Goal: Task Accomplishment & Management: Manage account settings

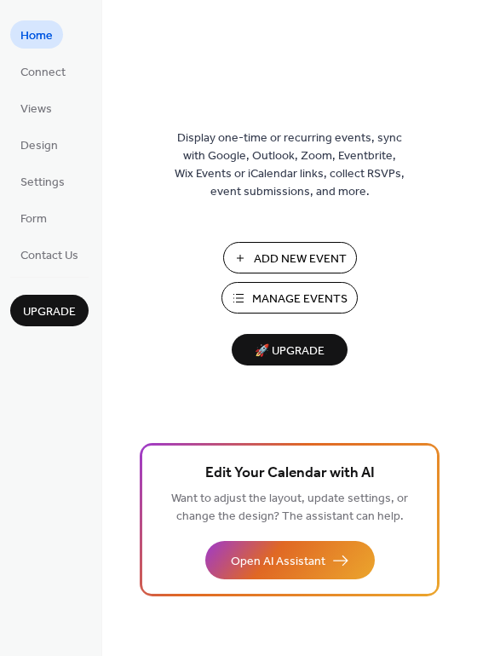
click at [300, 296] on span "Manage Events" at bounding box center [299, 300] width 95 height 18
click at [309, 292] on span "Manage Events" at bounding box center [299, 300] width 95 height 18
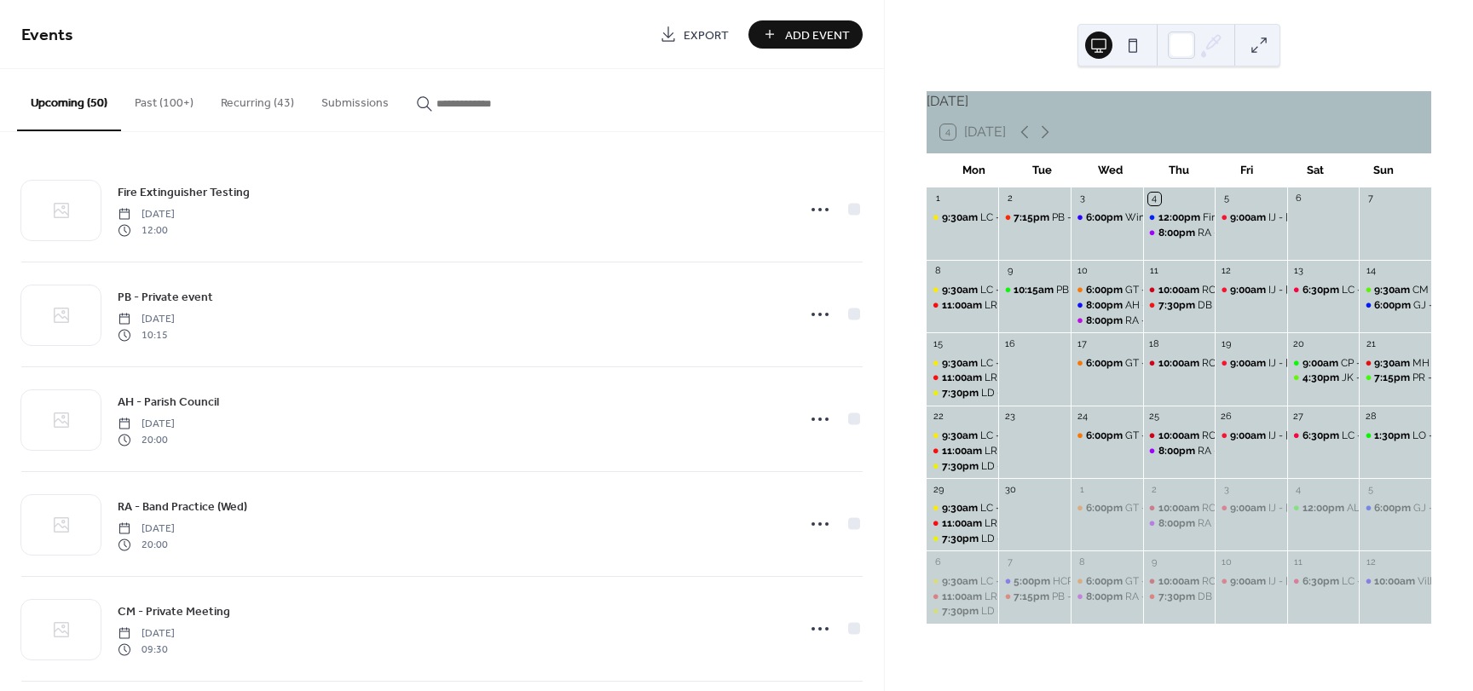
click at [261, 110] on button "Recurring (43)" at bounding box center [257, 99] width 101 height 61
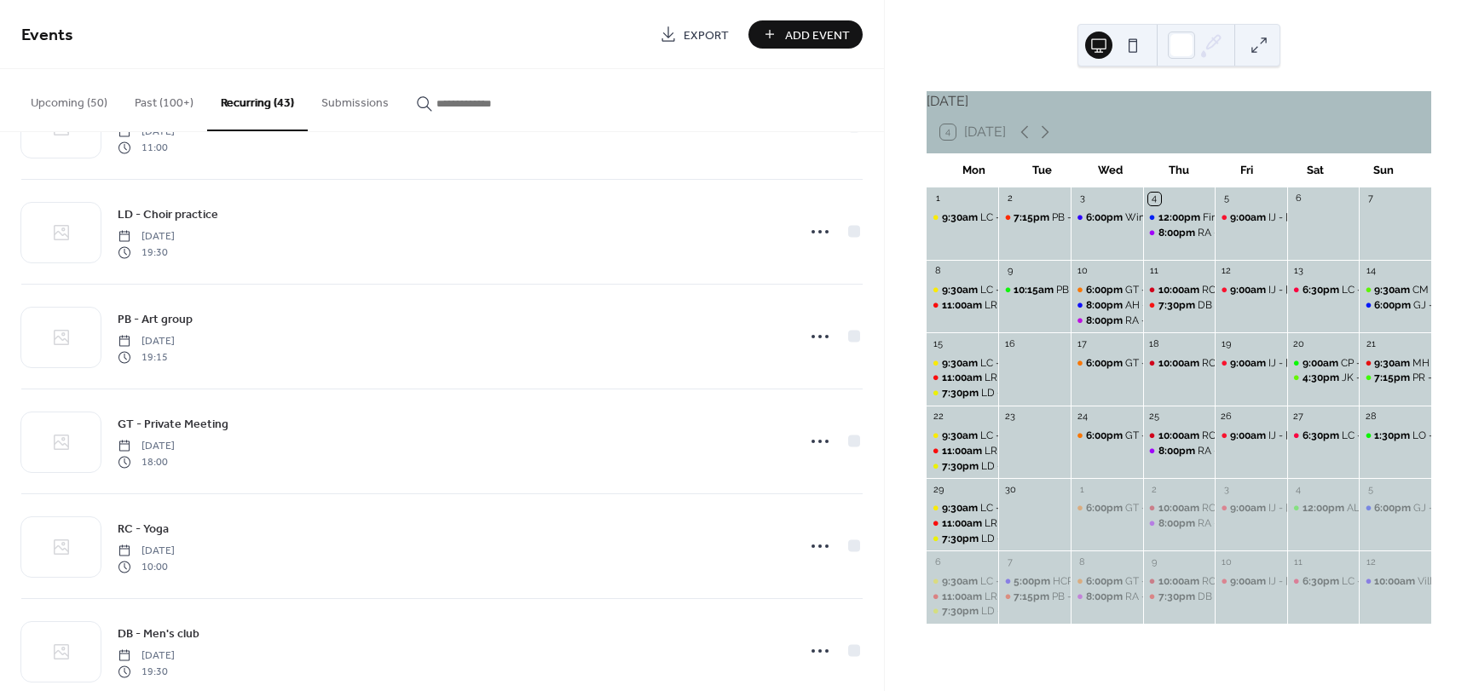
scroll to position [3088, 0]
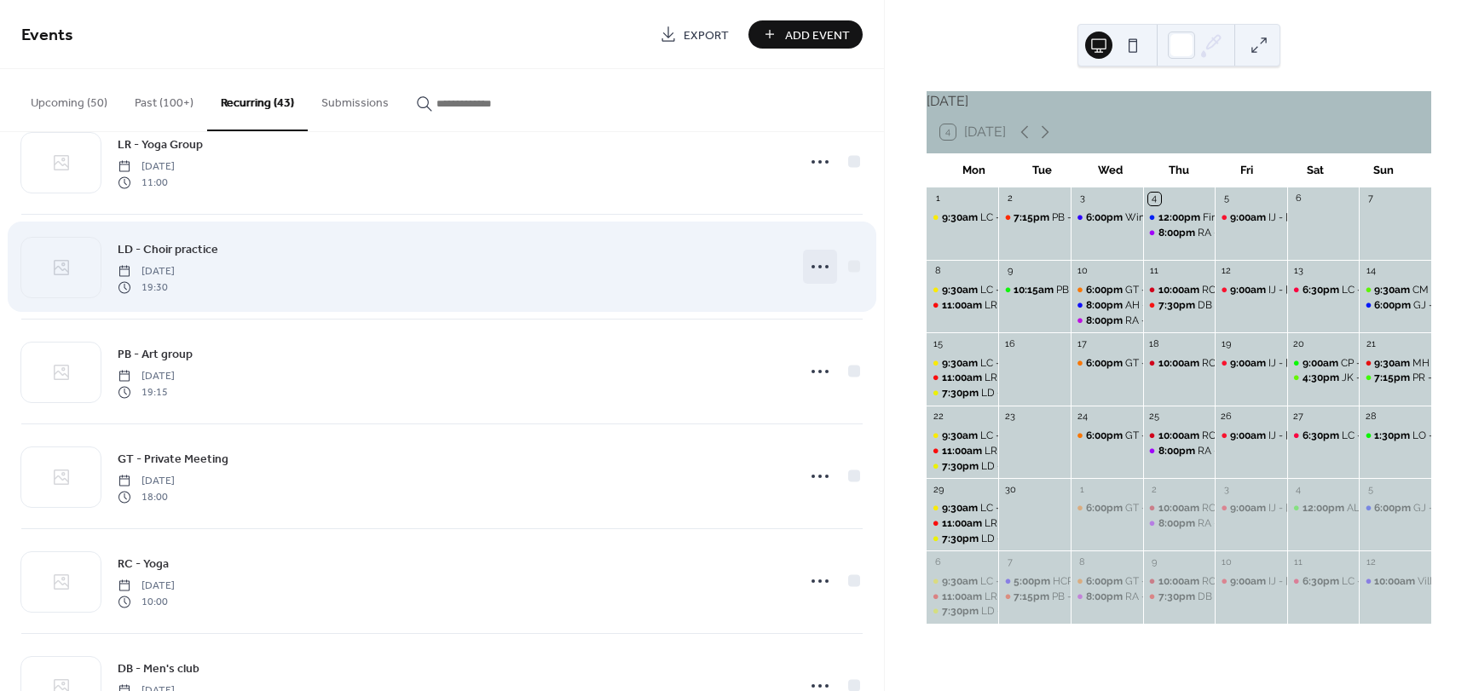
click at [815, 263] on icon at bounding box center [819, 266] width 27 height 27
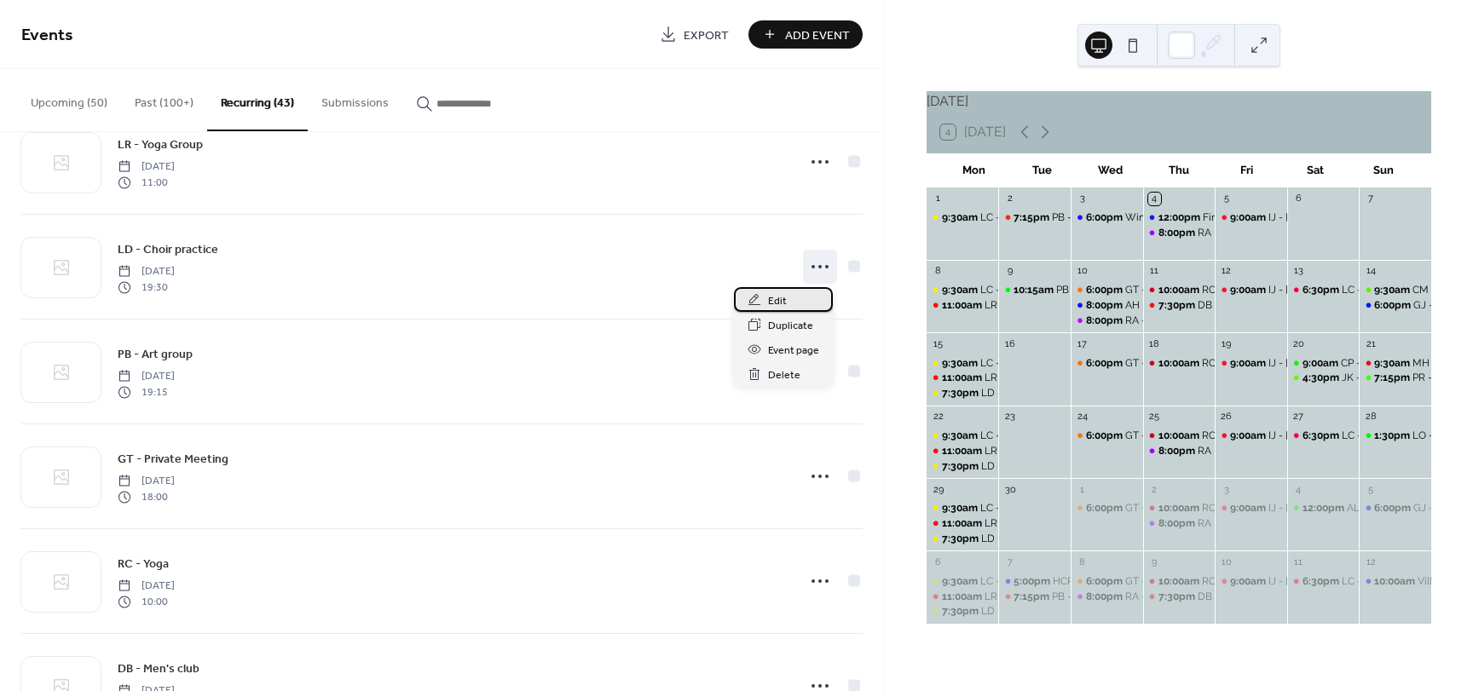
click at [783, 297] on span "Edit" at bounding box center [777, 301] width 19 height 18
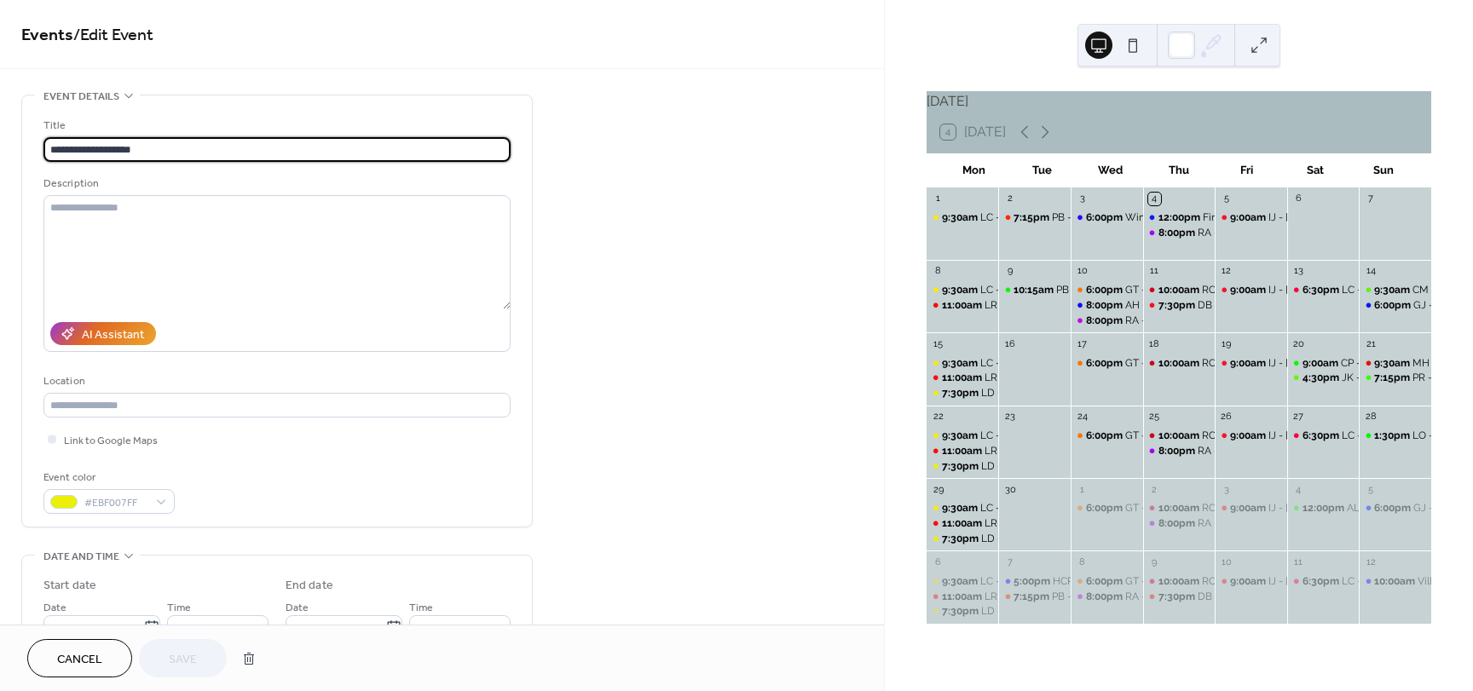
type input "**********"
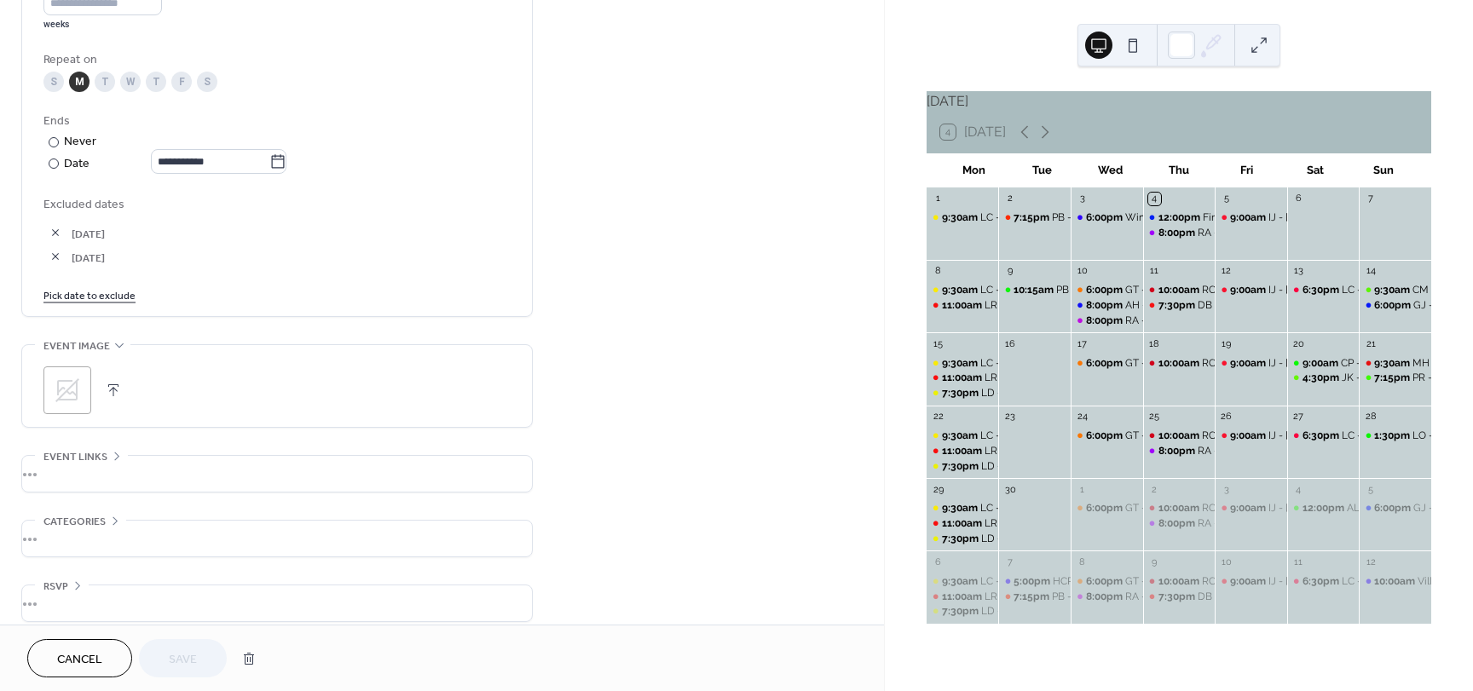
scroll to position [867, 0]
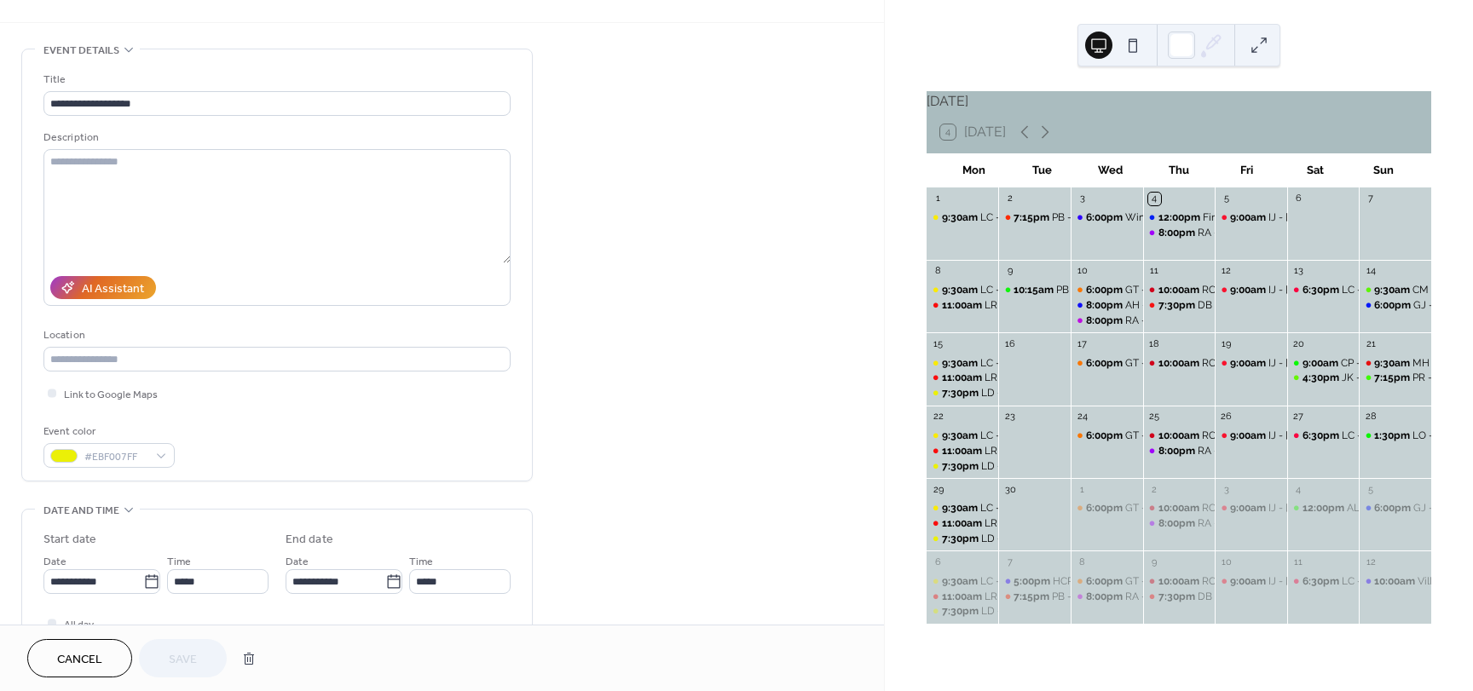
scroll to position [0, 0]
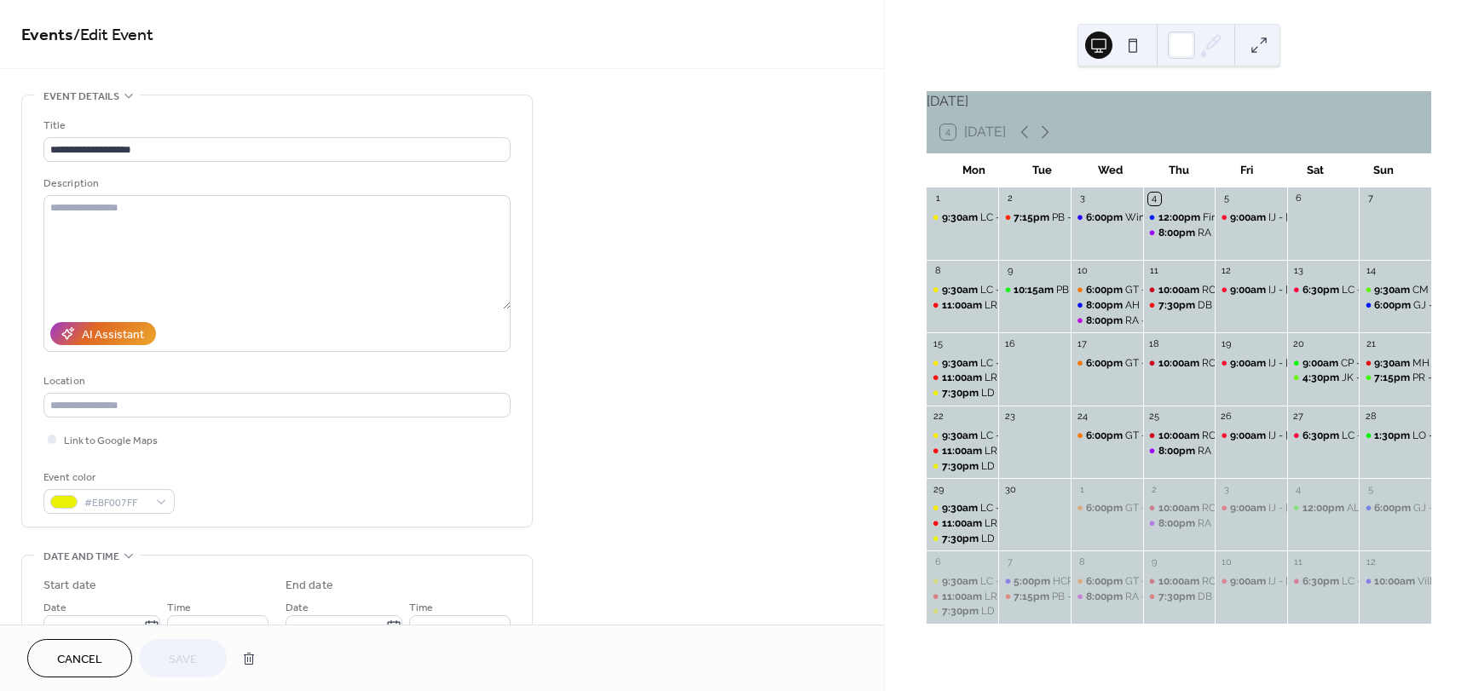
click at [187, 657] on div "Cancel Save" at bounding box center [145, 658] width 237 height 38
click at [79, 660] on span "Cancel" at bounding box center [79, 660] width 45 height 18
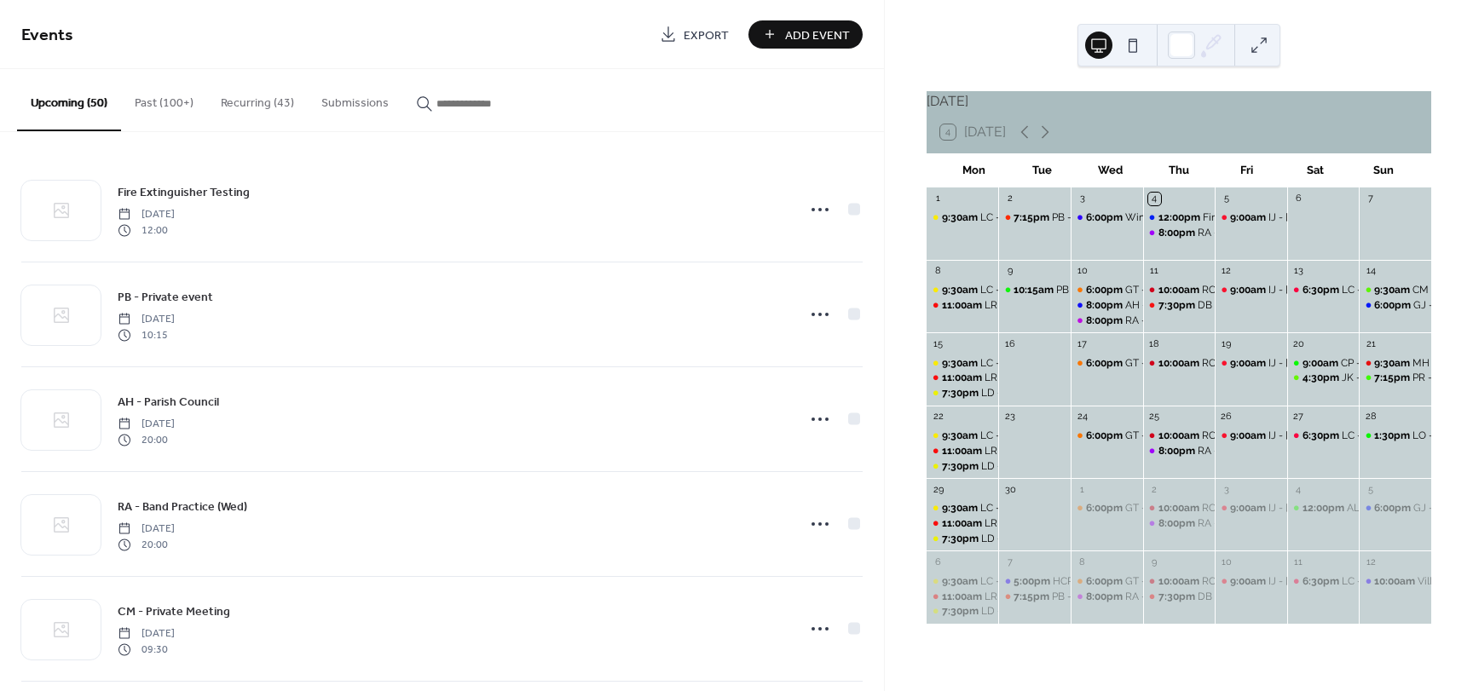
click at [224, 97] on button "Recurring (43)" at bounding box center [257, 99] width 101 height 61
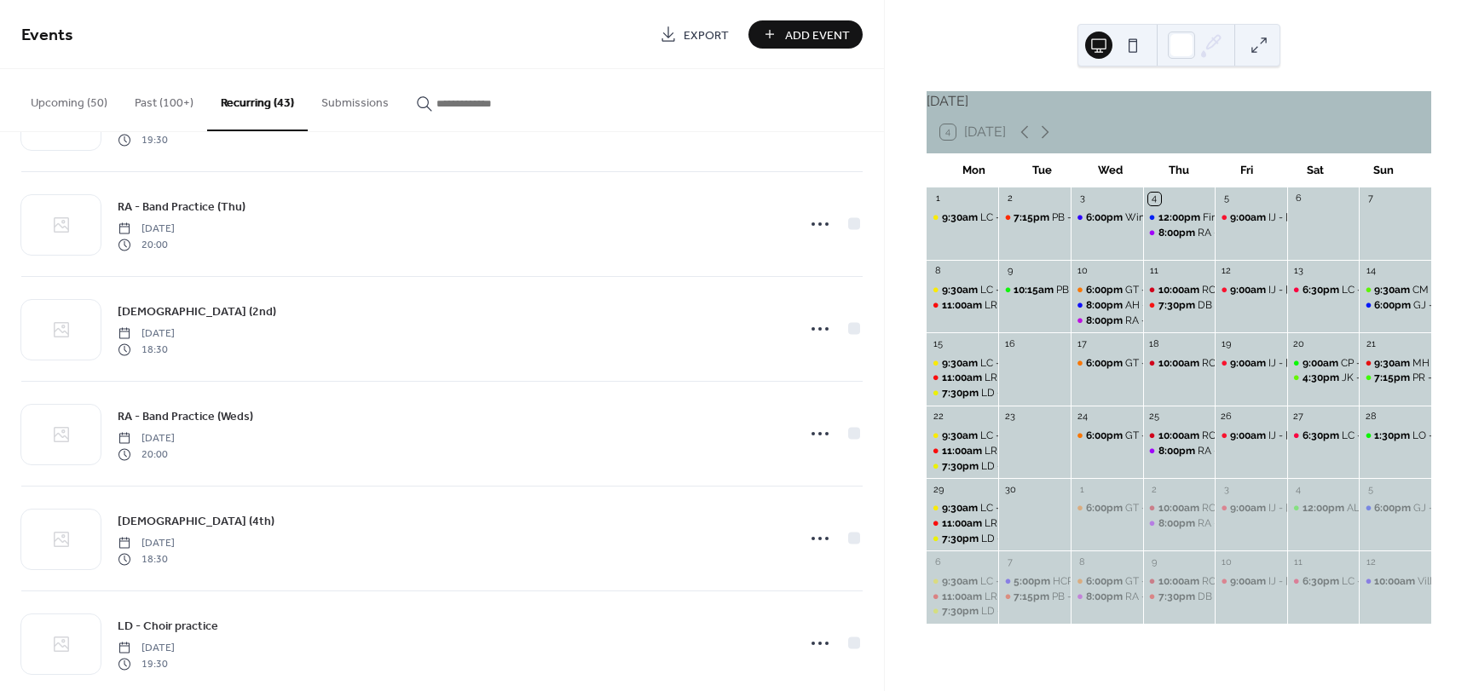
scroll to position [3684, 0]
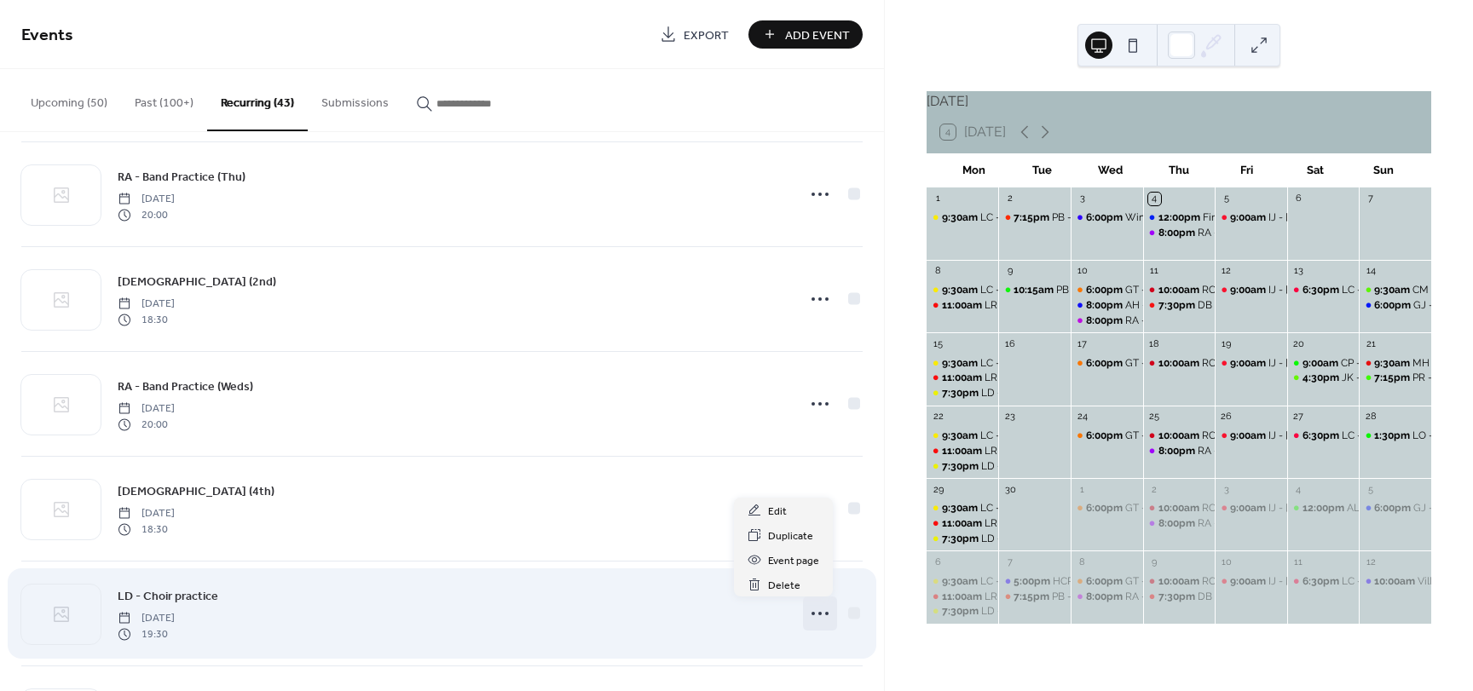
click at [812, 610] on icon at bounding box center [819, 613] width 27 height 27
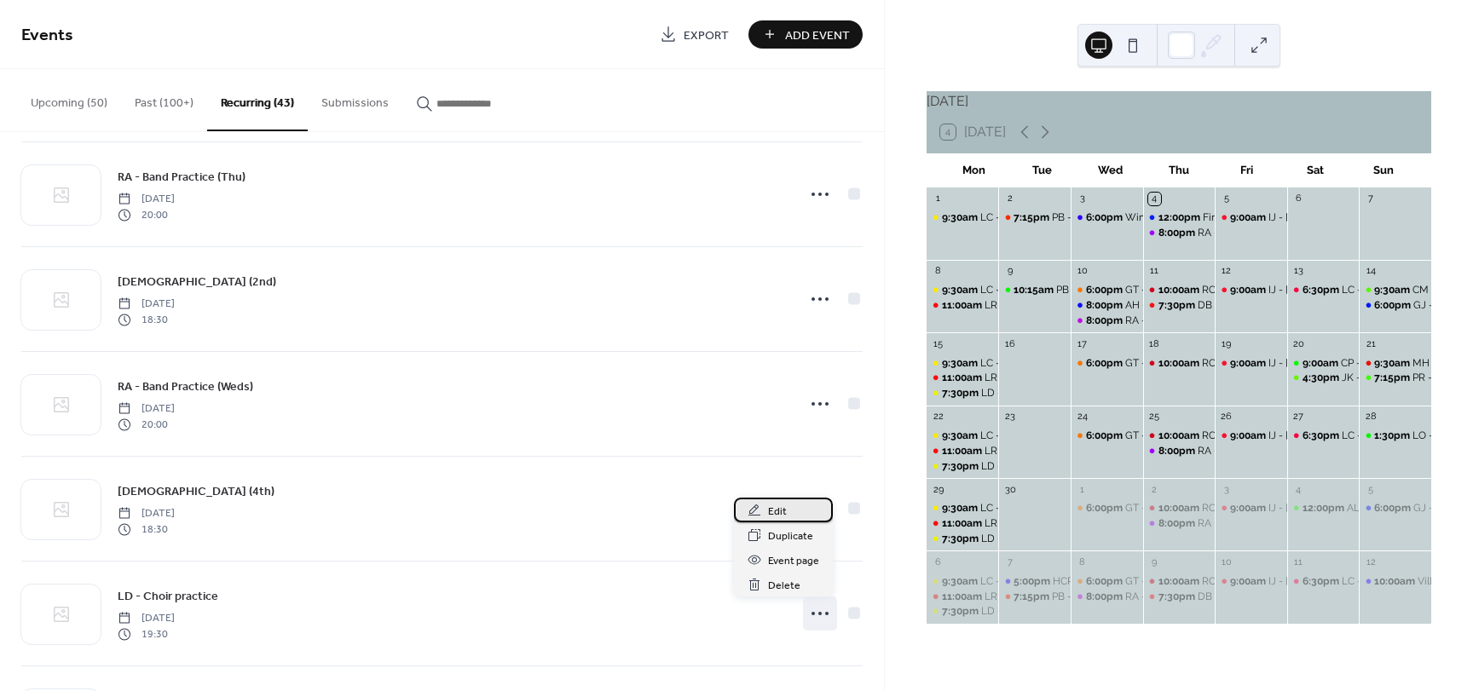
click at [778, 516] on span "Edit" at bounding box center [777, 512] width 19 height 18
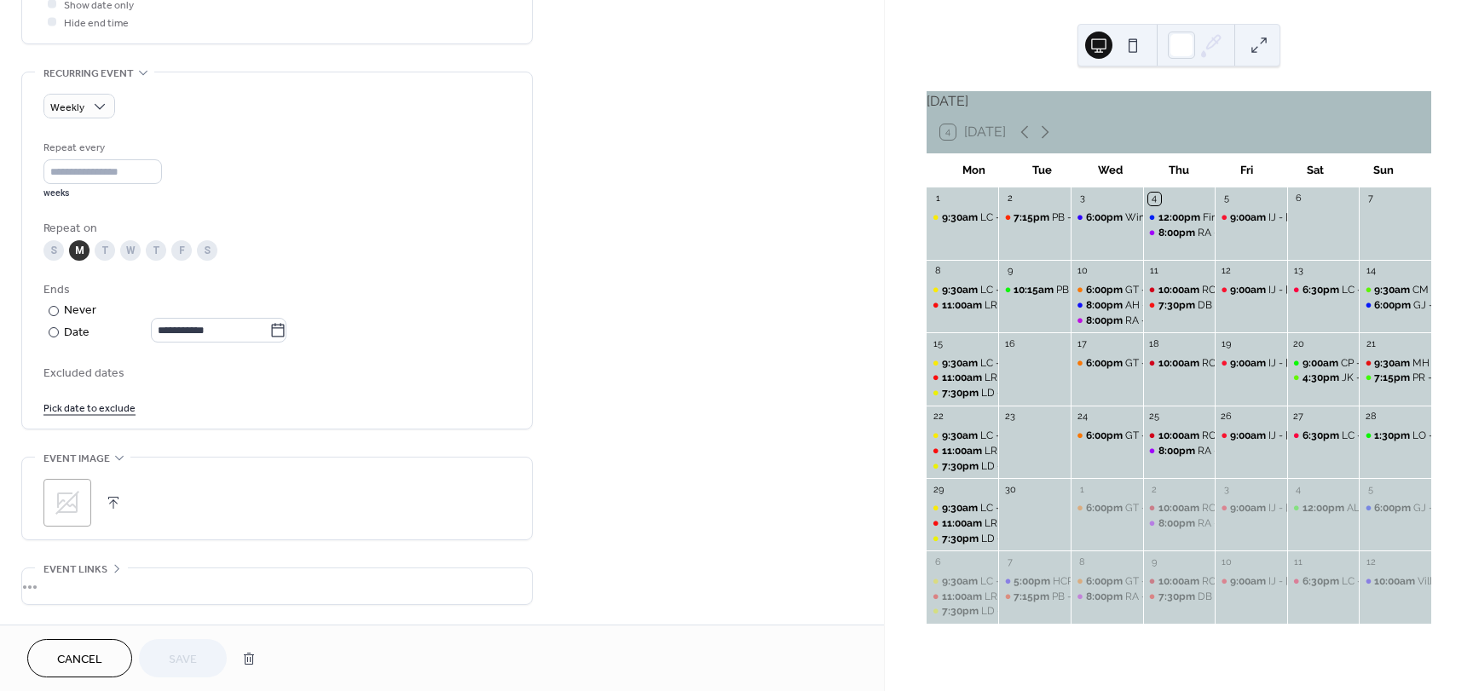
scroll to position [682, 0]
click at [214, 336] on input "**********" at bounding box center [210, 332] width 118 height 25
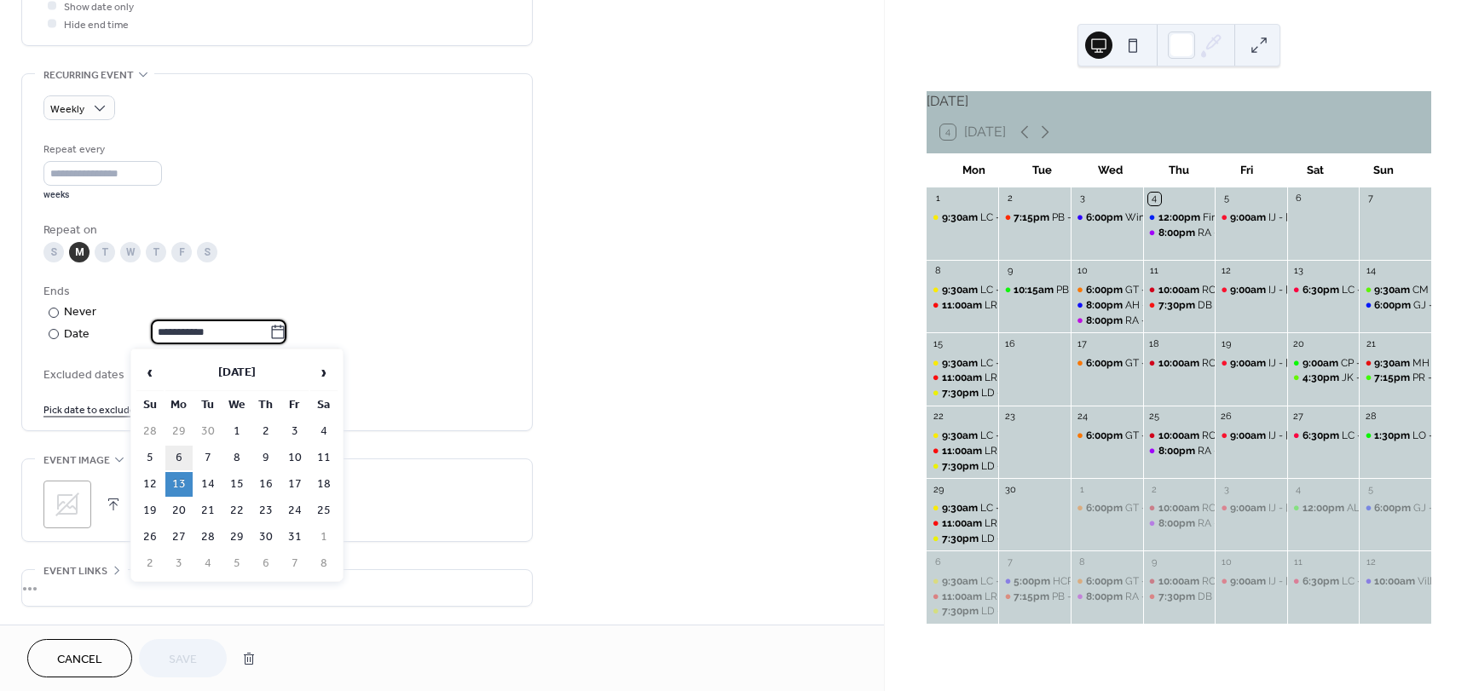
click at [176, 453] on td "6" at bounding box center [178, 458] width 27 height 25
type input "**********"
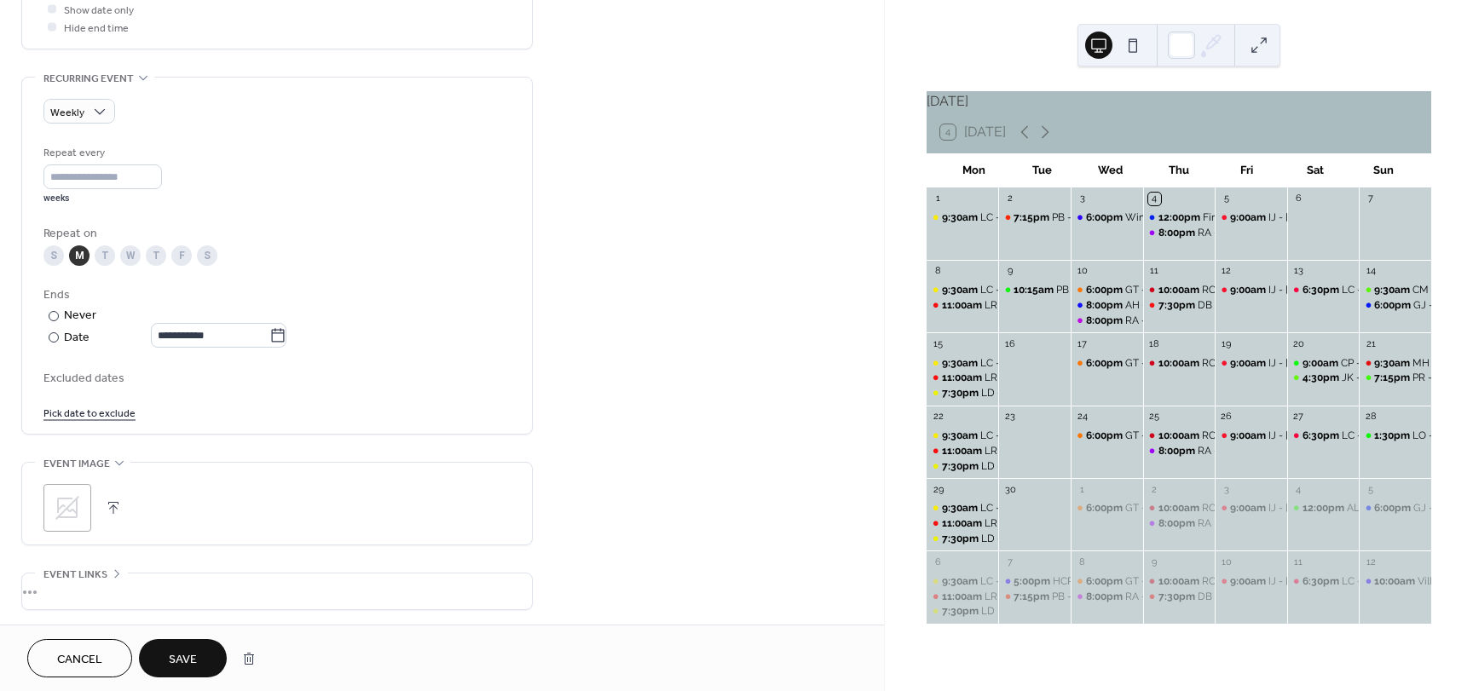
scroll to position [640, 0]
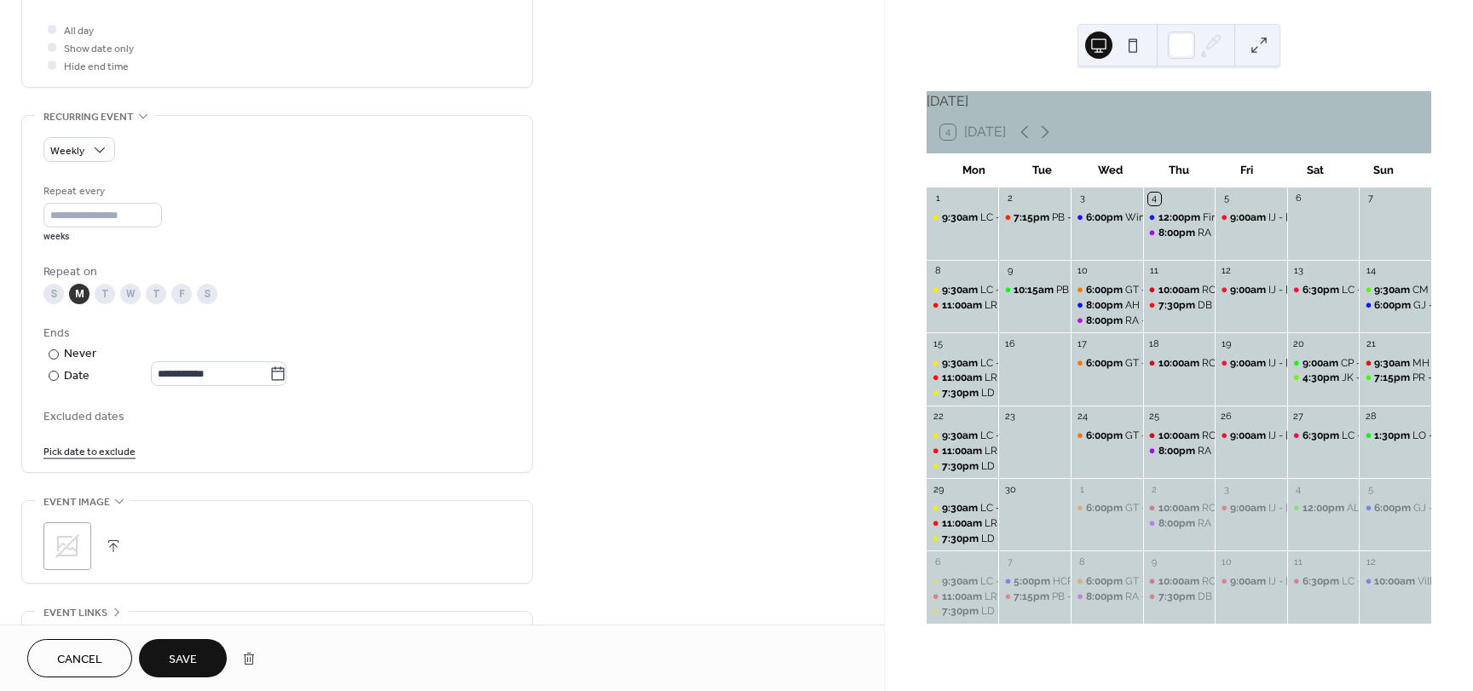
click at [108, 448] on link "Pick date to exclude" at bounding box center [89, 450] width 92 height 18
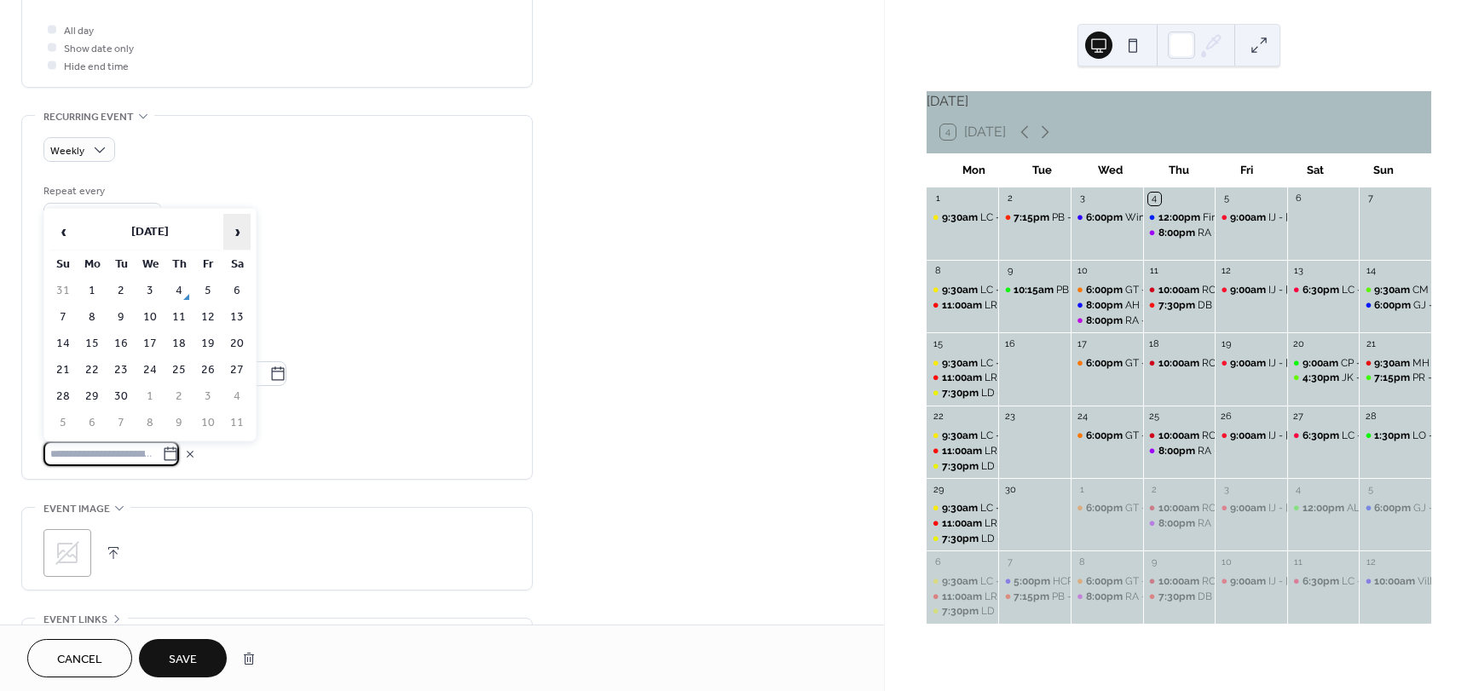
click at [239, 233] on span "›" at bounding box center [237, 232] width 26 height 34
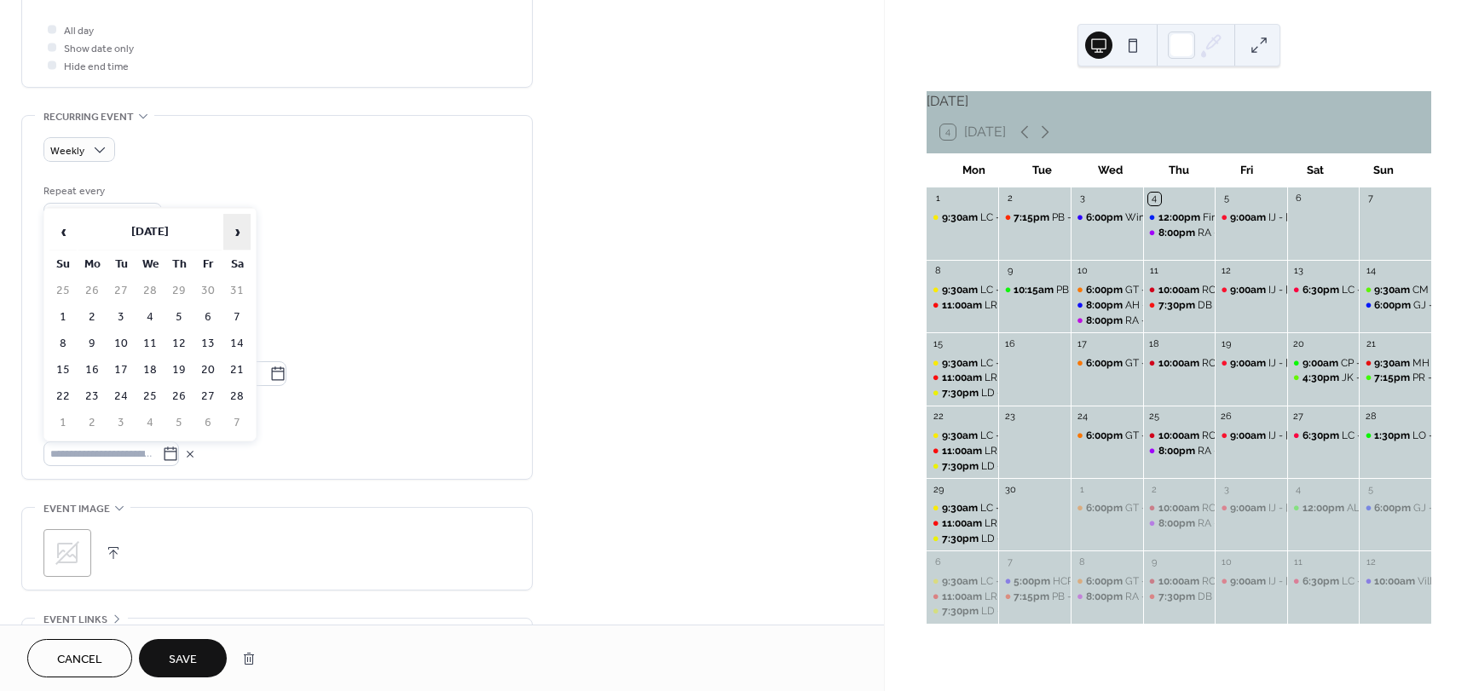
click at [239, 233] on span "›" at bounding box center [237, 232] width 26 height 34
click at [57, 238] on span "‹" at bounding box center [63, 232] width 26 height 34
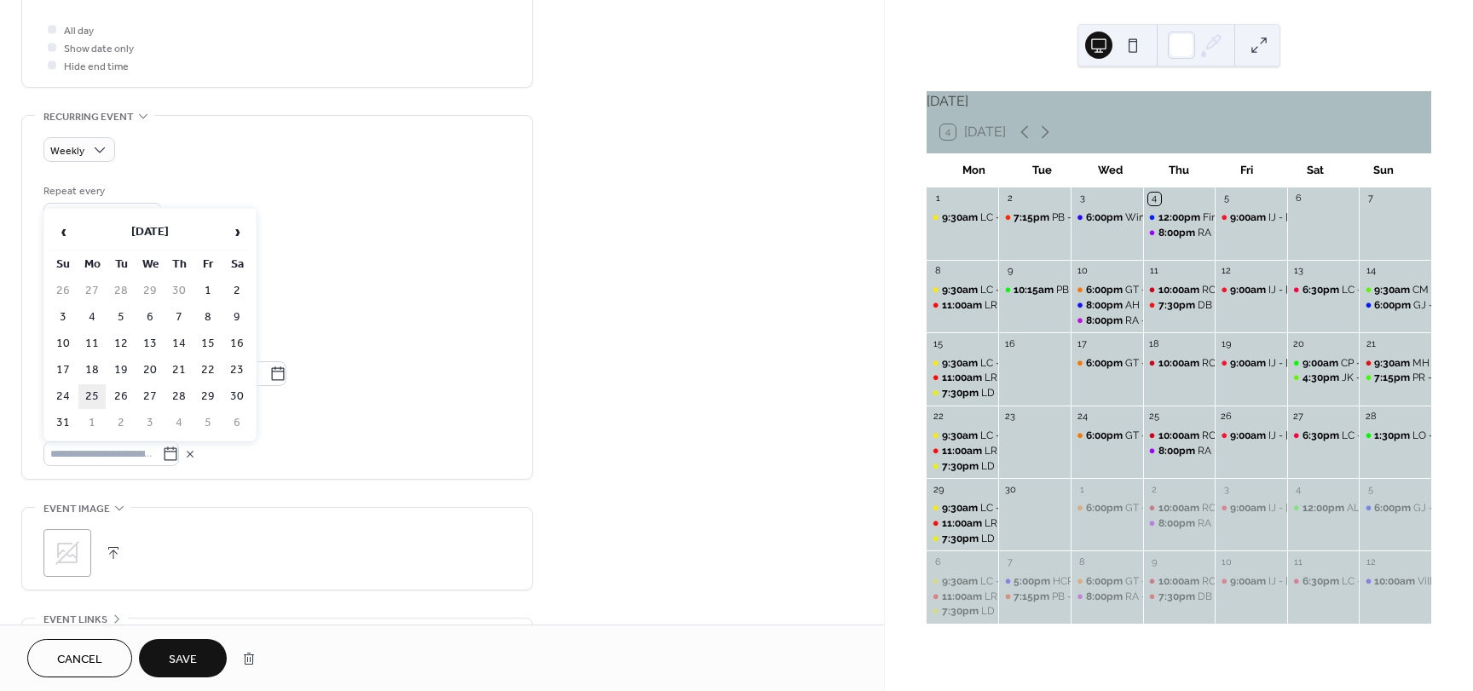
click at [86, 395] on td "25" at bounding box center [91, 396] width 27 height 25
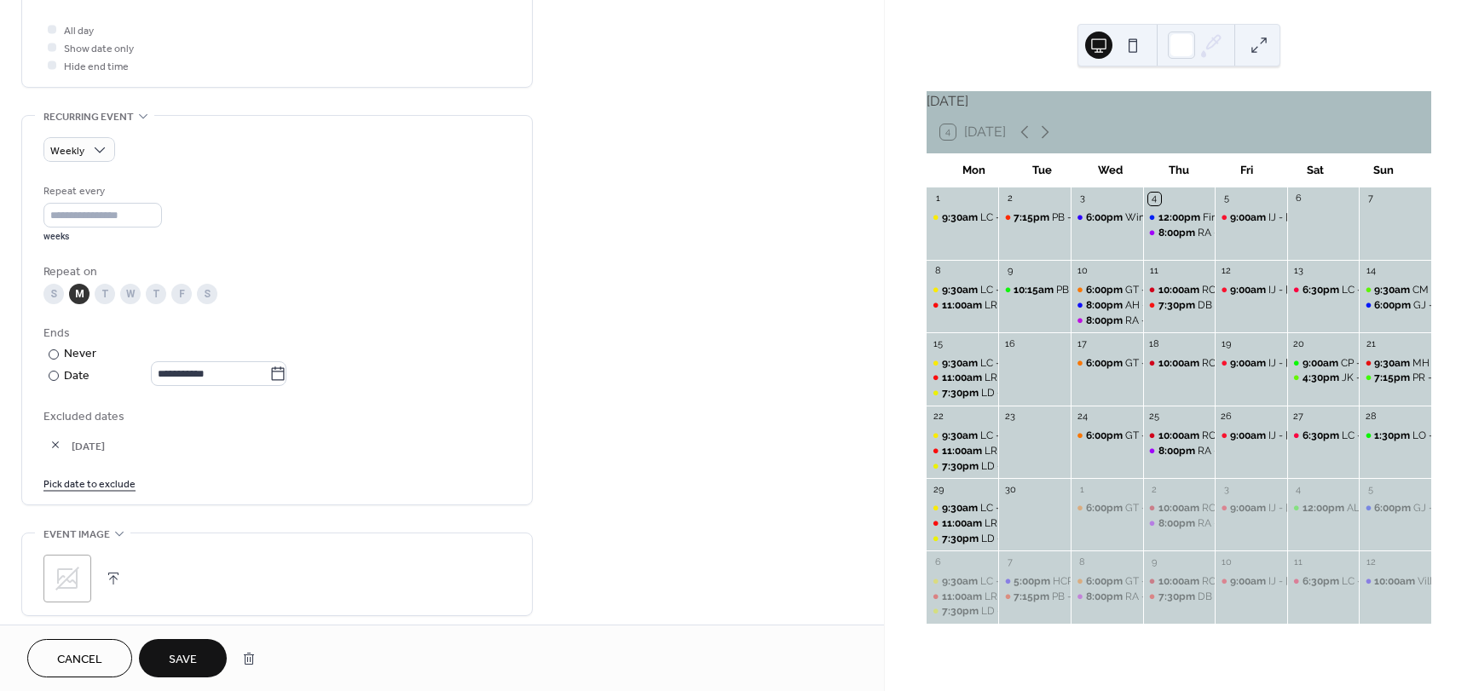
click at [92, 481] on link "Pick date to exclude" at bounding box center [89, 483] width 92 height 18
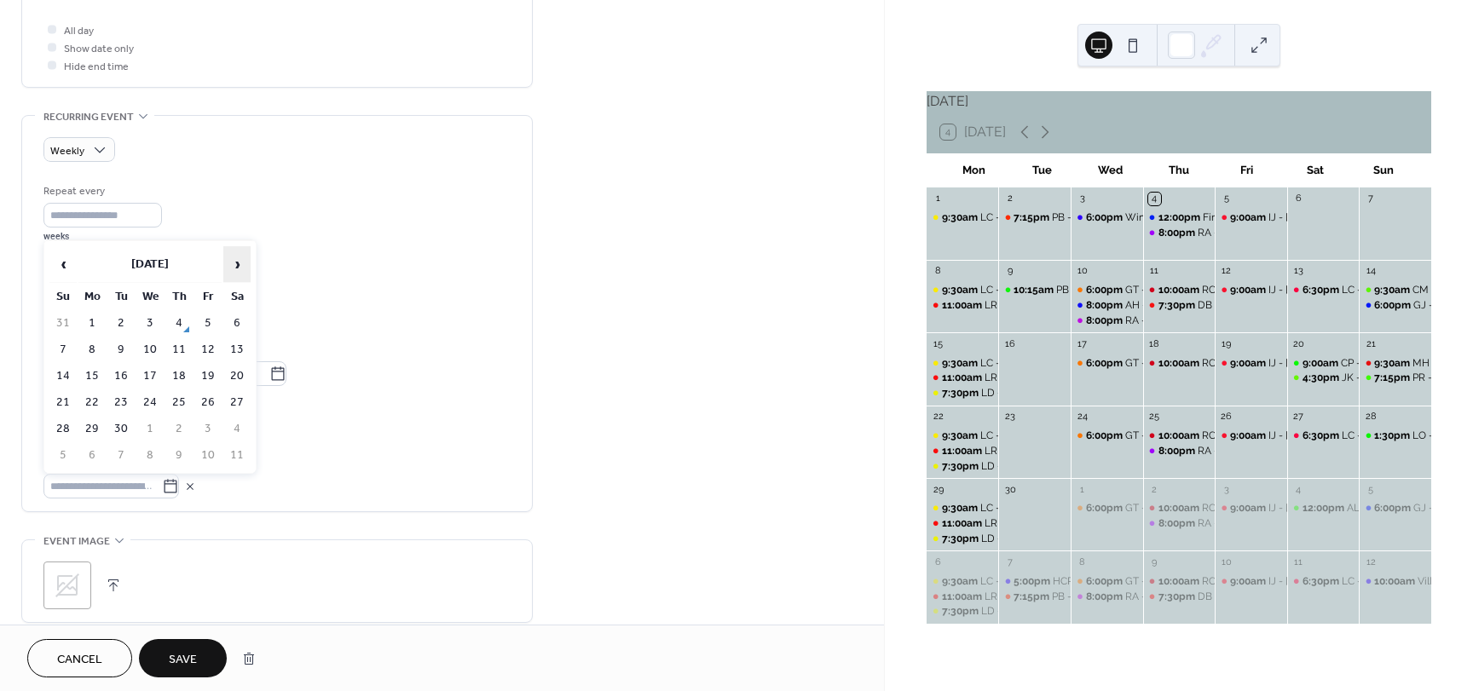
click at [233, 266] on span "›" at bounding box center [237, 264] width 26 height 34
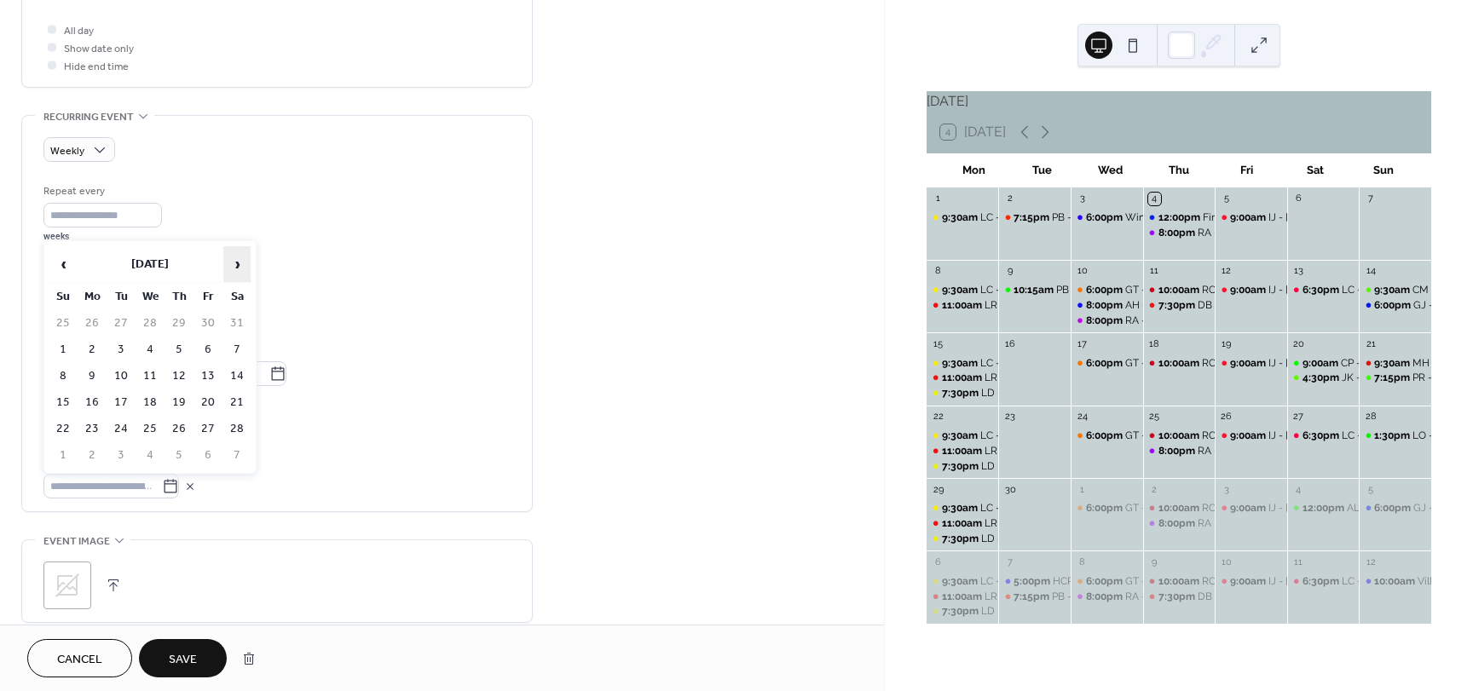
click at [233, 266] on span "›" at bounding box center [237, 264] width 26 height 34
click at [90, 326] on td "1" at bounding box center [91, 323] width 27 height 25
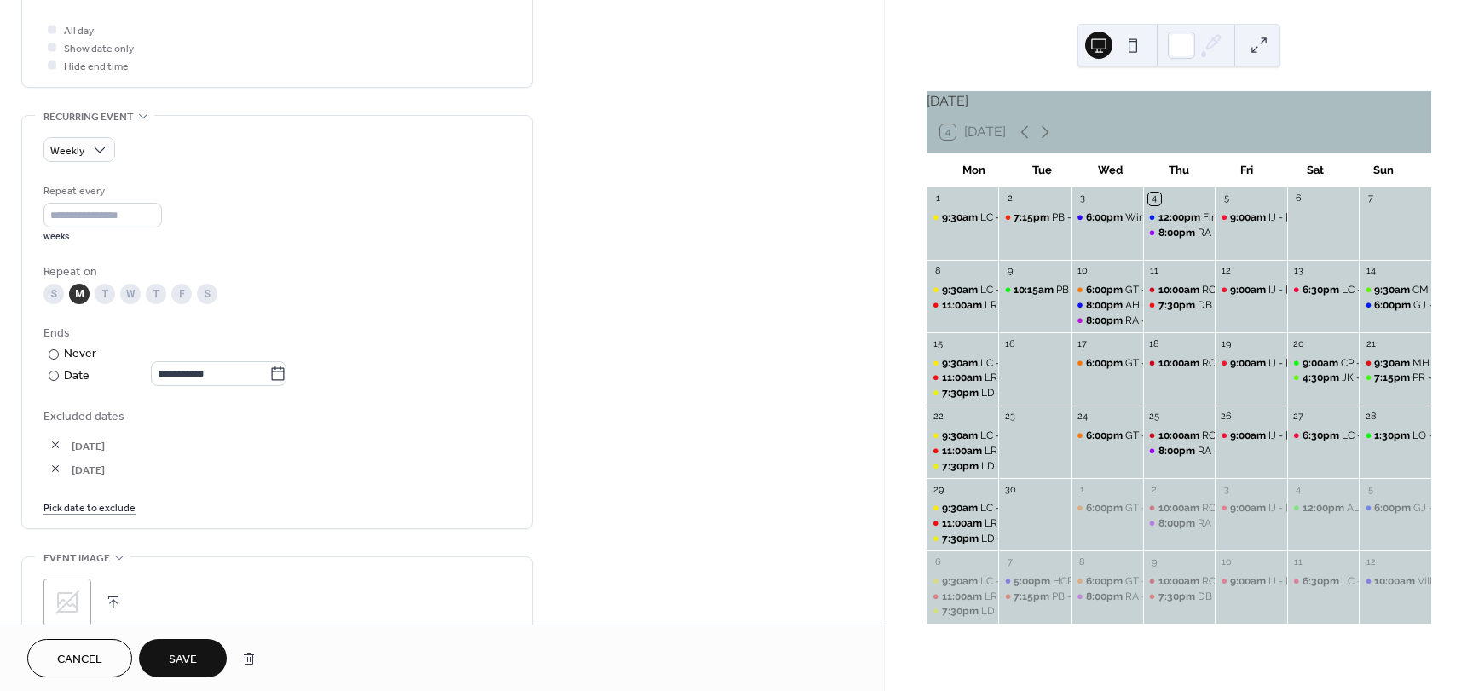
click at [177, 651] on span "Save" at bounding box center [183, 660] width 28 height 18
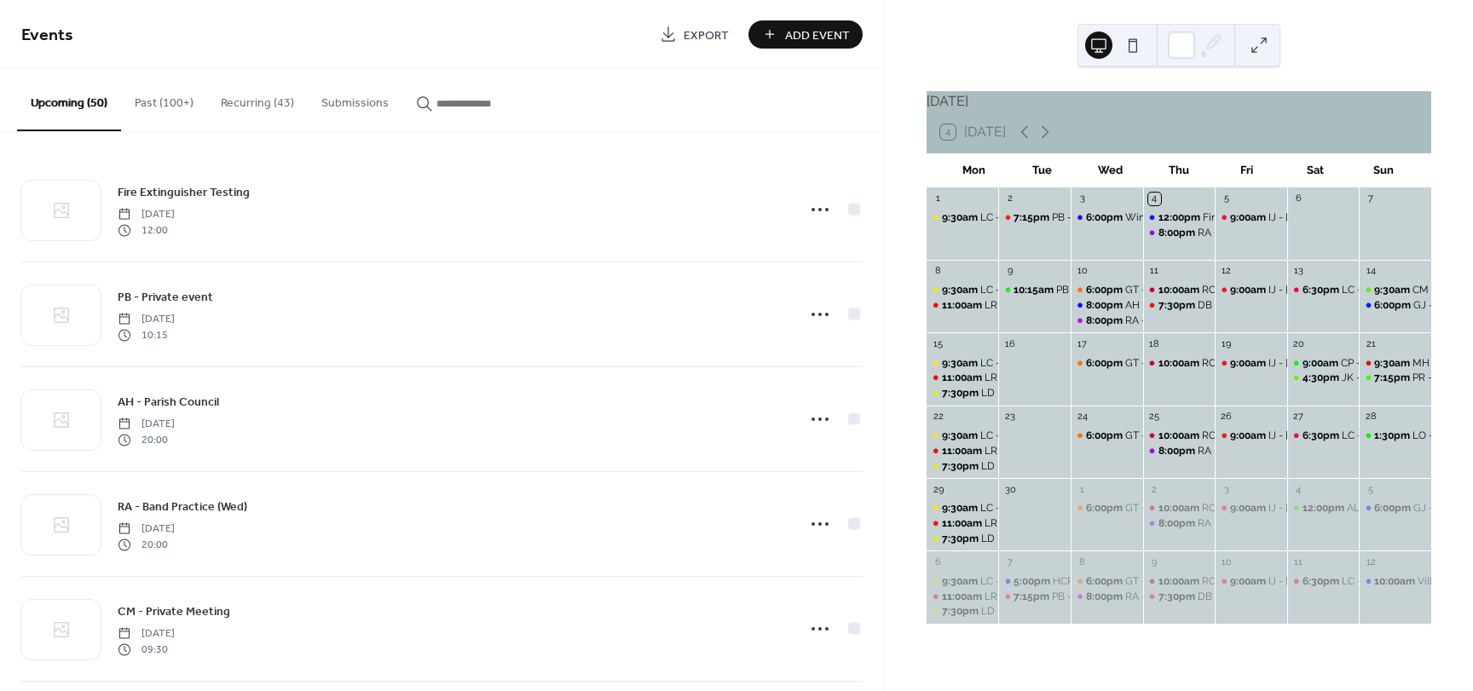
click at [255, 103] on button "Recurring (43)" at bounding box center [257, 99] width 101 height 61
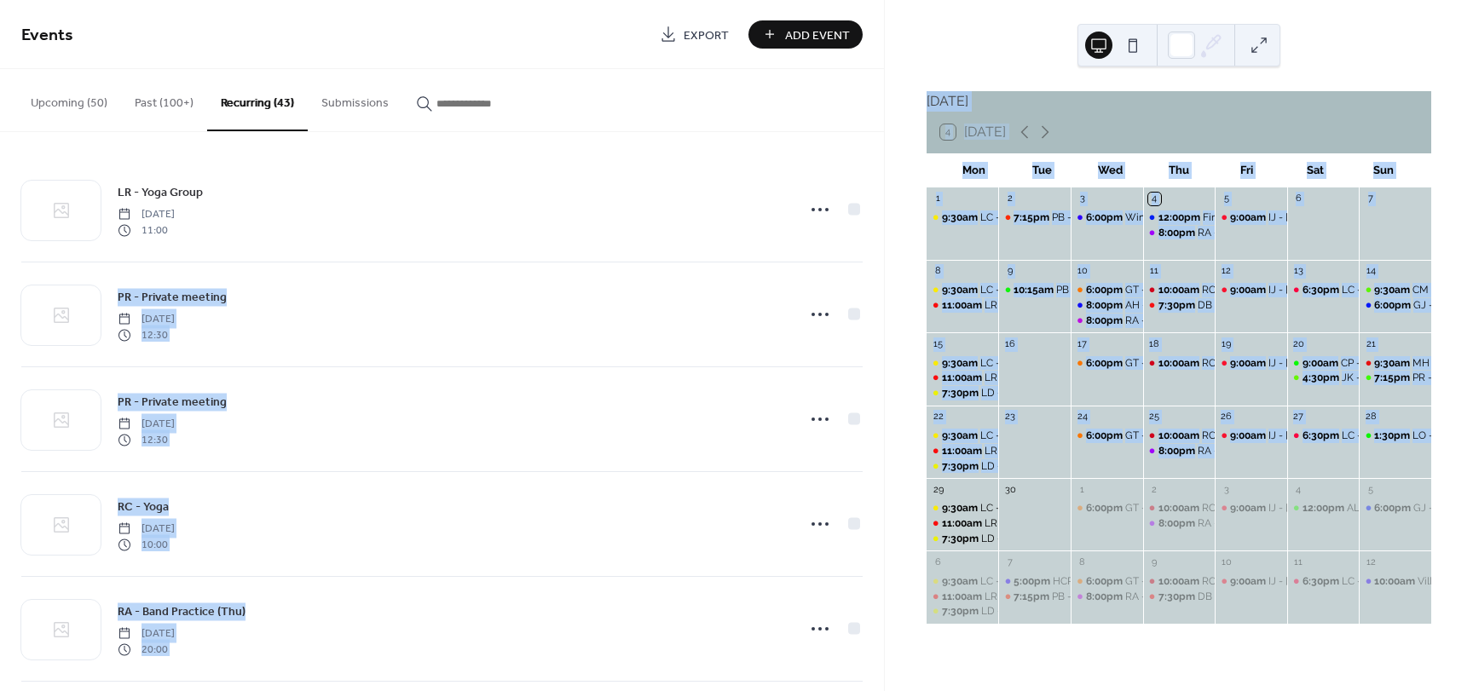
drag, startPoint x: 878, startPoint y: 192, endPoint x: 895, endPoint y: 510, distance: 319.2
click at [895, 510] on div "Events Export Add Event Upcoming (50) Past (100+) Recurring (43) Submissions Fi…" at bounding box center [736, 345] width 1473 height 691
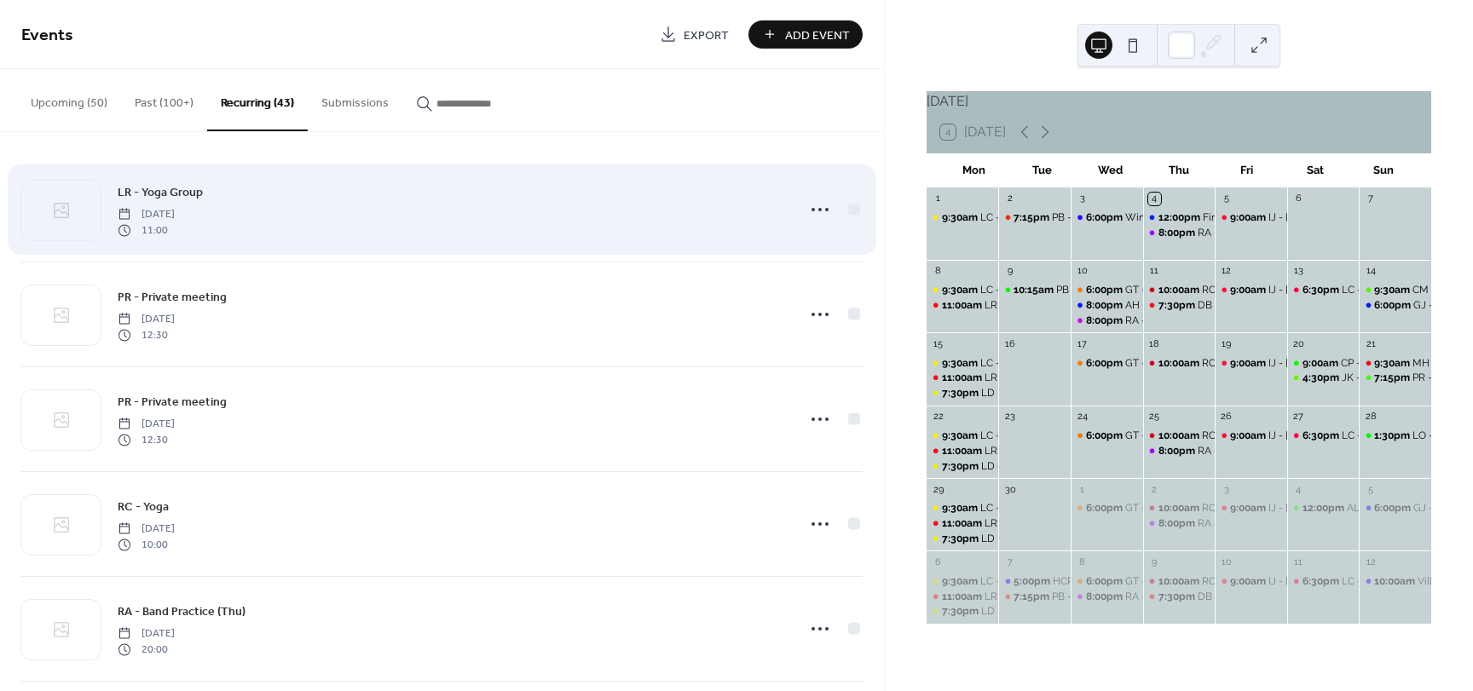
click at [551, 208] on div "LR - Yoga Group [DATE] 11:00" at bounding box center [451, 209] width 667 height 55
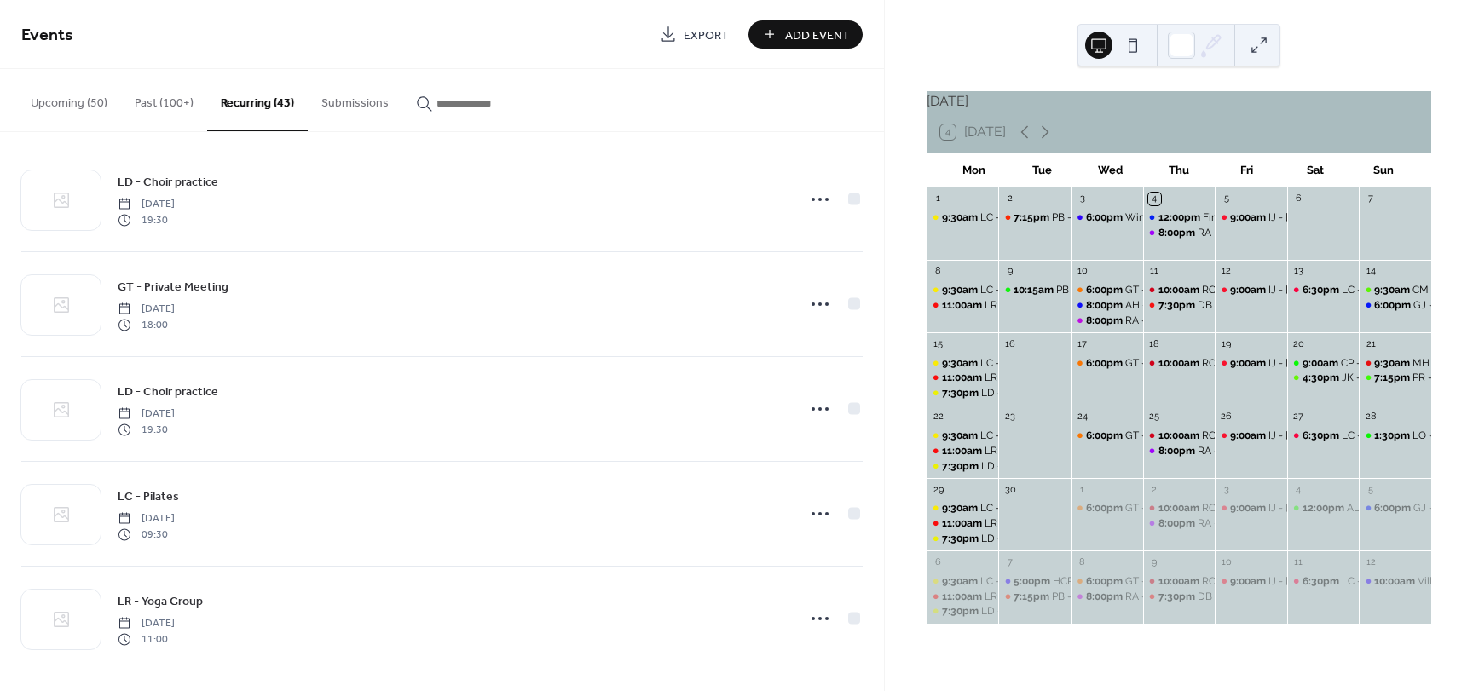
scroll to position [2636, 0]
drag, startPoint x: 878, startPoint y: 511, endPoint x: 879, endPoint y: 552, distance: 40.9
click at [879, 552] on div "LR - Yoga Group [DATE] 11:00 PR - Private meeting [DATE] 12:30 PR - Private mee…" at bounding box center [442, 411] width 884 height 559
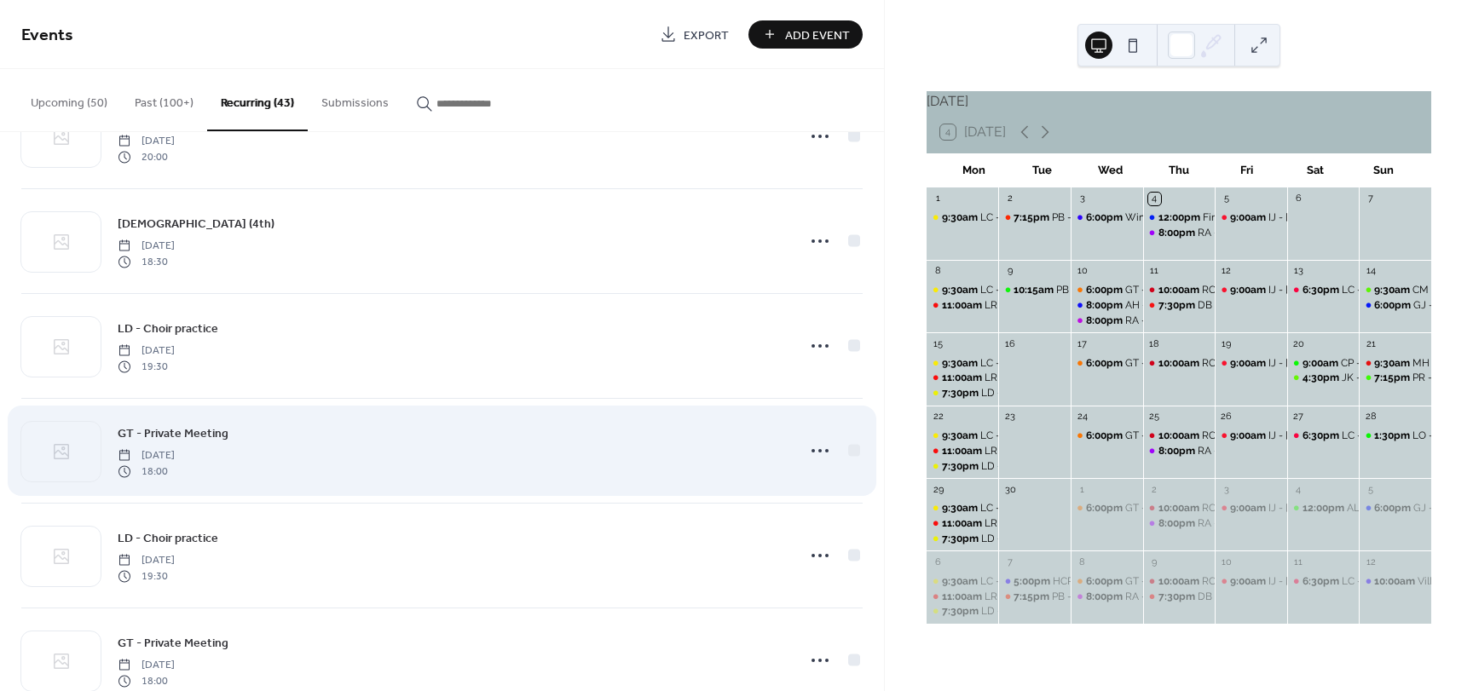
scroll to position [3913, 0]
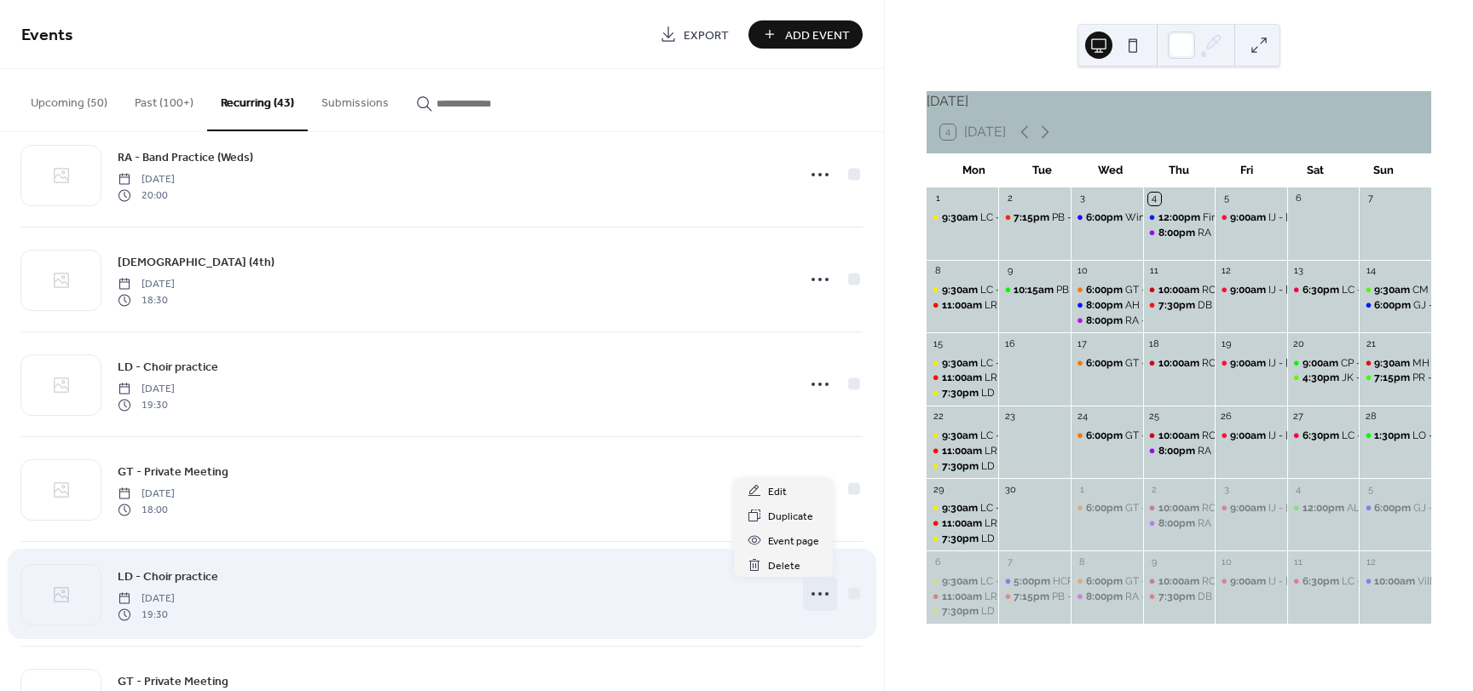
click at [807, 596] on icon at bounding box center [819, 593] width 27 height 27
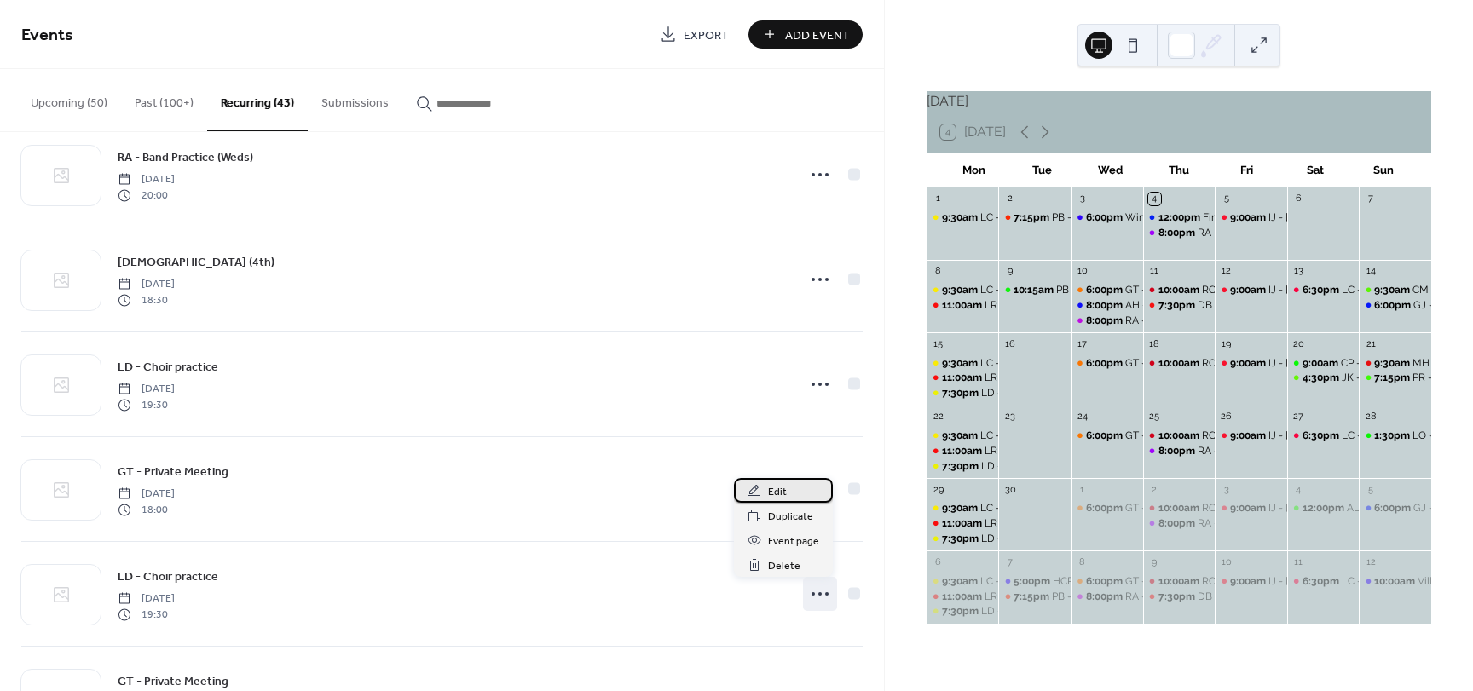
click at [783, 487] on span "Edit" at bounding box center [777, 492] width 19 height 18
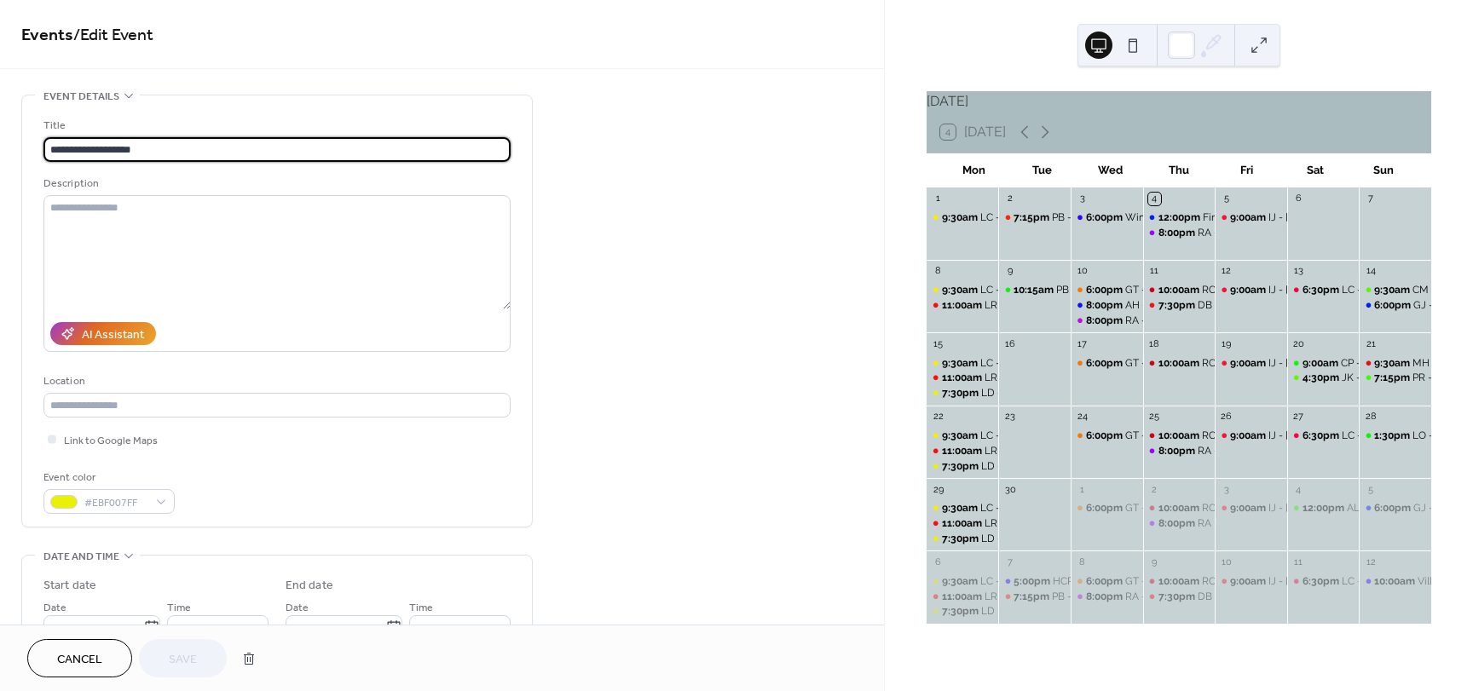
type input "**********"
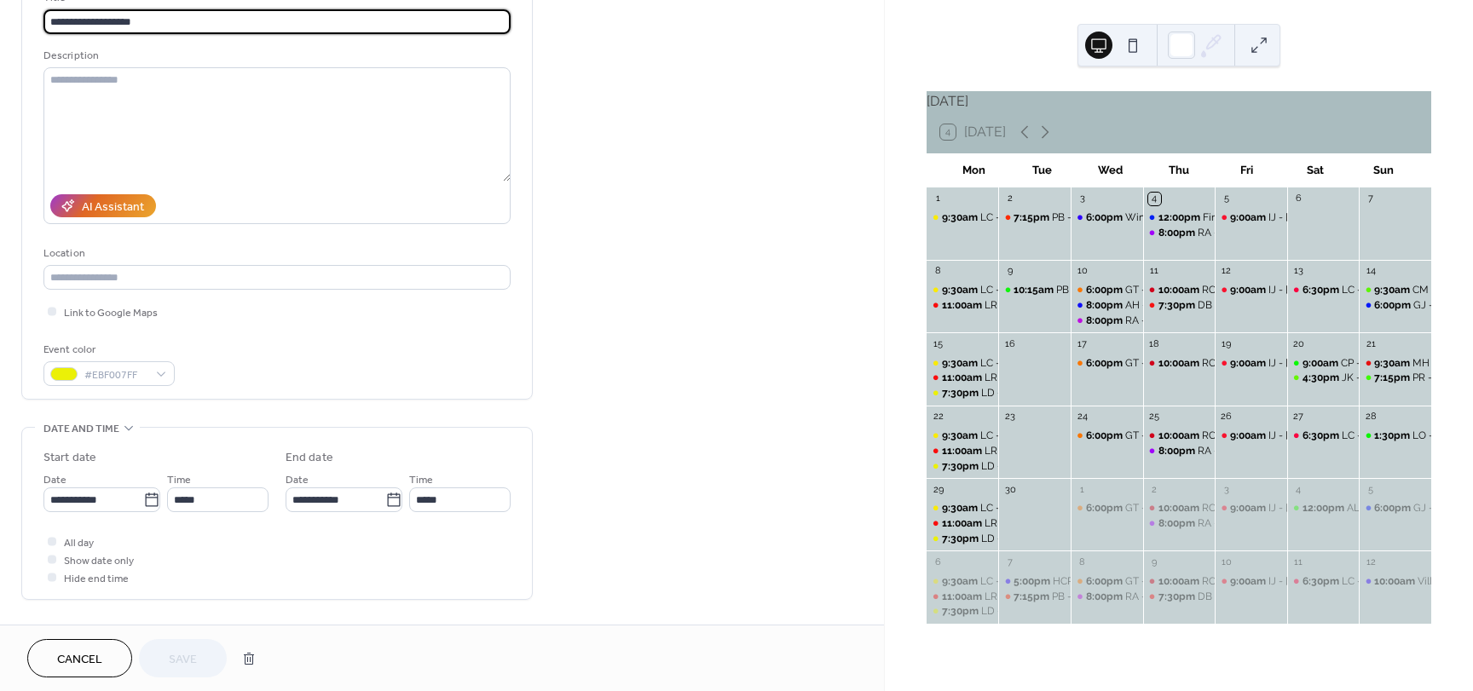
scroll to position [170, 0]
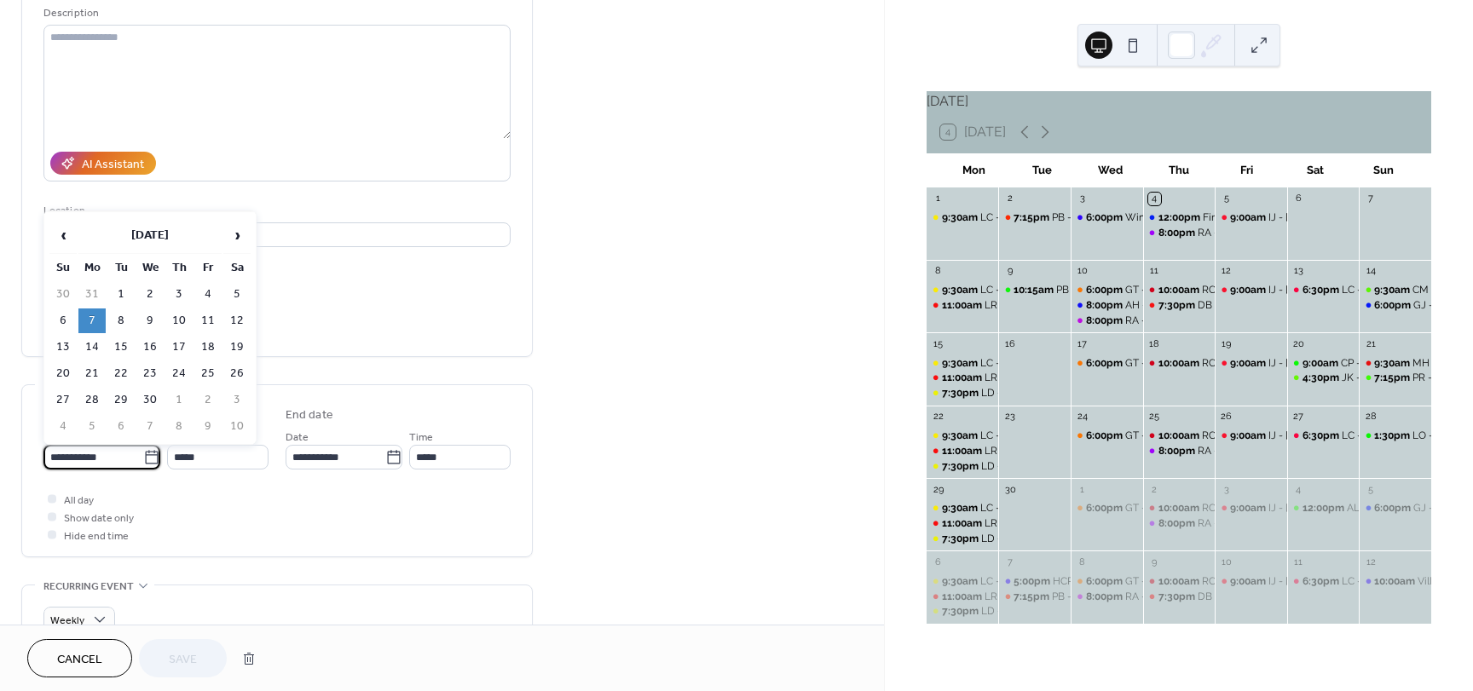
click at [115, 458] on input "**********" at bounding box center [93, 457] width 100 height 25
click at [94, 343] on td "14" at bounding box center [91, 347] width 27 height 25
type input "**********"
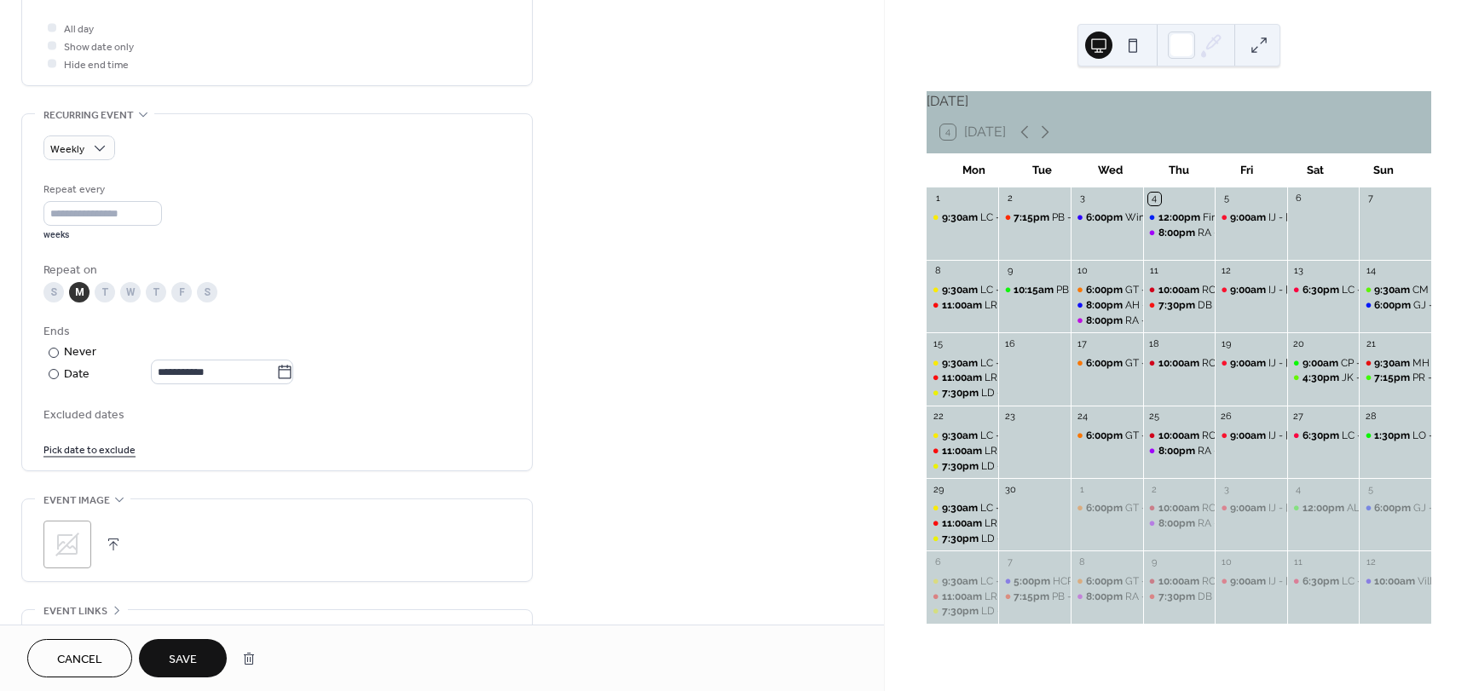
scroll to position [640, 0]
click at [91, 447] on link "Pick date to exclude" at bounding box center [89, 450] width 92 height 18
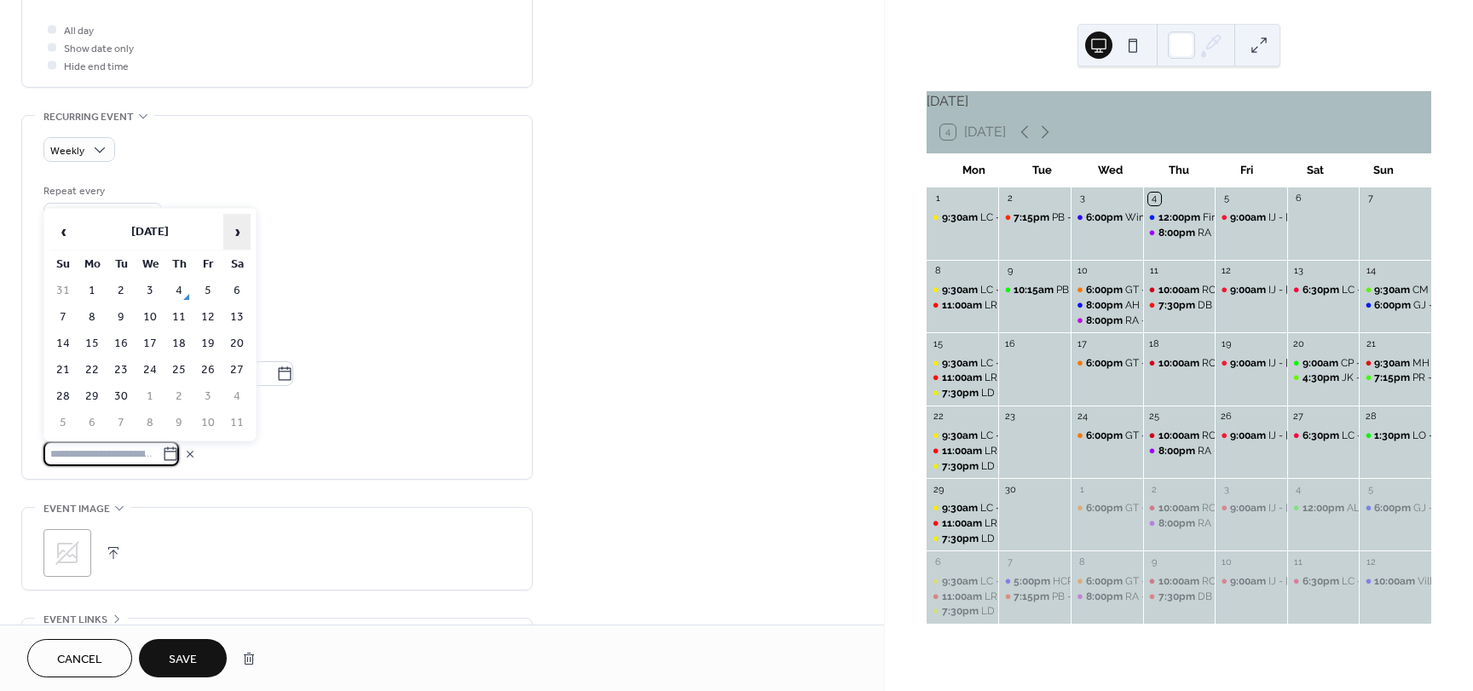
click at [236, 230] on span "›" at bounding box center [237, 232] width 26 height 34
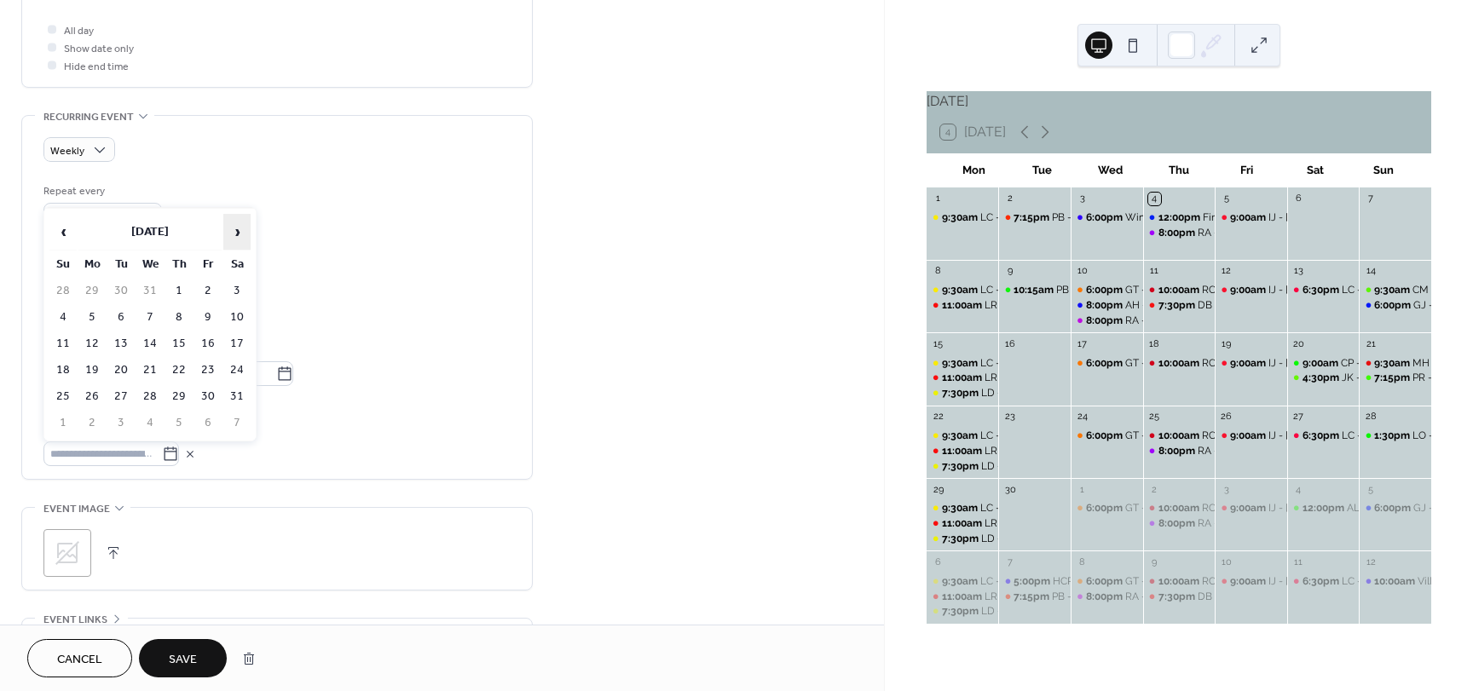
click at [236, 230] on span "›" at bounding box center [237, 232] width 26 height 34
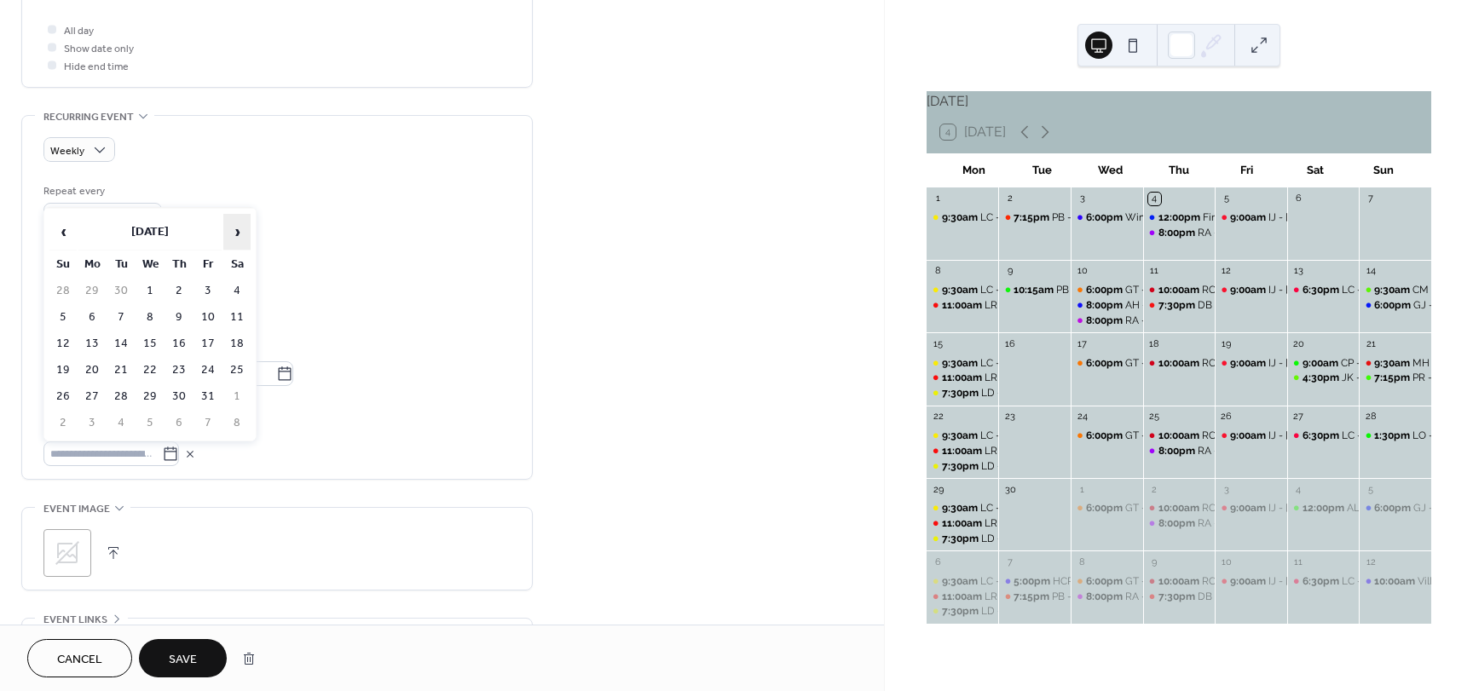
click at [236, 230] on span "›" at bounding box center [237, 232] width 26 height 34
click at [95, 364] on td "19" at bounding box center [91, 370] width 27 height 25
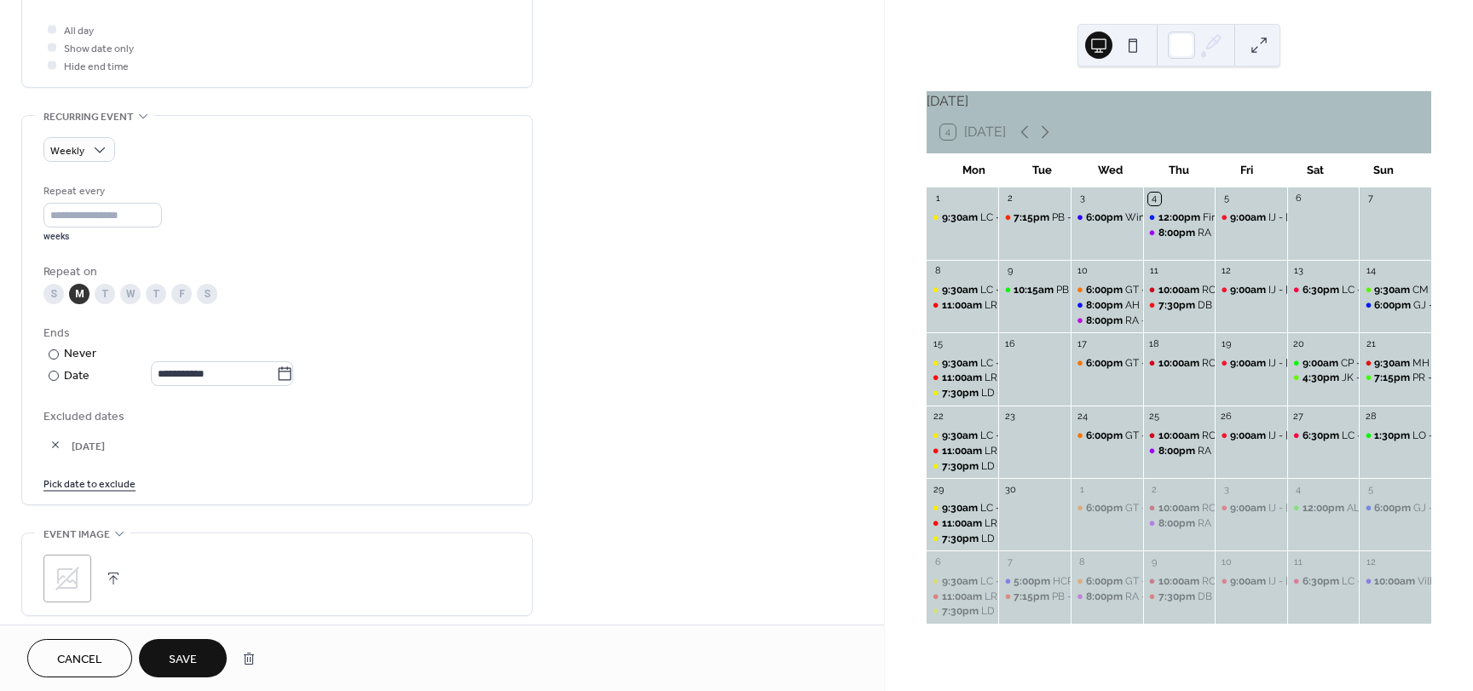
click at [103, 485] on link "Pick date to exclude" at bounding box center [89, 483] width 92 height 18
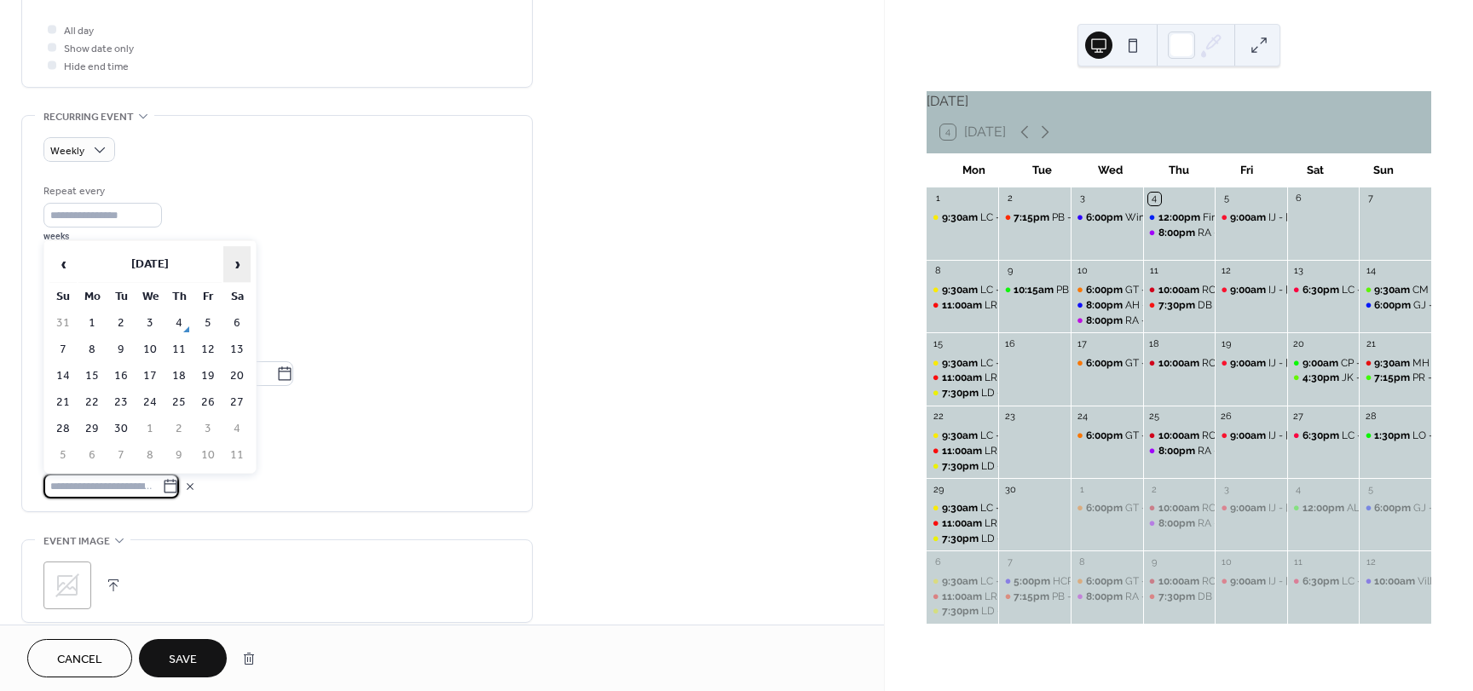
click at [232, 261] on span "›" at bounding box center [237, 264] width 26 height 34
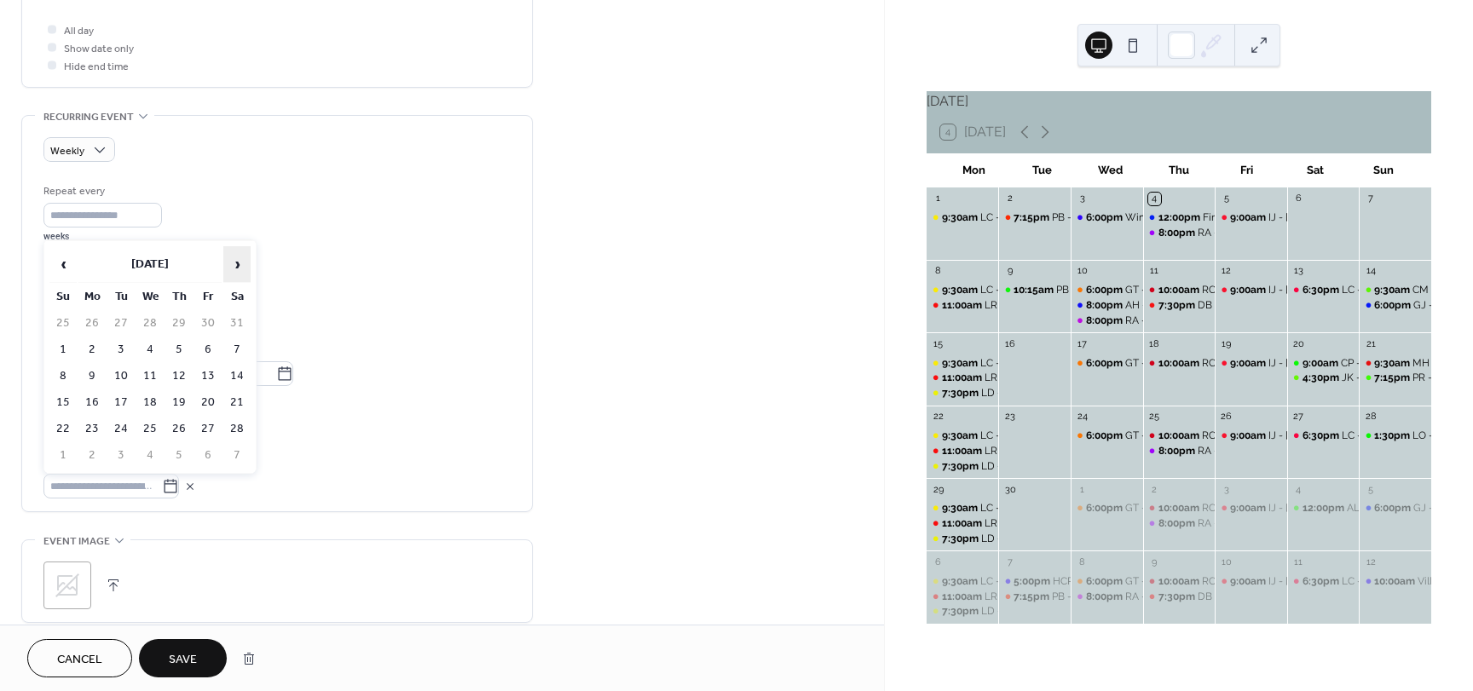
click at [232, 261] on span "›" at bounding box center [237, 264] width 26 height 34
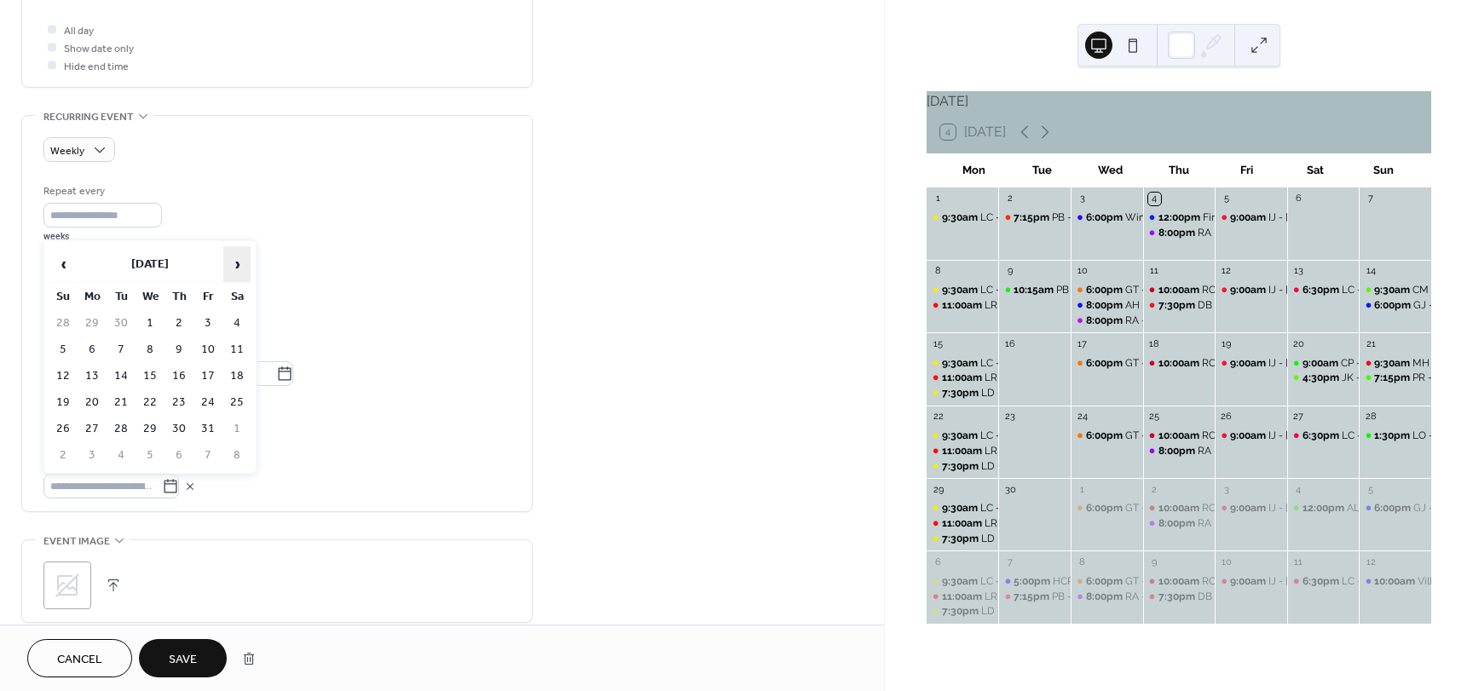
click at [232, 261] on span "›" at bounding box center [237, 264] width 26 height 34
click at [100, 428] on td "26" at bounding box center [91, 429] width 27 height 25
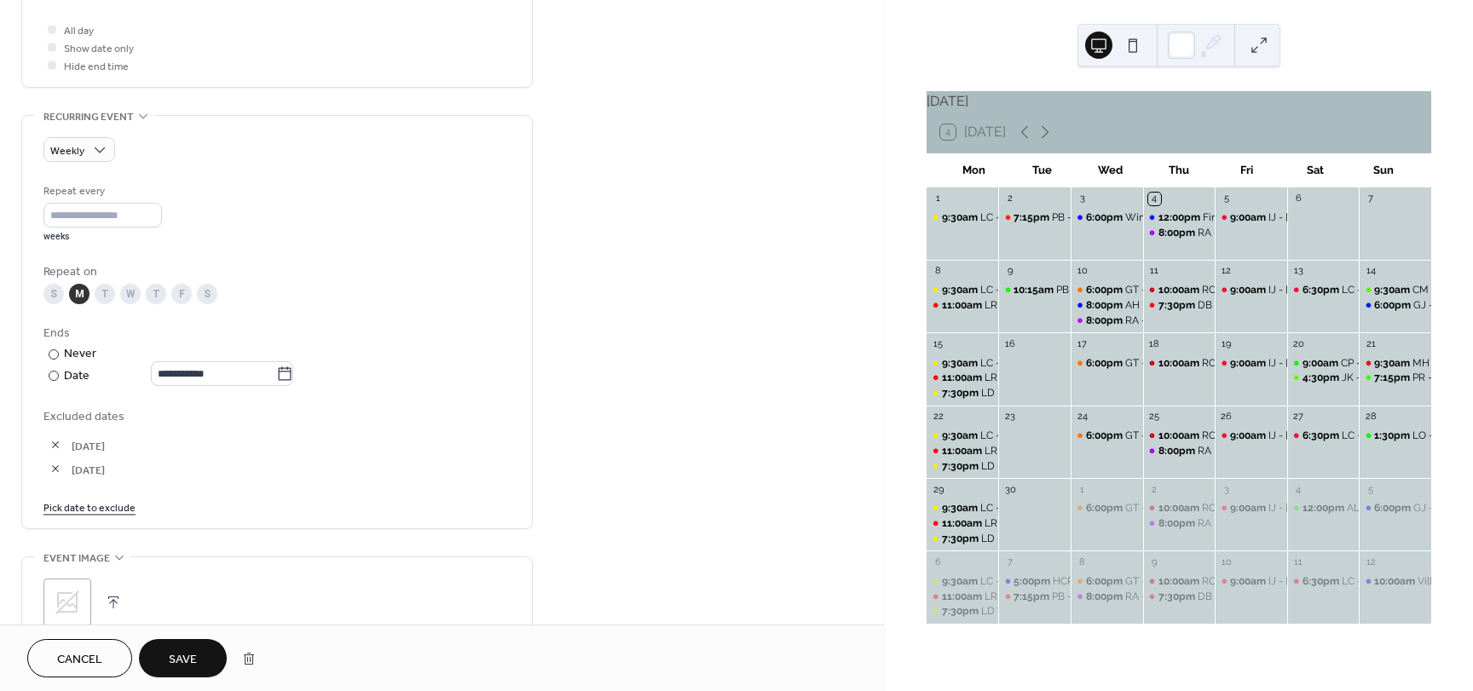
click at [171, 655] on span "Save" at bounding box center [183, 660] width 28 height 18
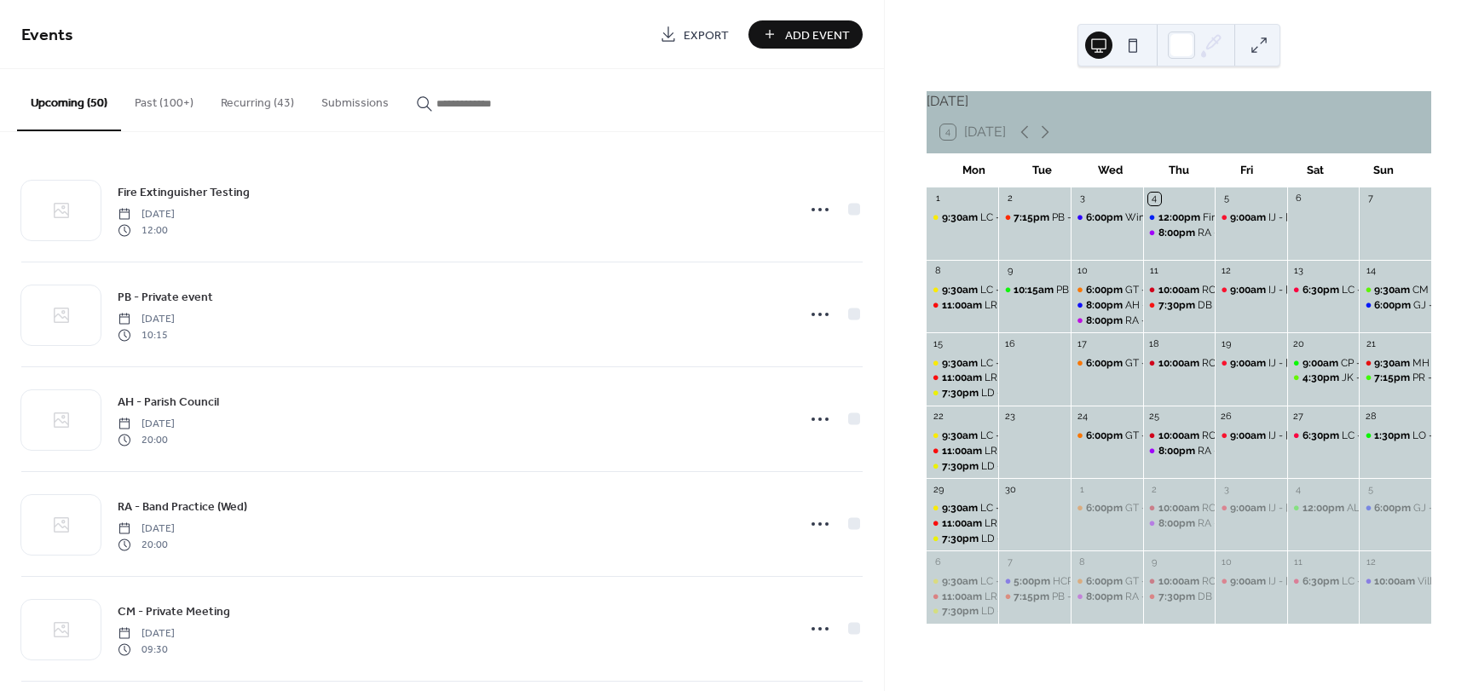
click at [237, 101] on button "Recurring (43)" at bounding box center [257, 99] width 101 height 61
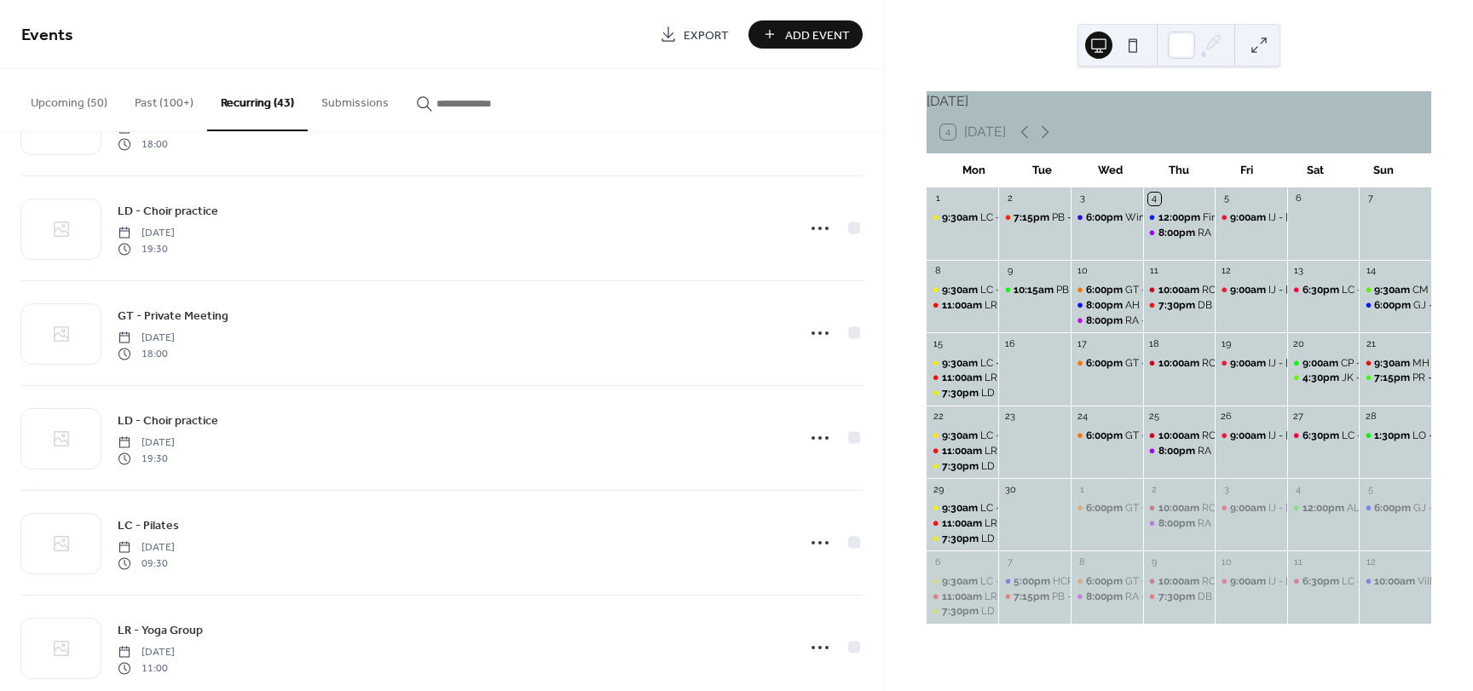
scroll to position [2636, 0]
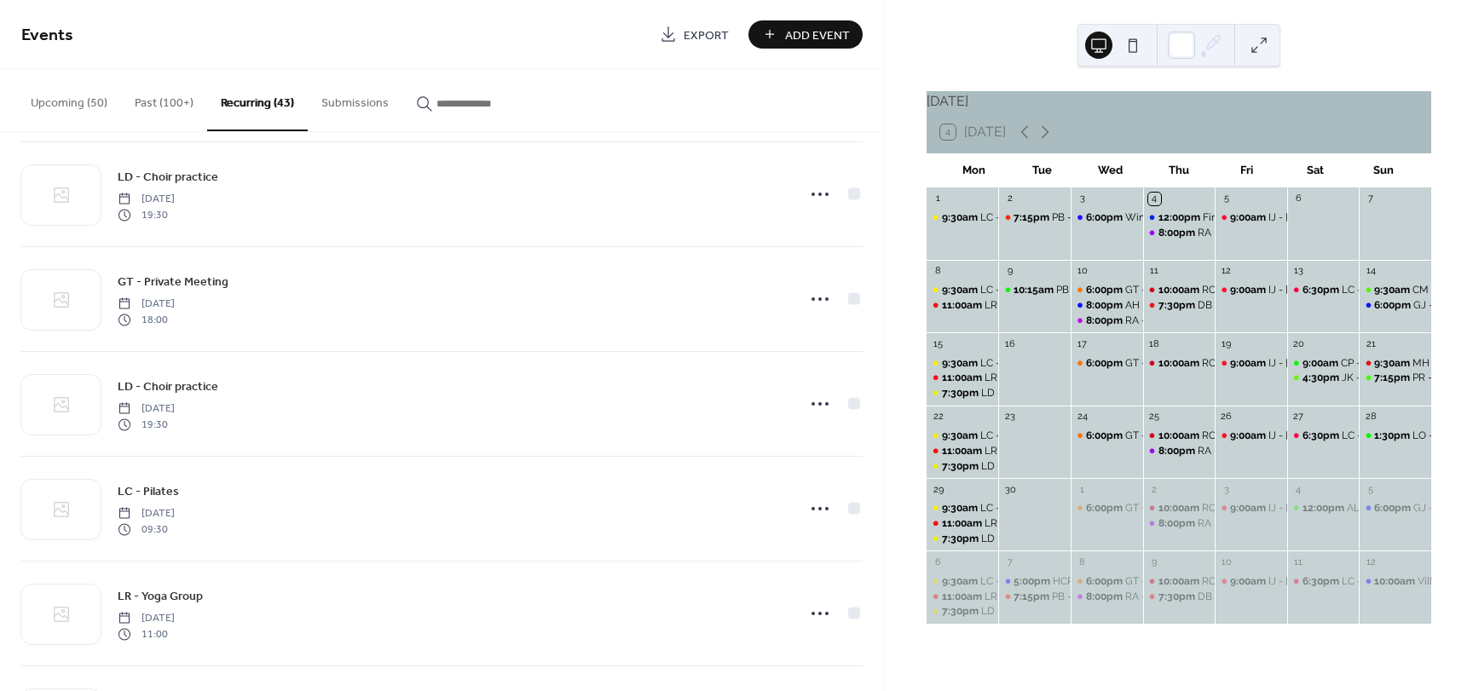
click at [453, 106] on input "button" at bounding box center [487, 104] width 102 height 18
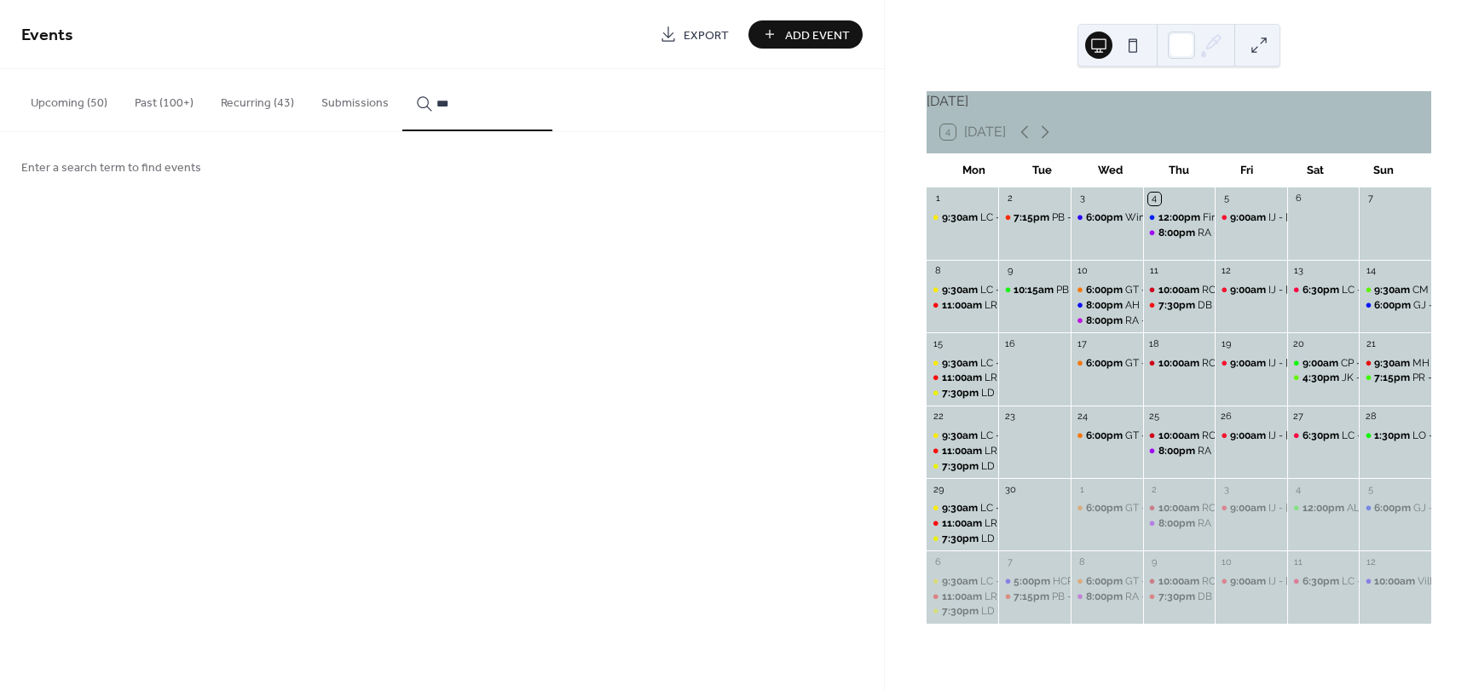
click at [402, 69] on button "**" at bounding box center [477, 100] width 150 height 62
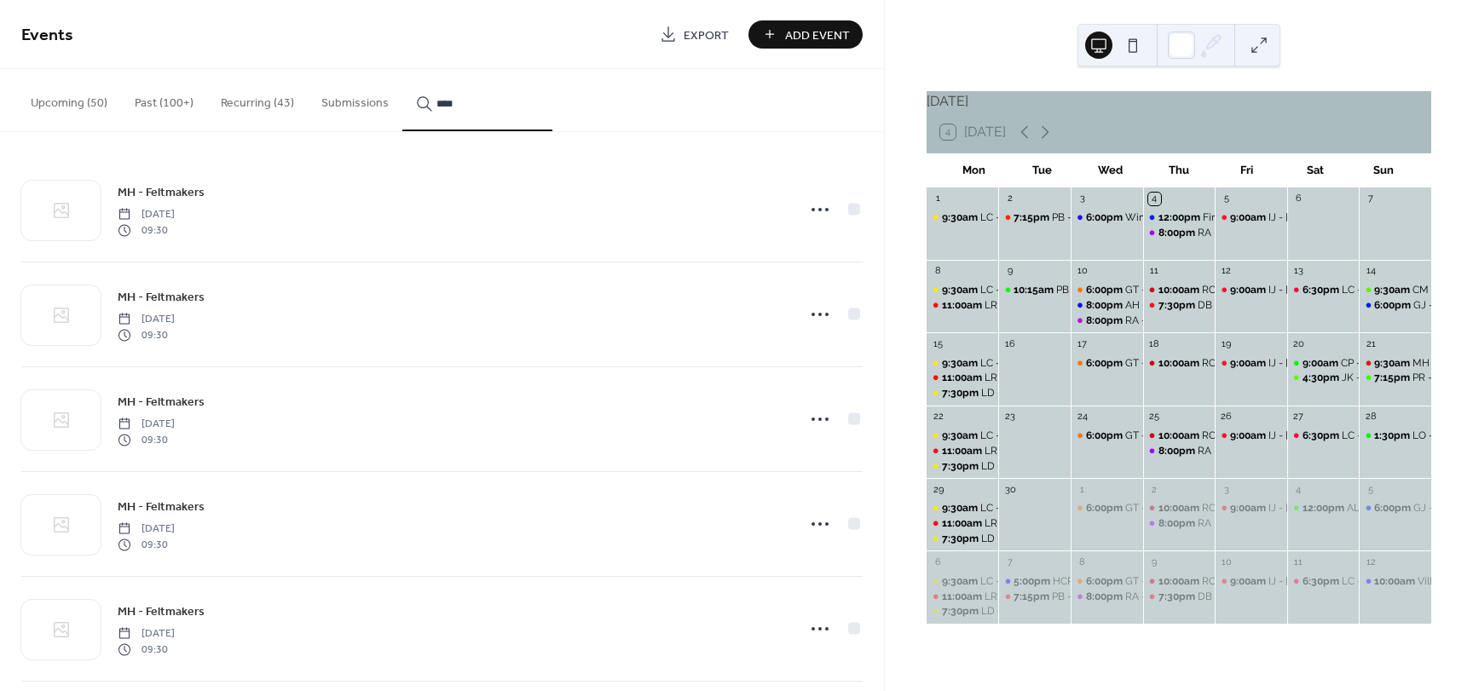
type input "****"
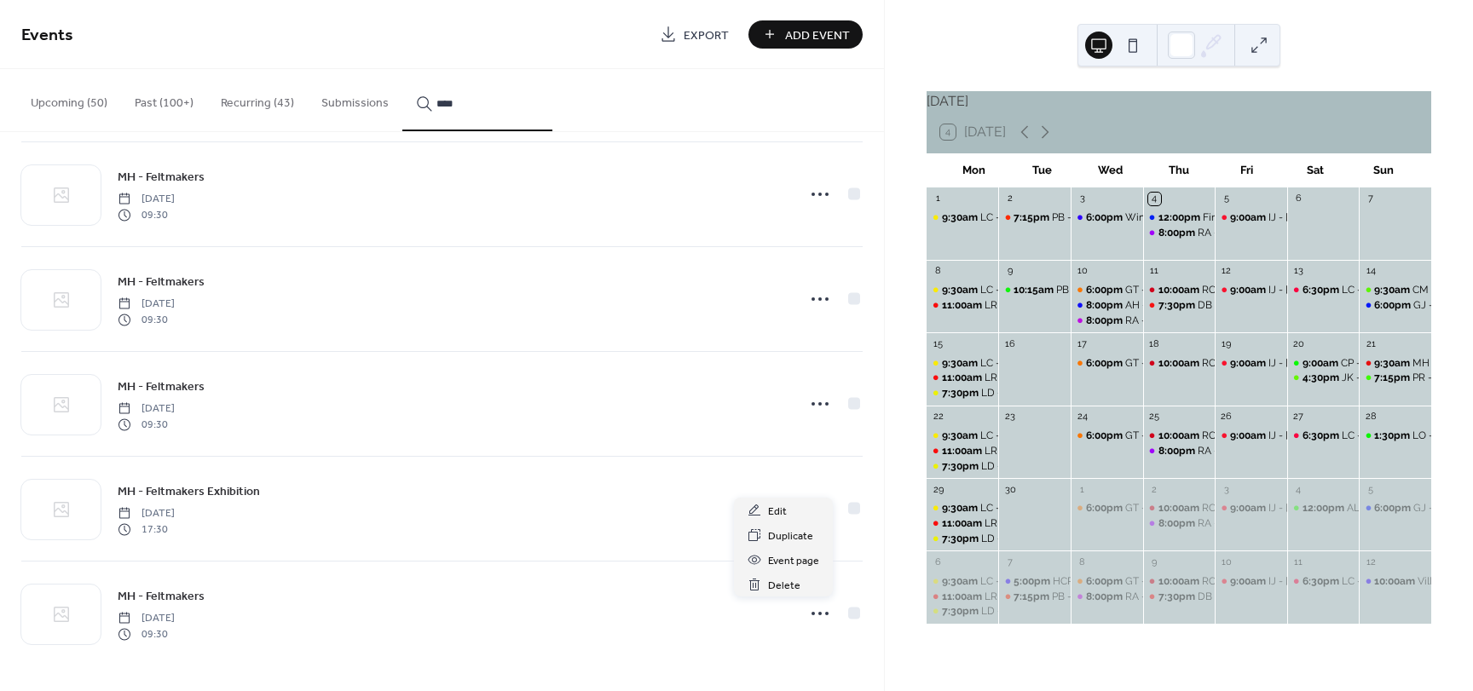
click at [818, 613] on circle at bounding box center [819, 613] width 3 height 3
click at [767, 539] on div "Duplicate" at bounding box center [783, 534] width 99 height 25
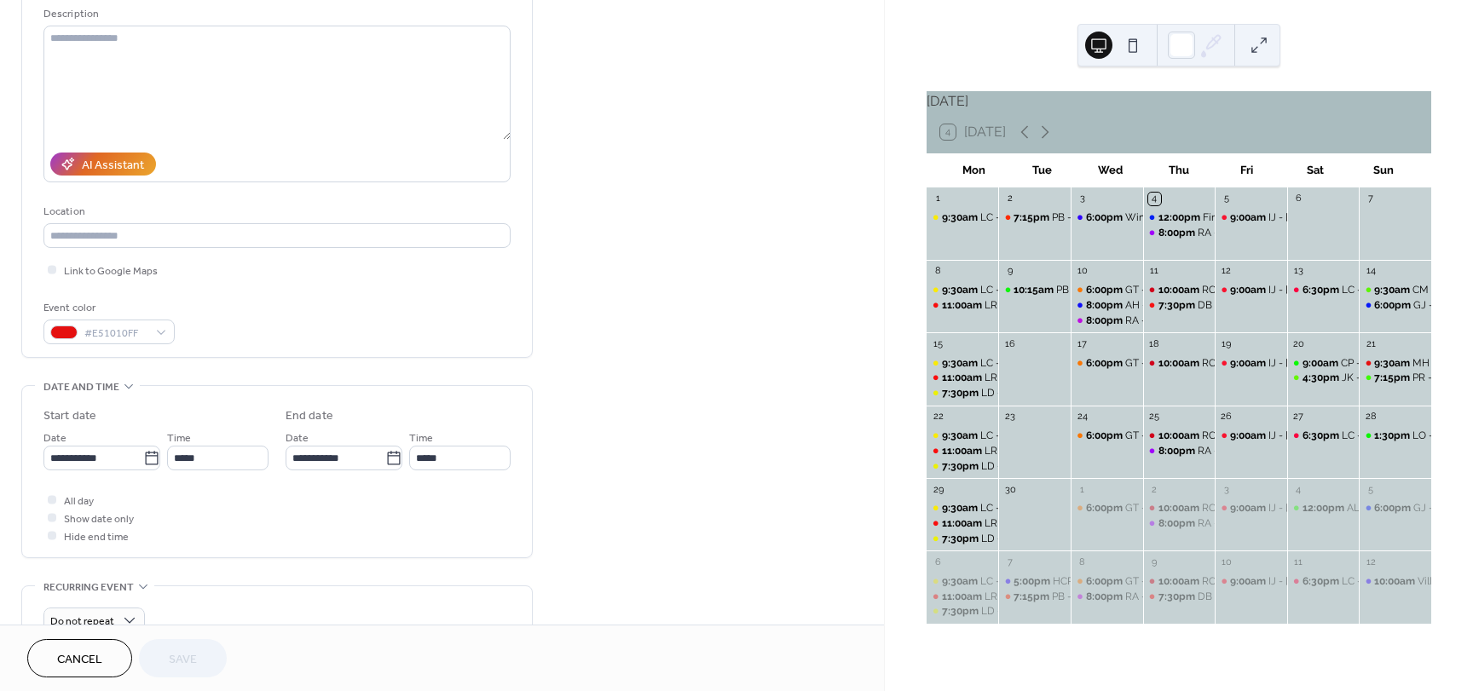
scroll to position [256, 0]
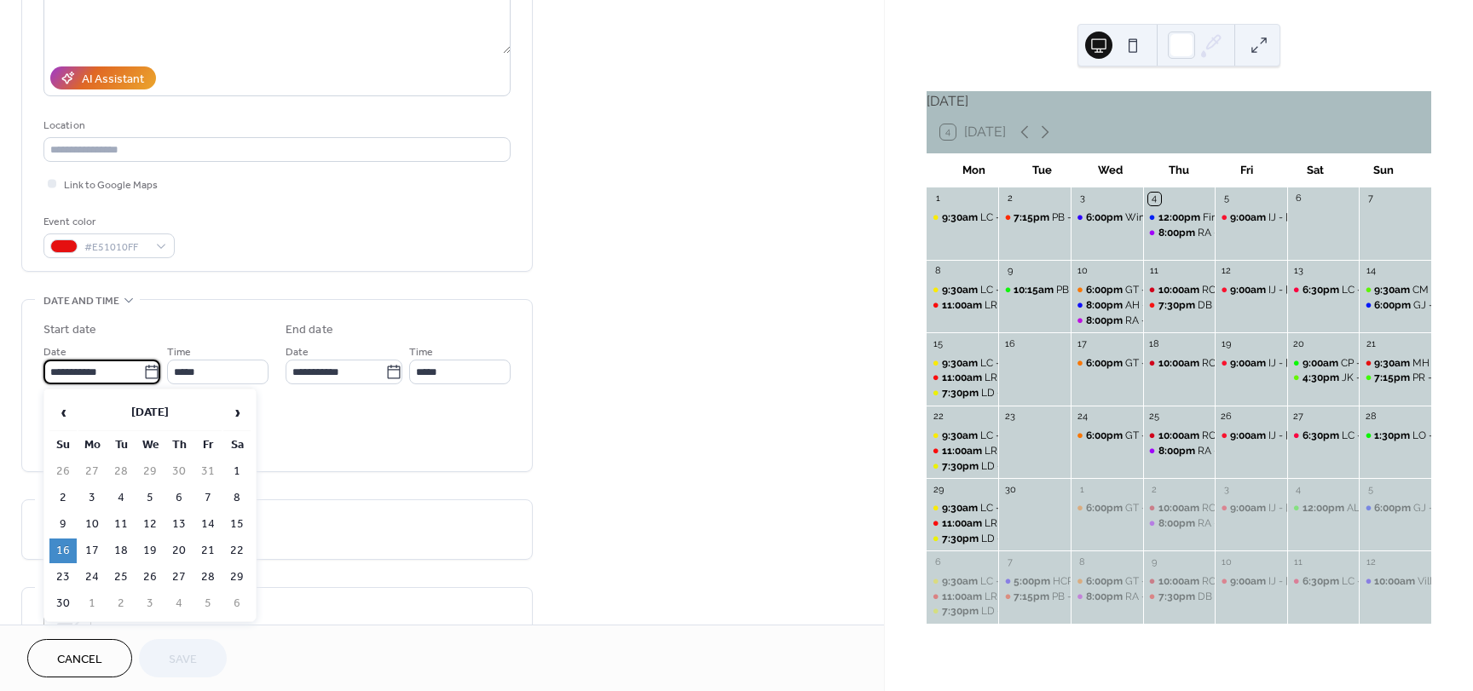
click at [92, 370] on input "**********" at bounding box center [93, 372] width 100 height 25
click at [227, 409] on span "›" at bounding box center [237, 412] width 26 height 34
click at [234, 409] on span "›" at bounding box center [237, 412] width 26 height 34
click at [235, 409] on span "›" at bounding box center [237, 412] width 26 height 34
click at [61, 417] on span "‹" at bounding box center [63, 412] width 26 height 34
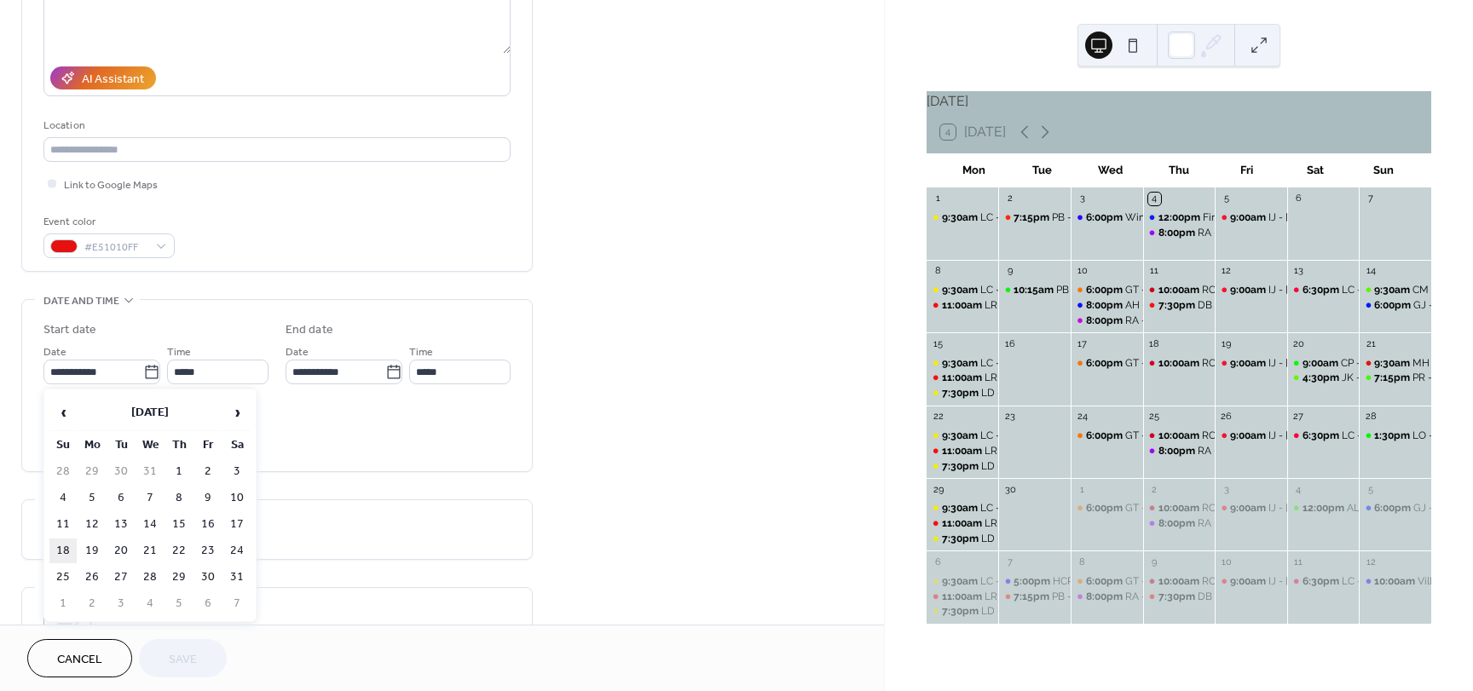
click at [58, 546] on td "18" at bounding box center [62, 551] width 27 height 25
type input "**********"
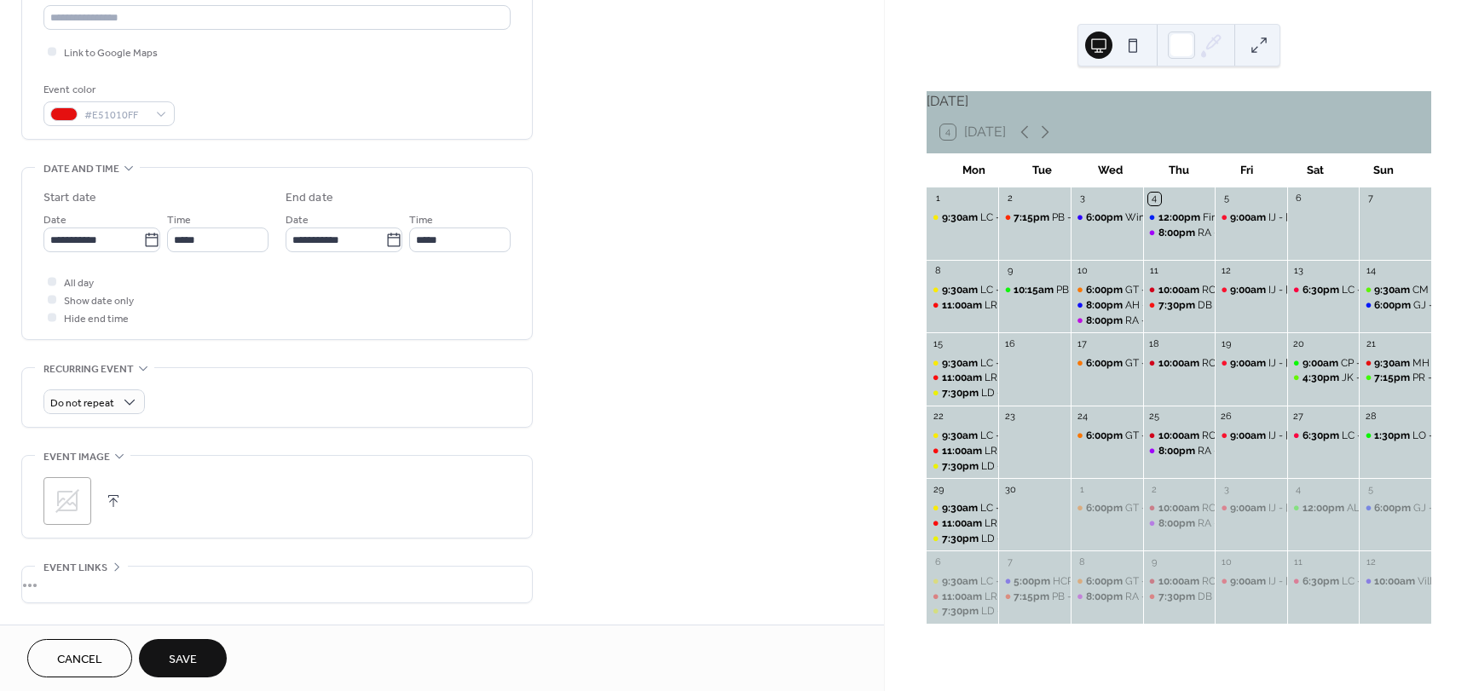
scroll to position [426, 0]
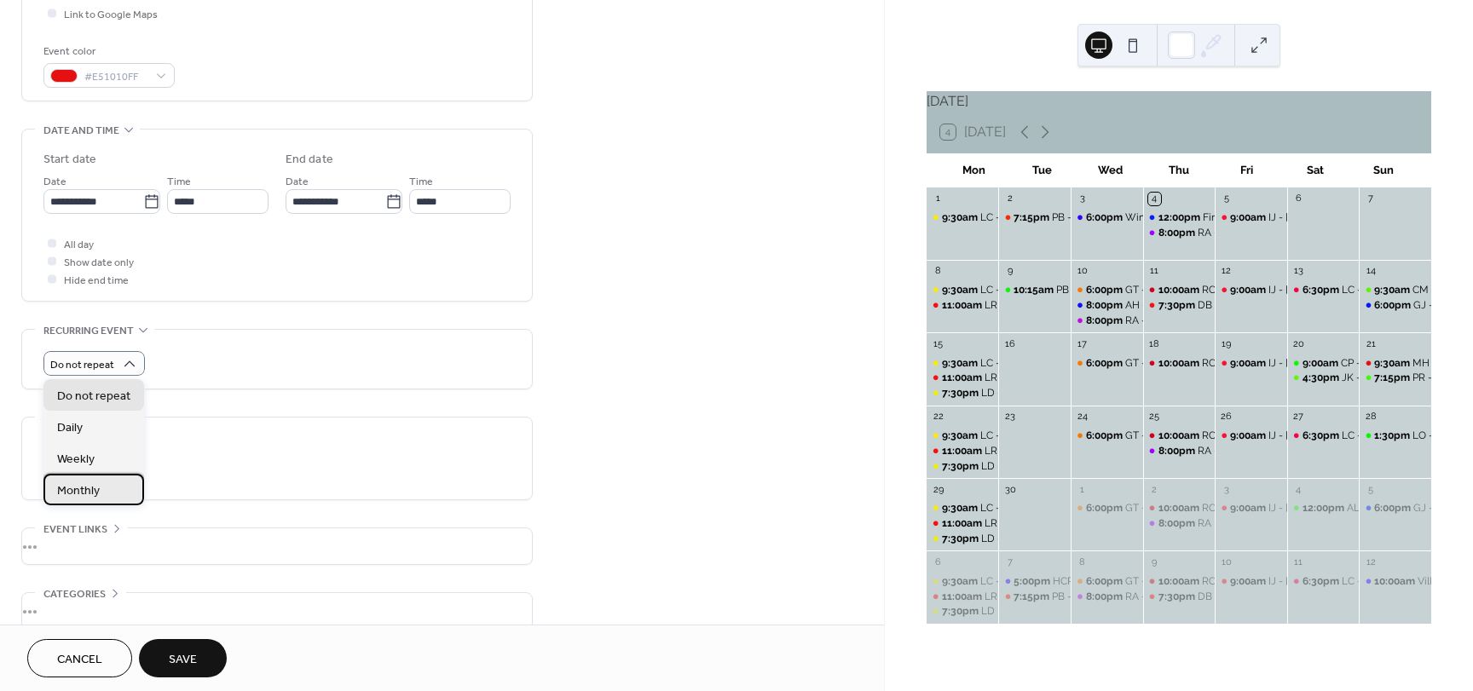
click at [97, 483] on span "Monthly" at bounding box center [78, 491] width 43 height 18
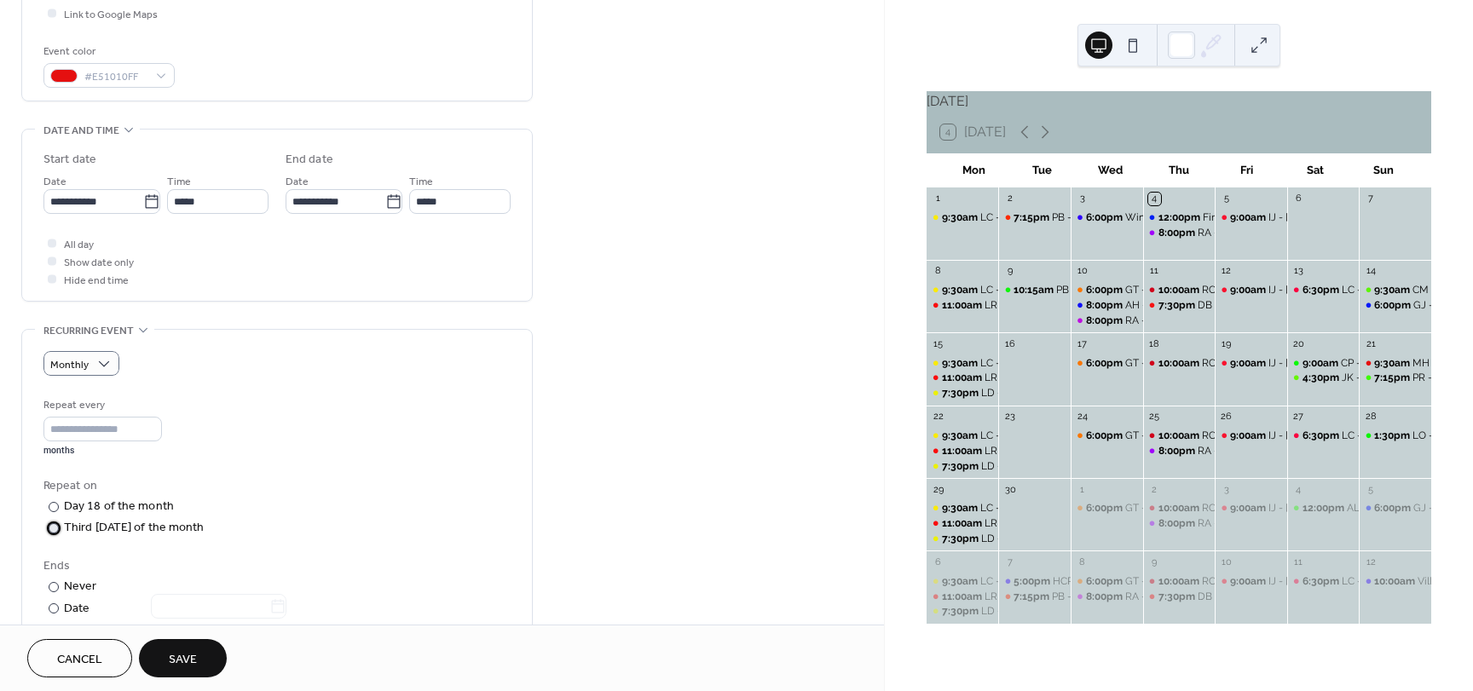
click at [65, 527] on div "Third [DATE] of the month" at bounding box center [134, 528] width 141 height 18
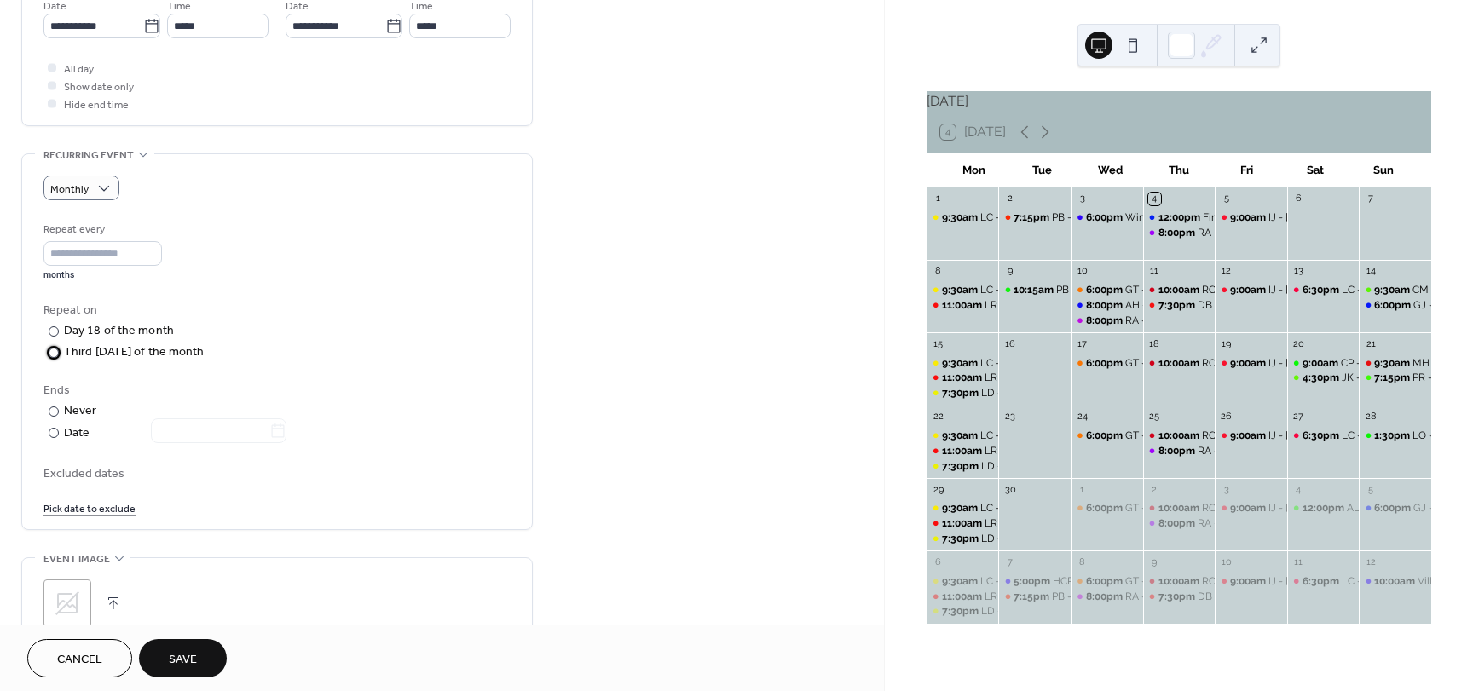
scroll to position [682, 0]
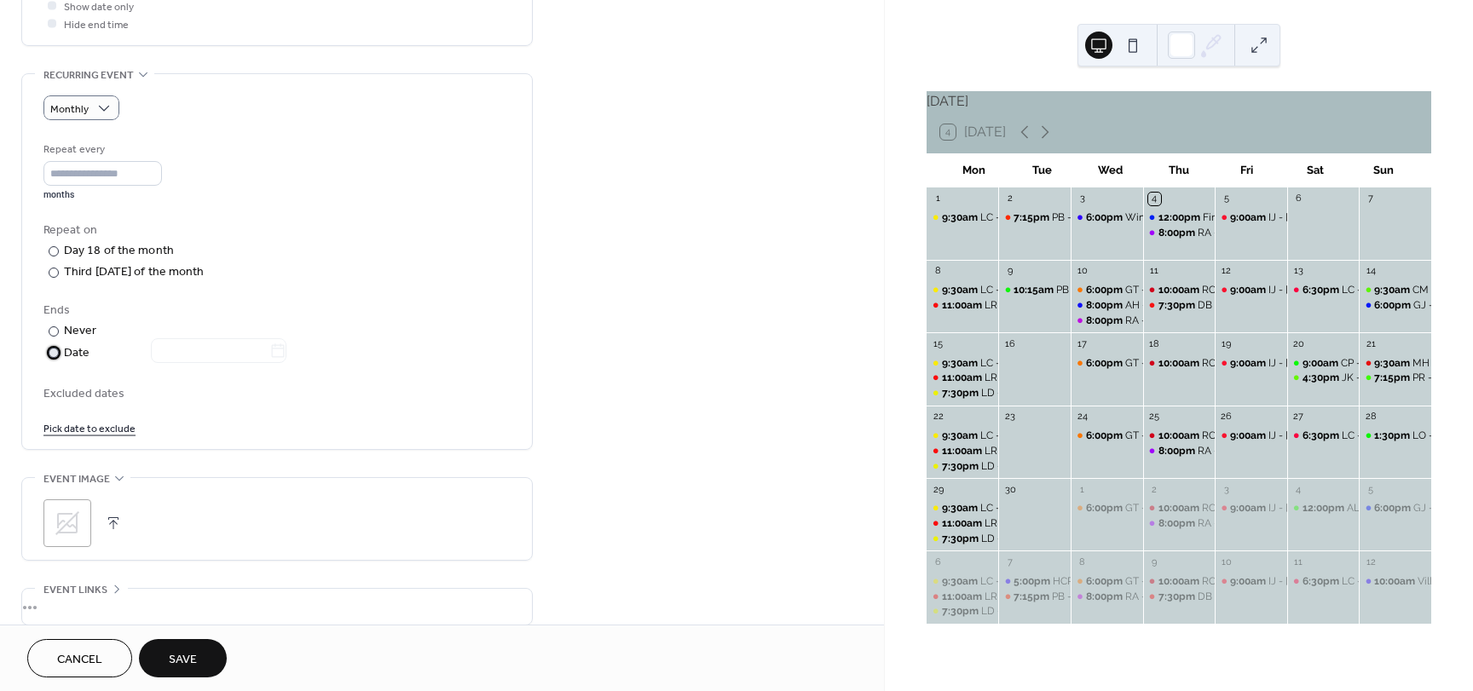
click at [56, 355] on div at bounding box center [54, 353] width 10 height 10
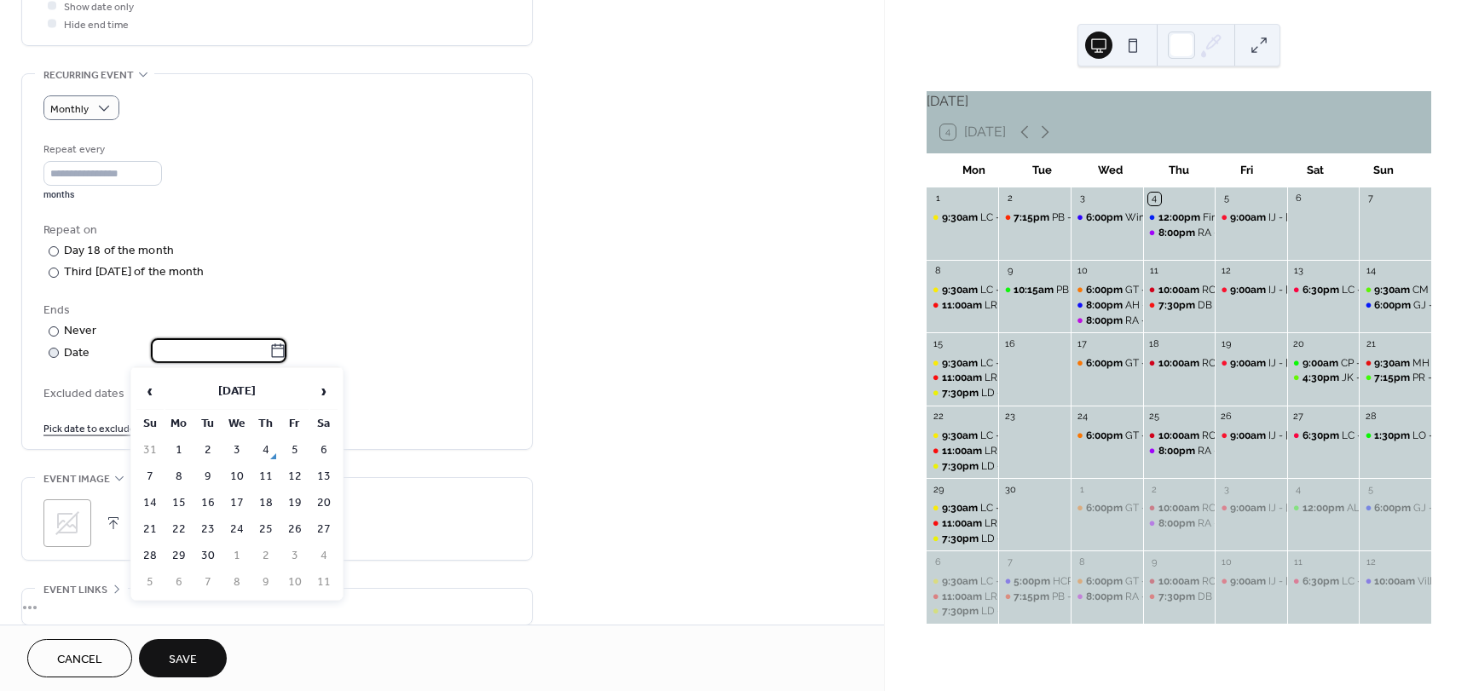
click at [166, 355] on input "text" at bounding box center [210, 350] width 118 height 25
click at [320, 390] on span "›" at bounding box center [324, 391] width 26 height 34
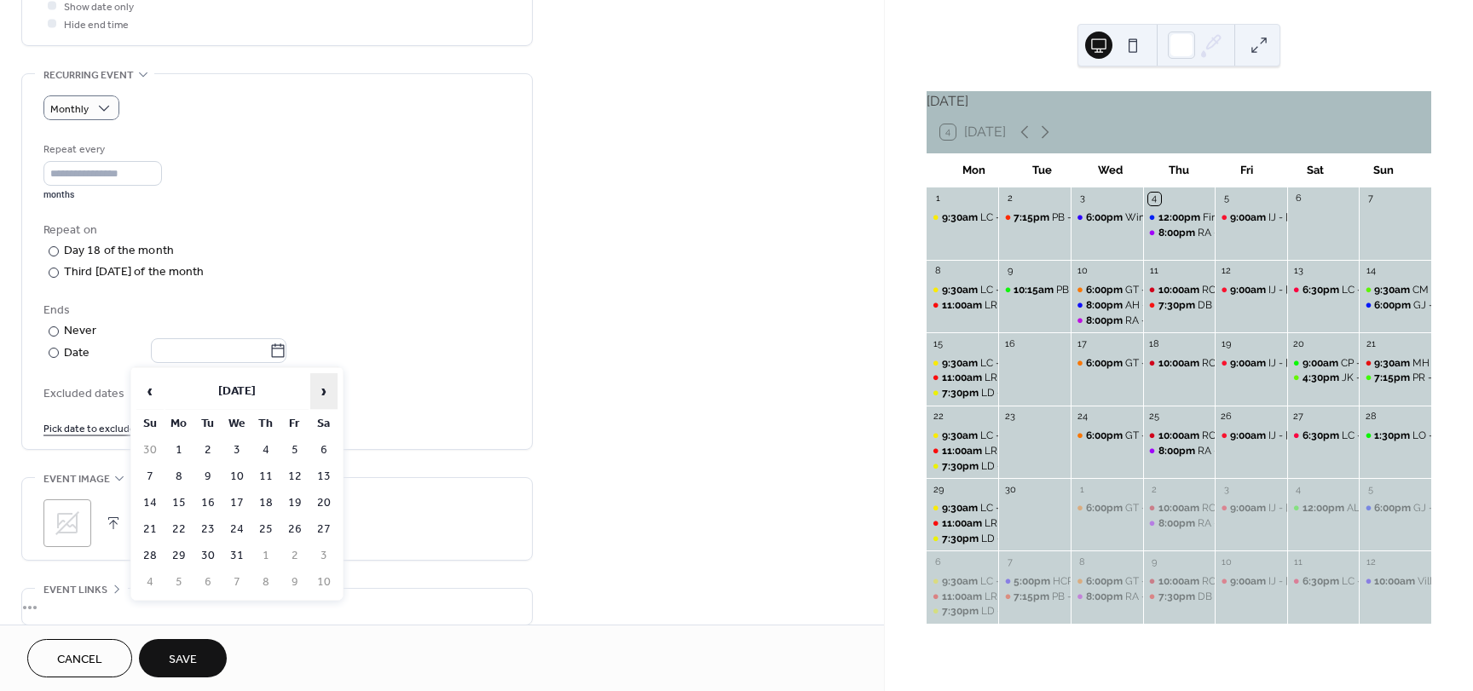
click at [320, 390] on span "›" at bounding box center [324, 391] width 26 height 34
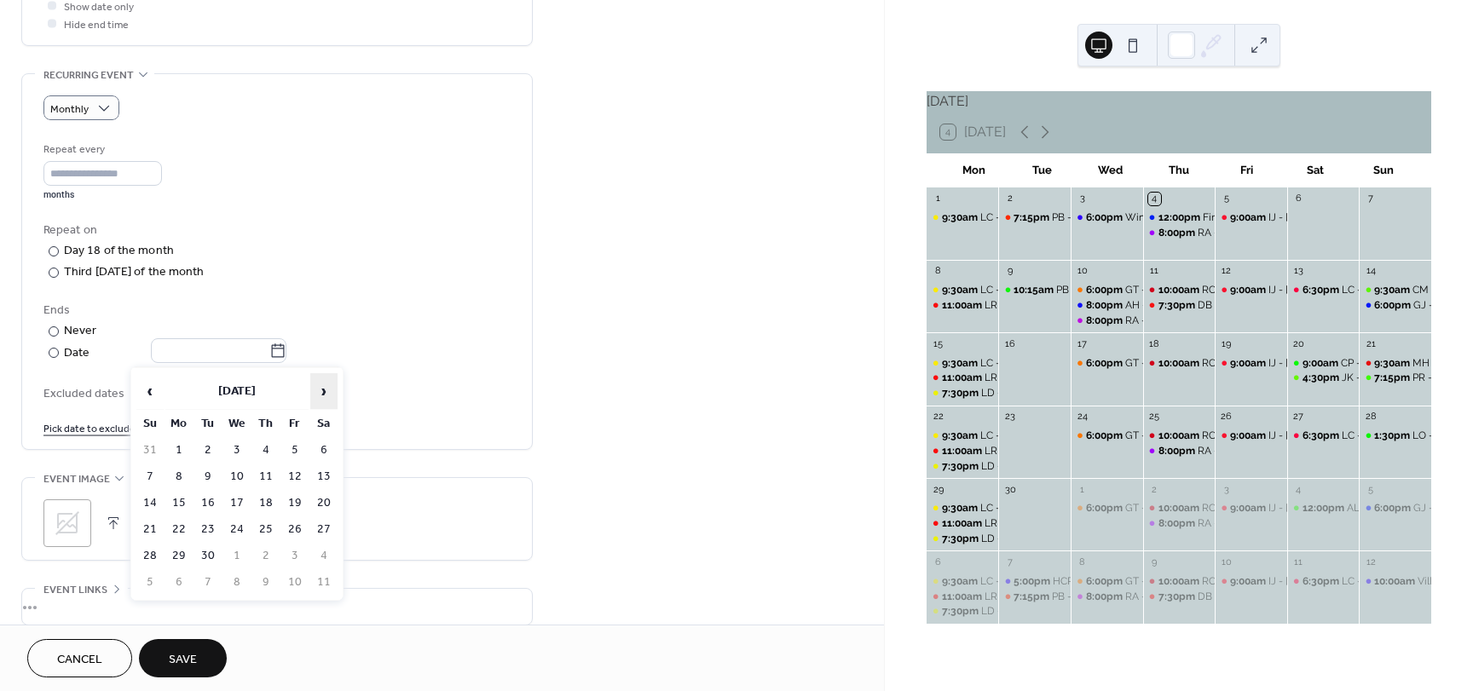
click at [320, 390] on span "›" at bounding box center [324, 391] width 26 height 34
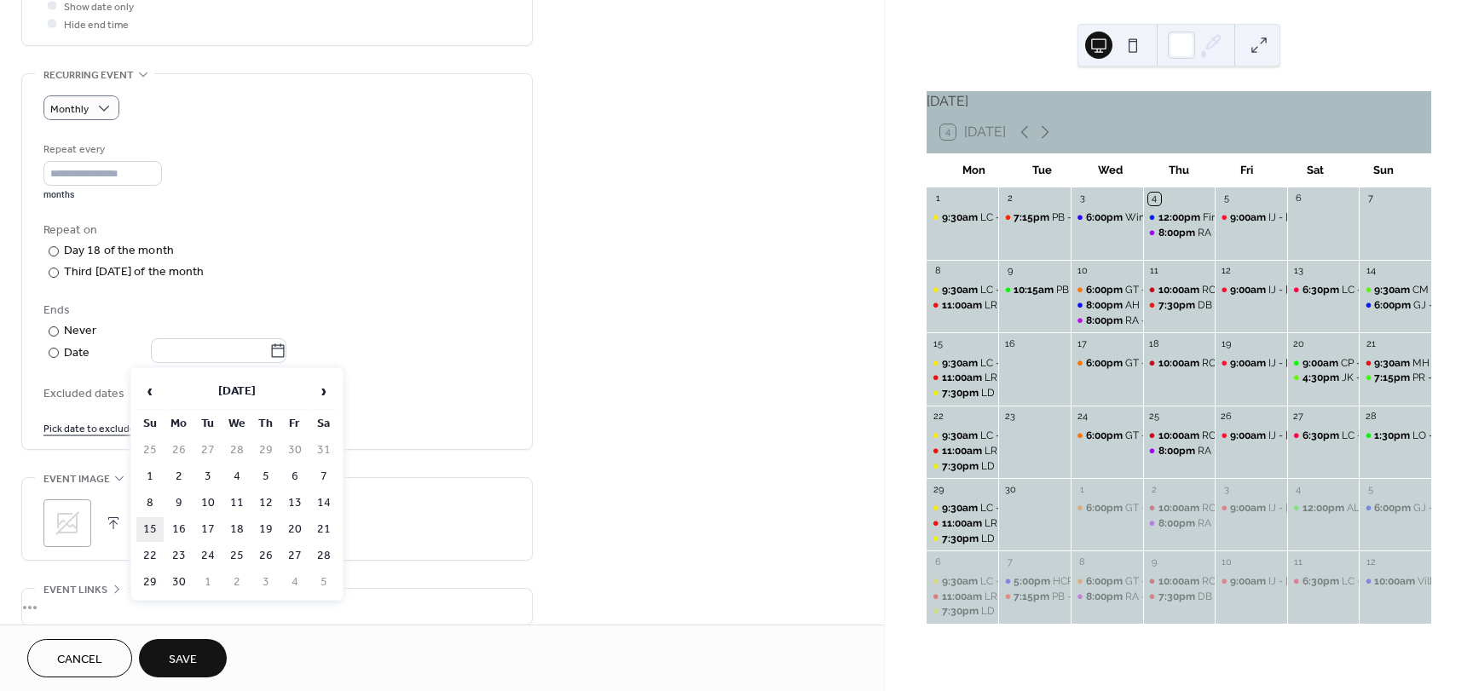
click at [149, 529] on td "15" at bounding box center [149, 529] width 27 height 25
type input "**********"
click at [118, 429] on link "Pick date to exclude" at bounding box center [89, 427] width 92 height 18
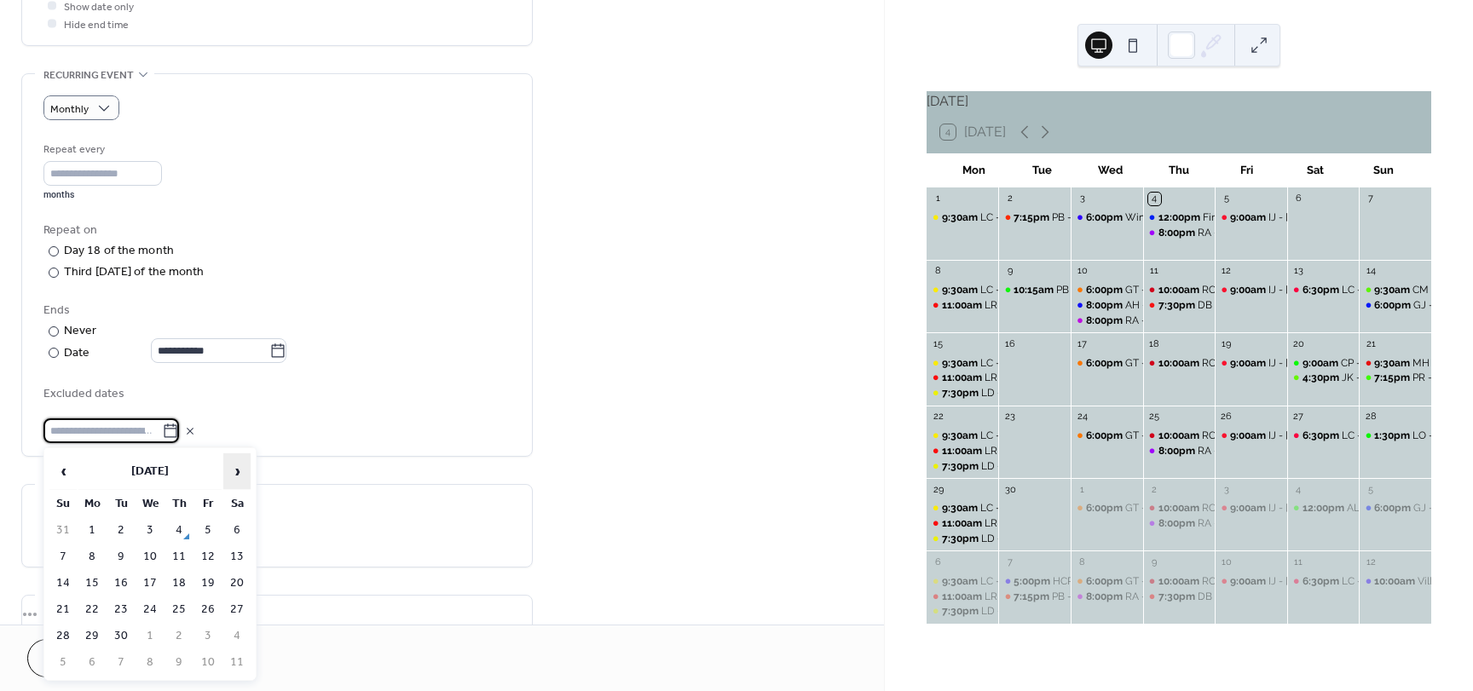
click at [233, 468] on span "›" at bounding box center [237, 471] width 26 height 34
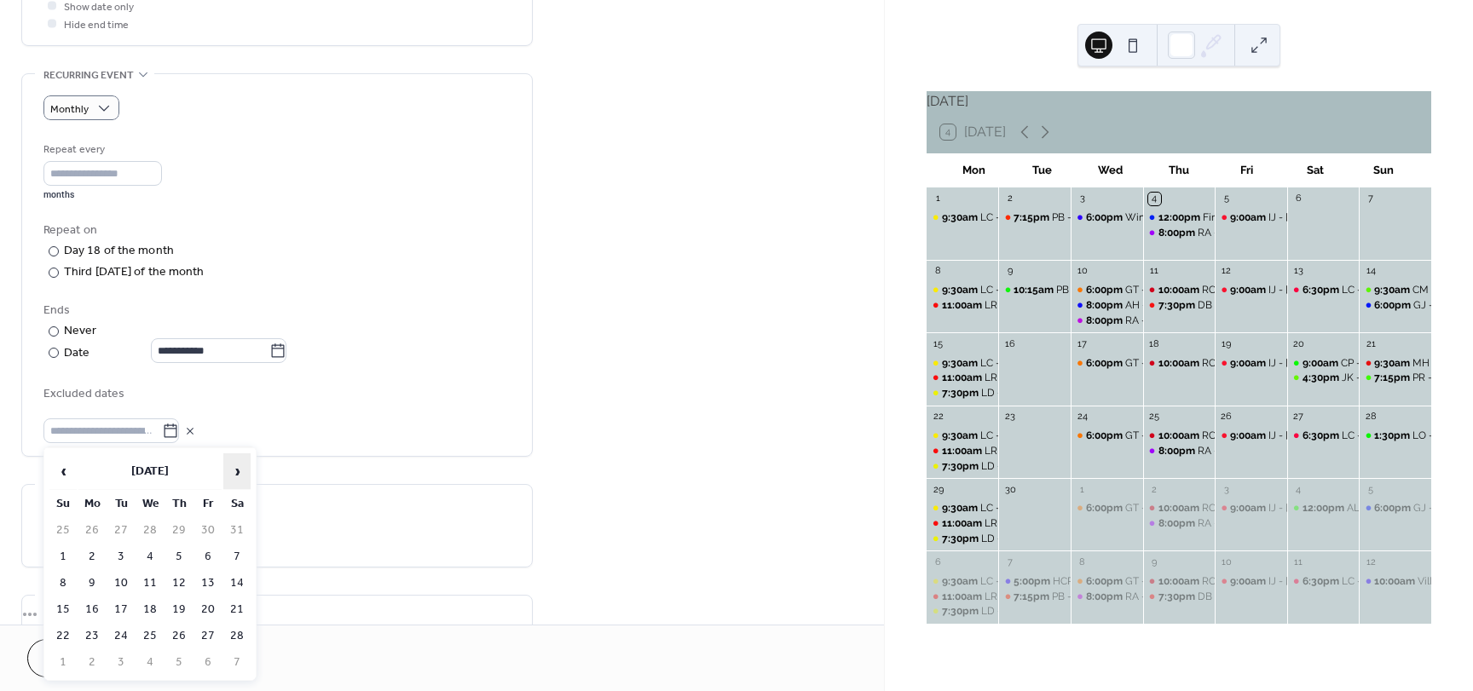
click at [233, 468] on span "›" at bounding box center [237, 471] width 26 height 34
click at [62, 605] on td "17" at bounding box center [62, 609] width 27 height 25
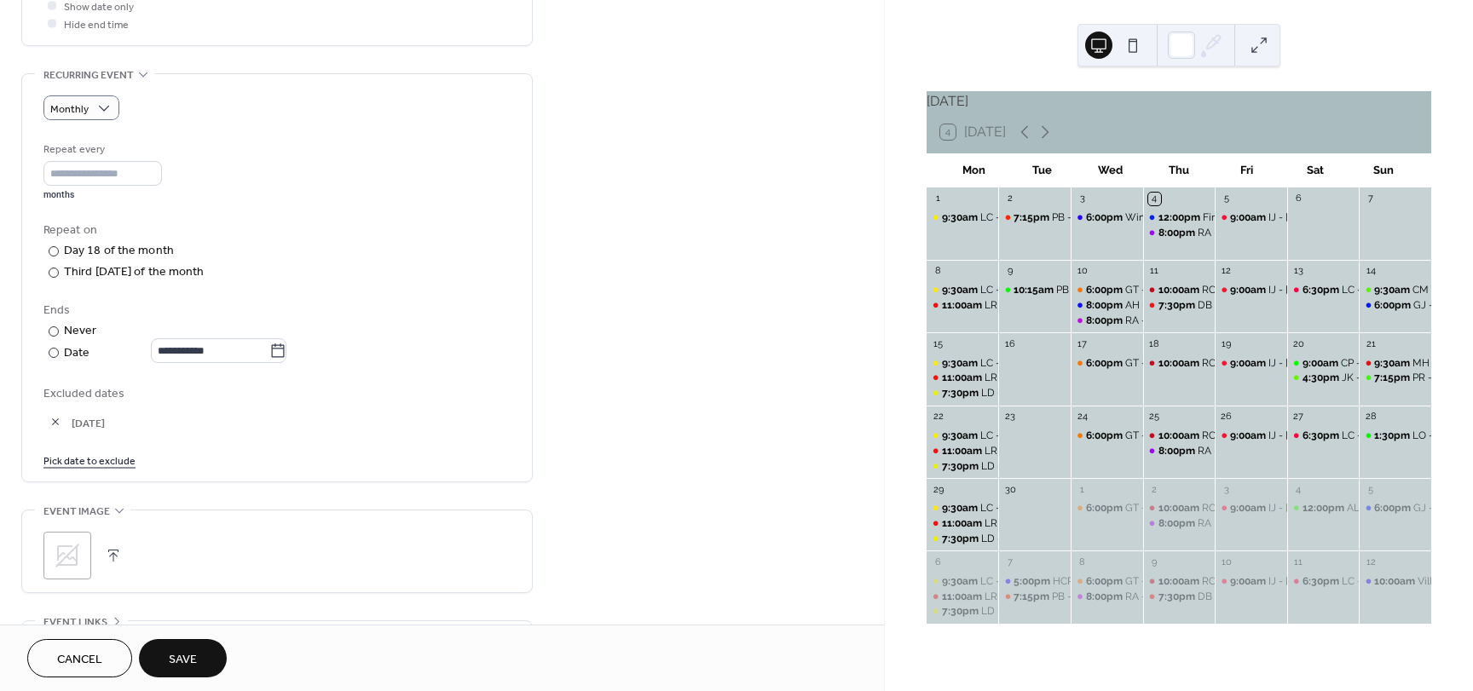
click at [116, 463] on link "Pick date to exclude" at bounding box center [89, 460] width 92 height 18
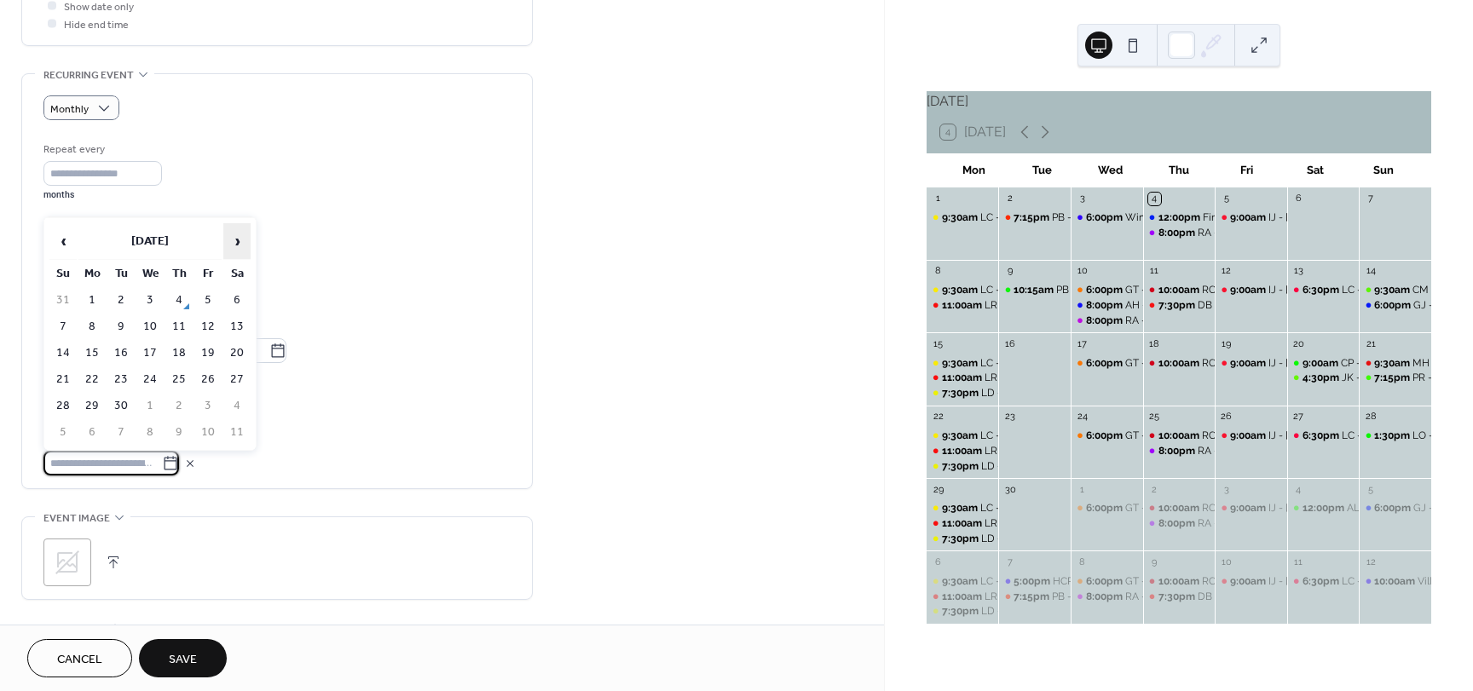
click at [238, 243] on span "›" at bounding box center [237, 241] width 26 height 34
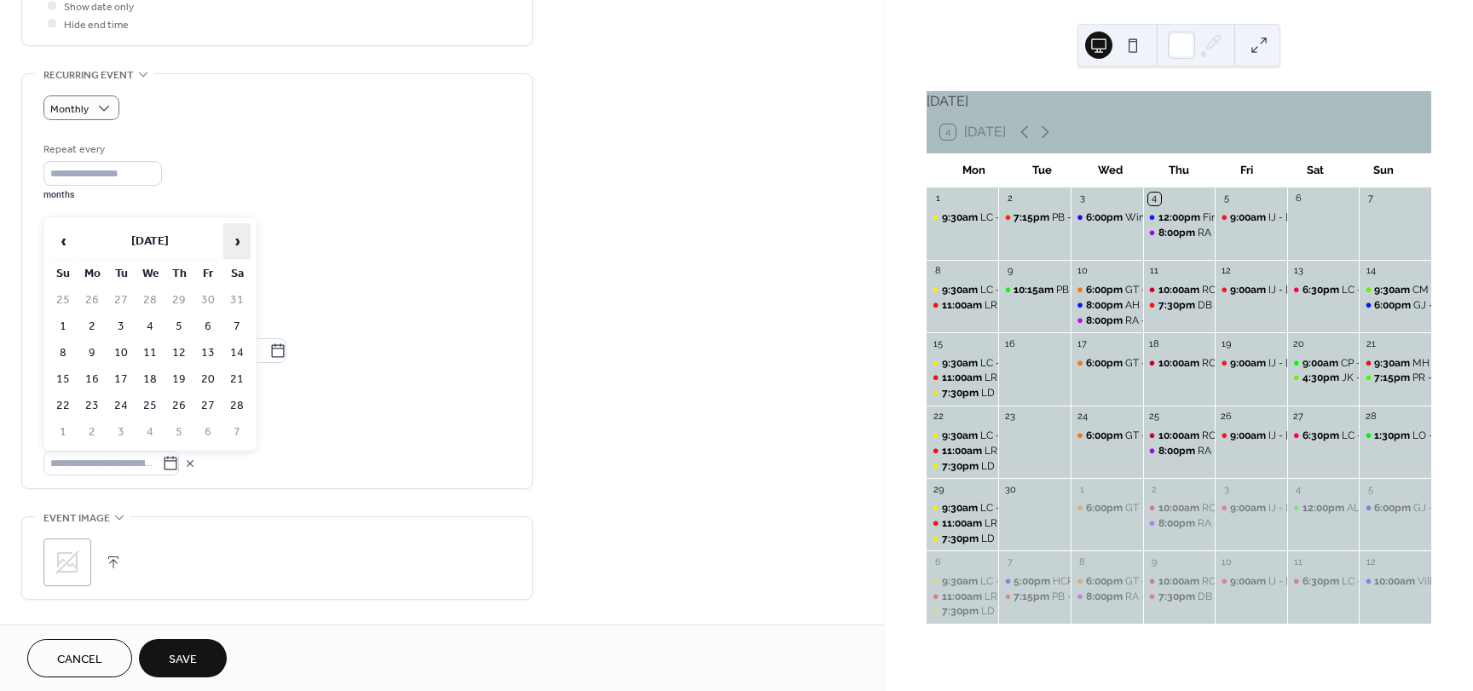
click at [238, 243] on span "›" at bounding box center [237, 241] width 26 height 34
click at [356, 389] on span "Excluded dates" at bounding box center [276, 394] width 467 height 18
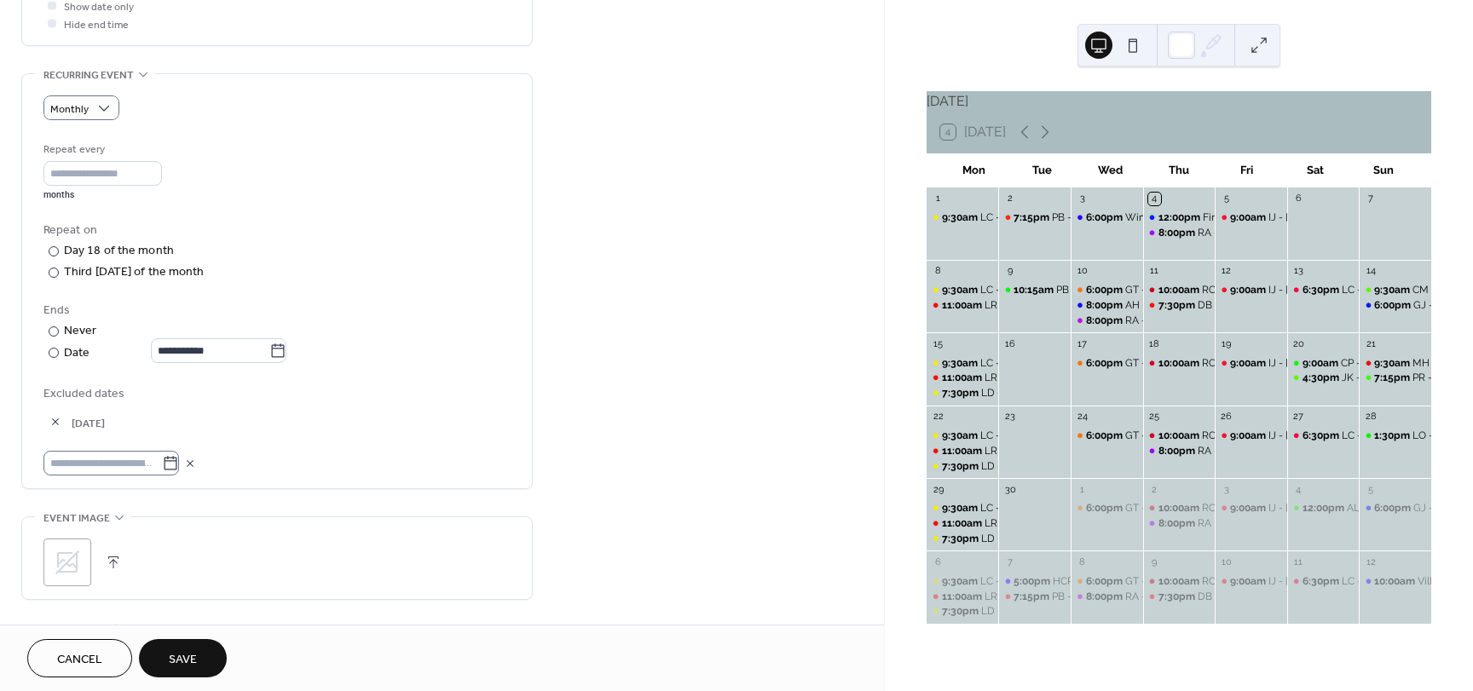
click at [177, 463] on icon at bounding box center [170, 463] width 17 height 17
click at [162, 463] on input "text" at bounding box center [102, 463] width 118 height 25
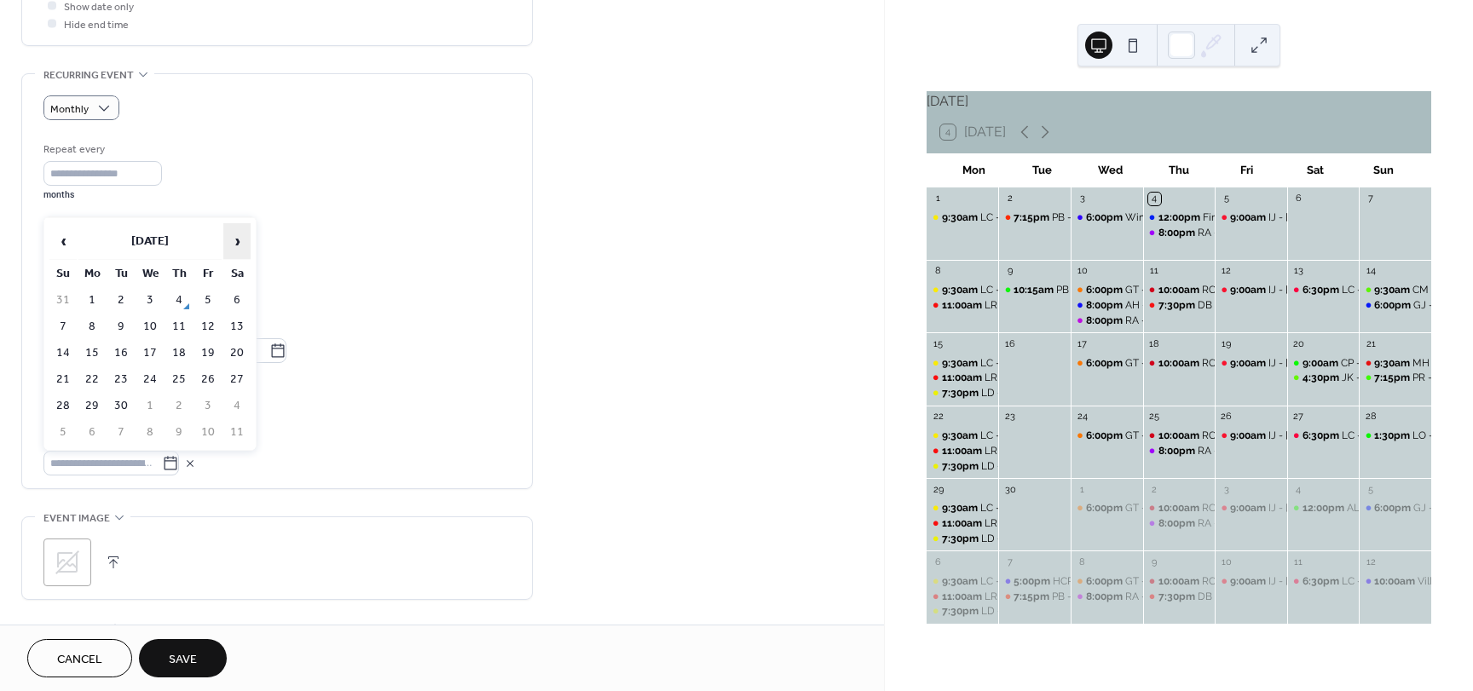
click at [230, 244] on span "›" at bounding box center [237, 241] width 26 height 34
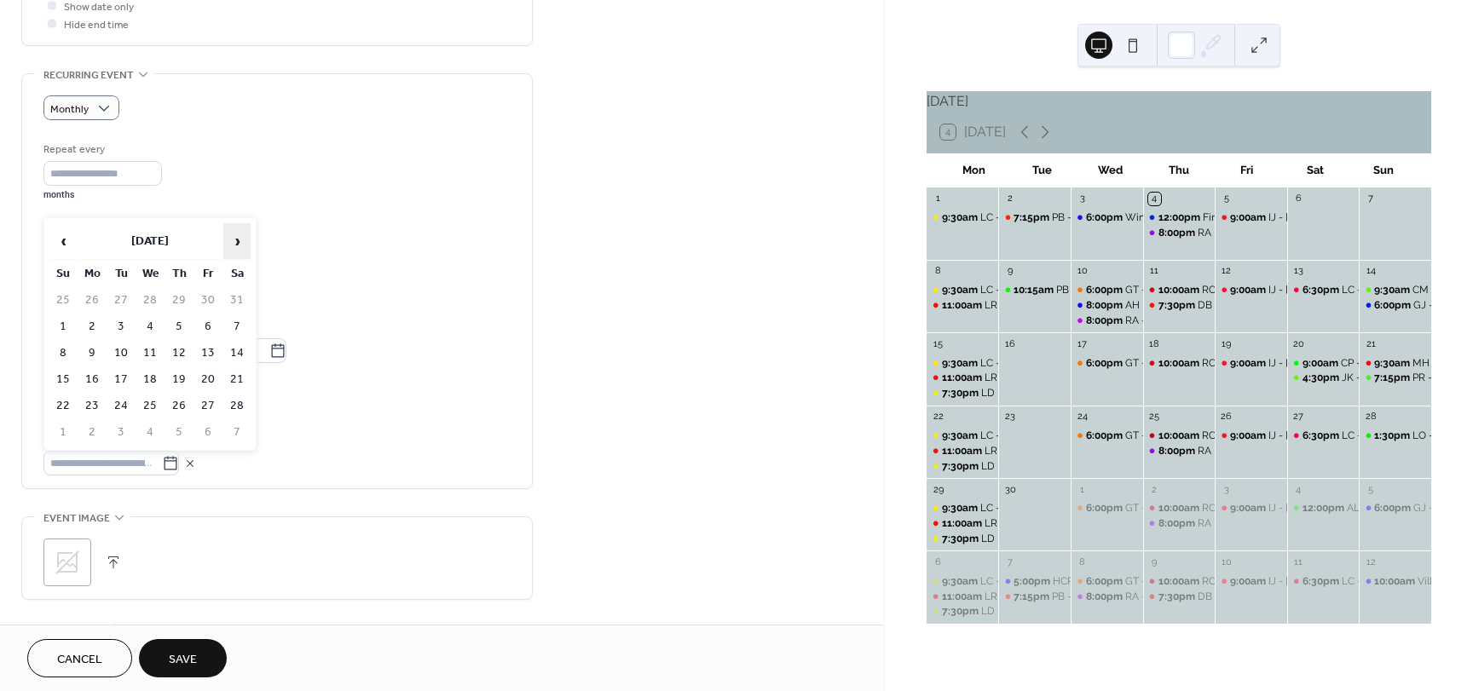
click at [230, 244] on span "›" at bounding box center [237, 241] width 26 height 34
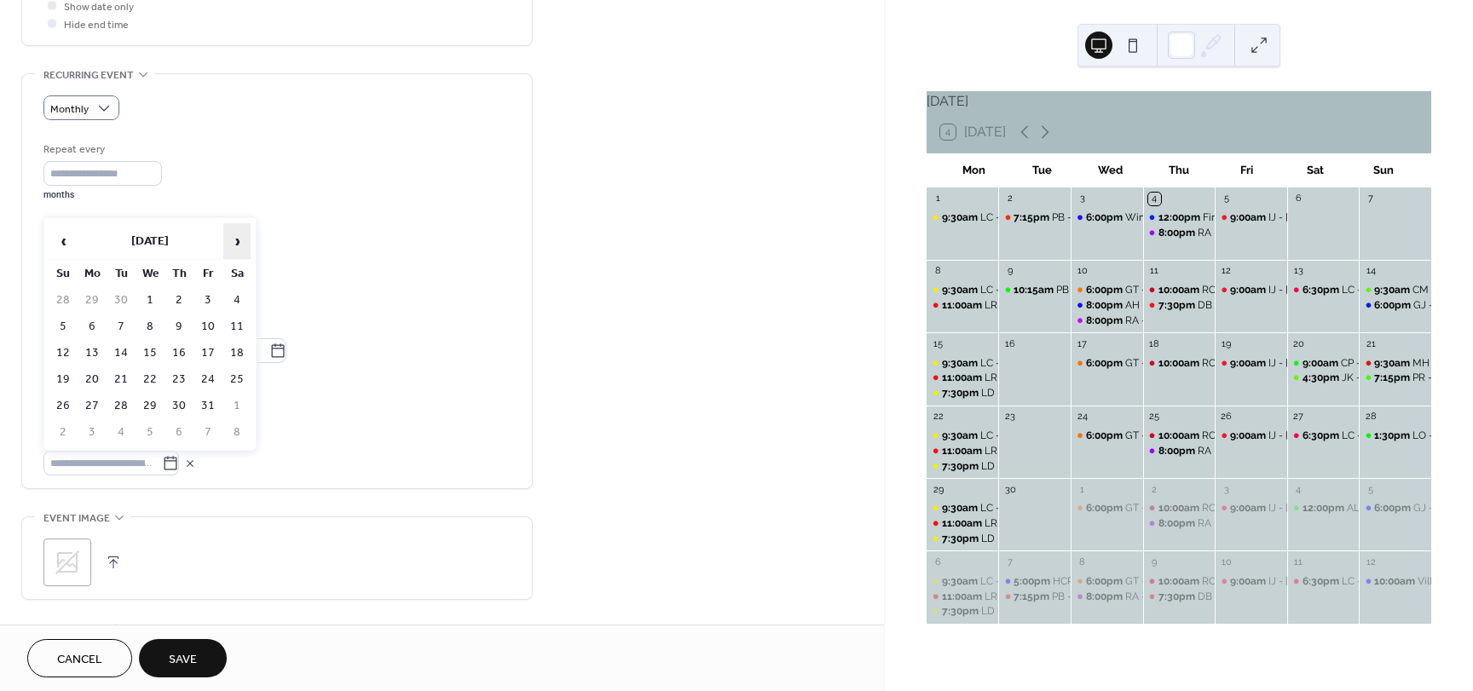
click at [230, 244] on span "›" at bounding box center [237, 241] width 26 height 34
click at [60, 379] on td "16" at bounding box center [62, 379] width 27 height 25
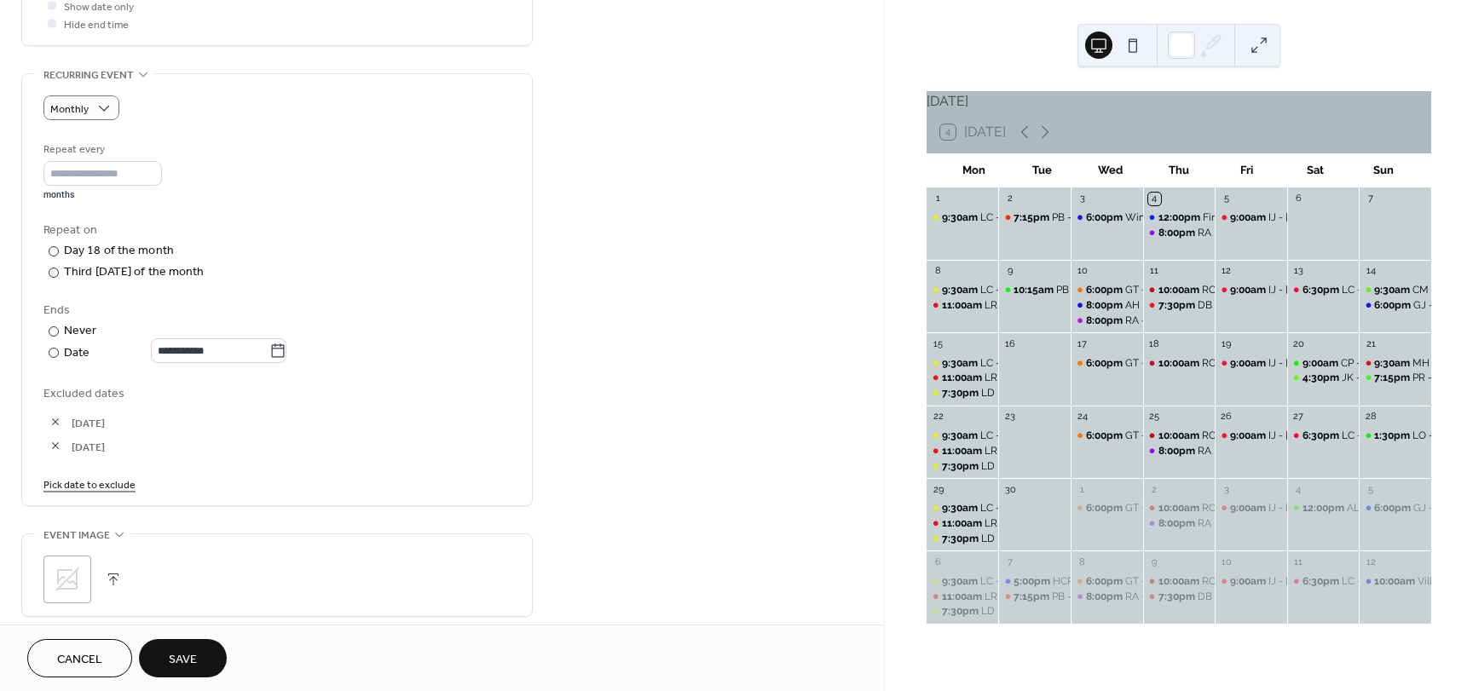
click at [190, 668] on span "Save" at bounding box center [183, 660] width 28 height 18
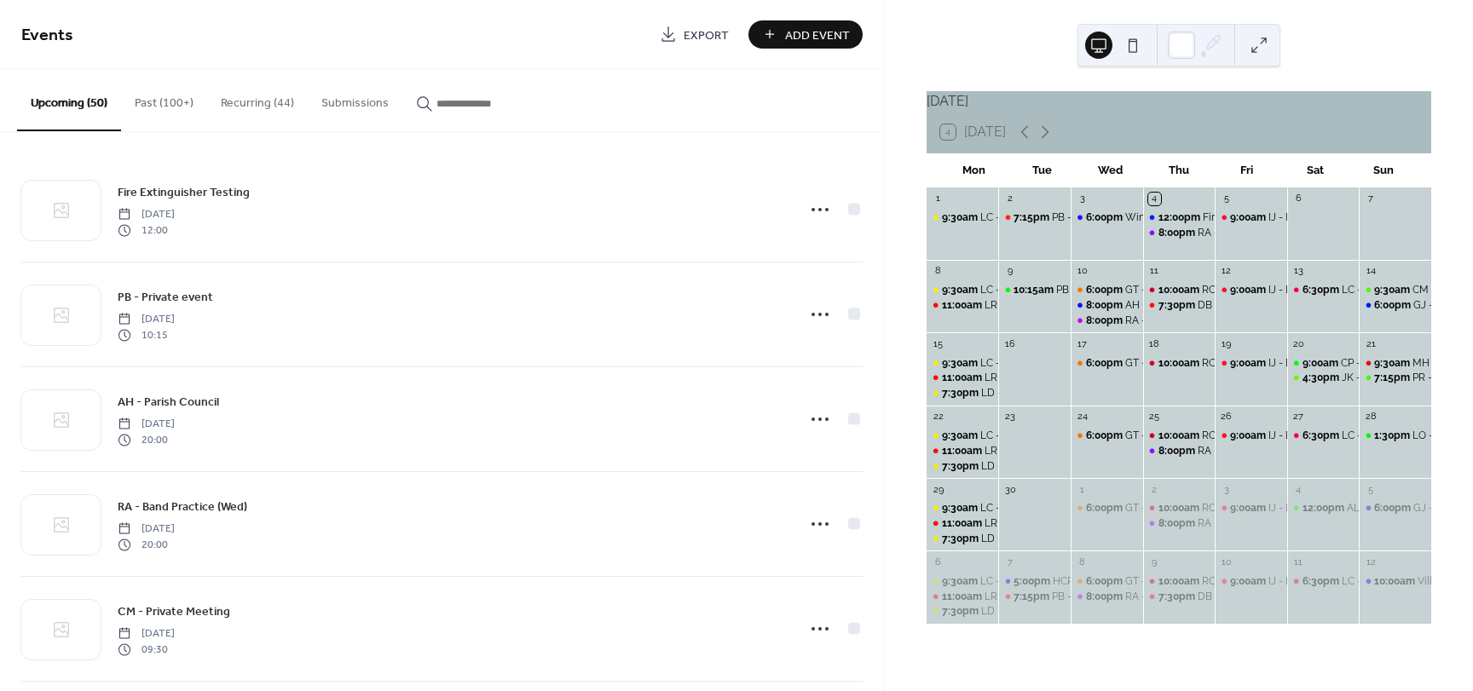
click at [239, 105] on button "Recurring (44)" at bounding box center [257, 99] width 101 height 61
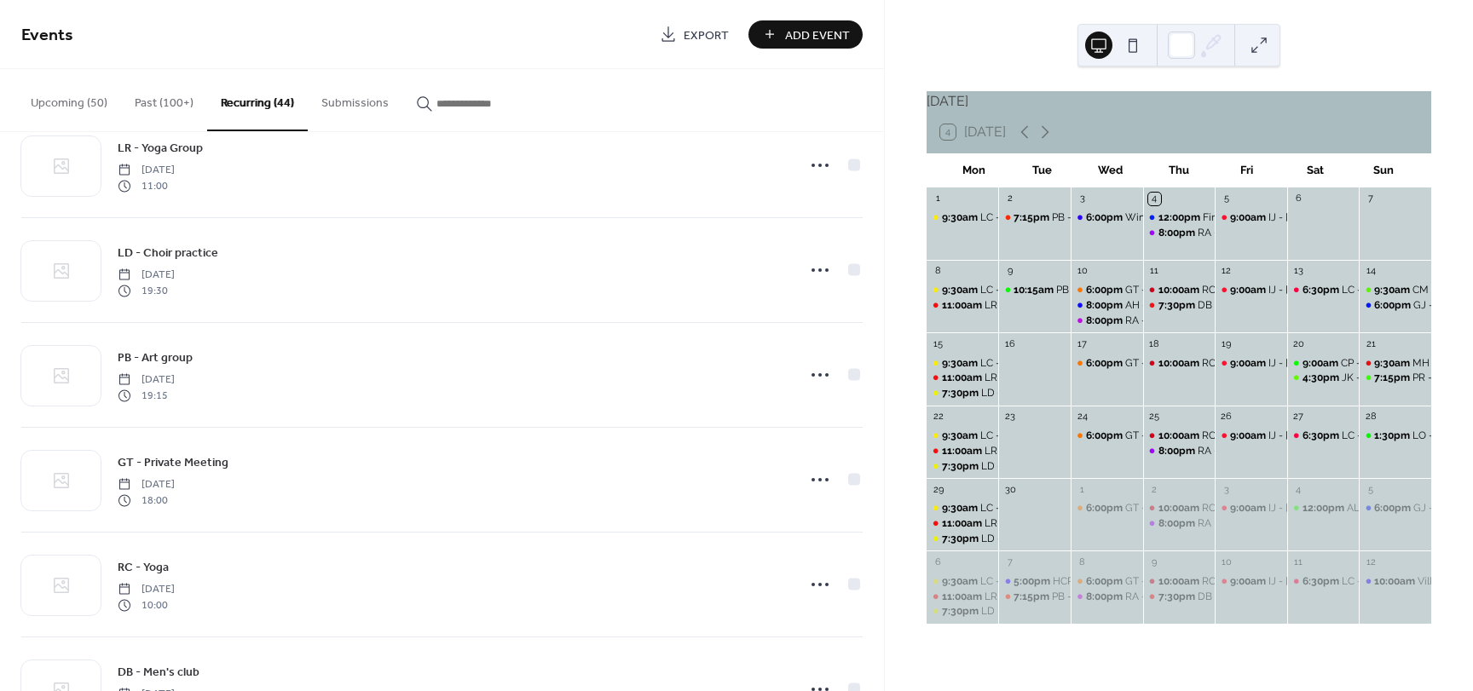
scroll to position [3081, 0]
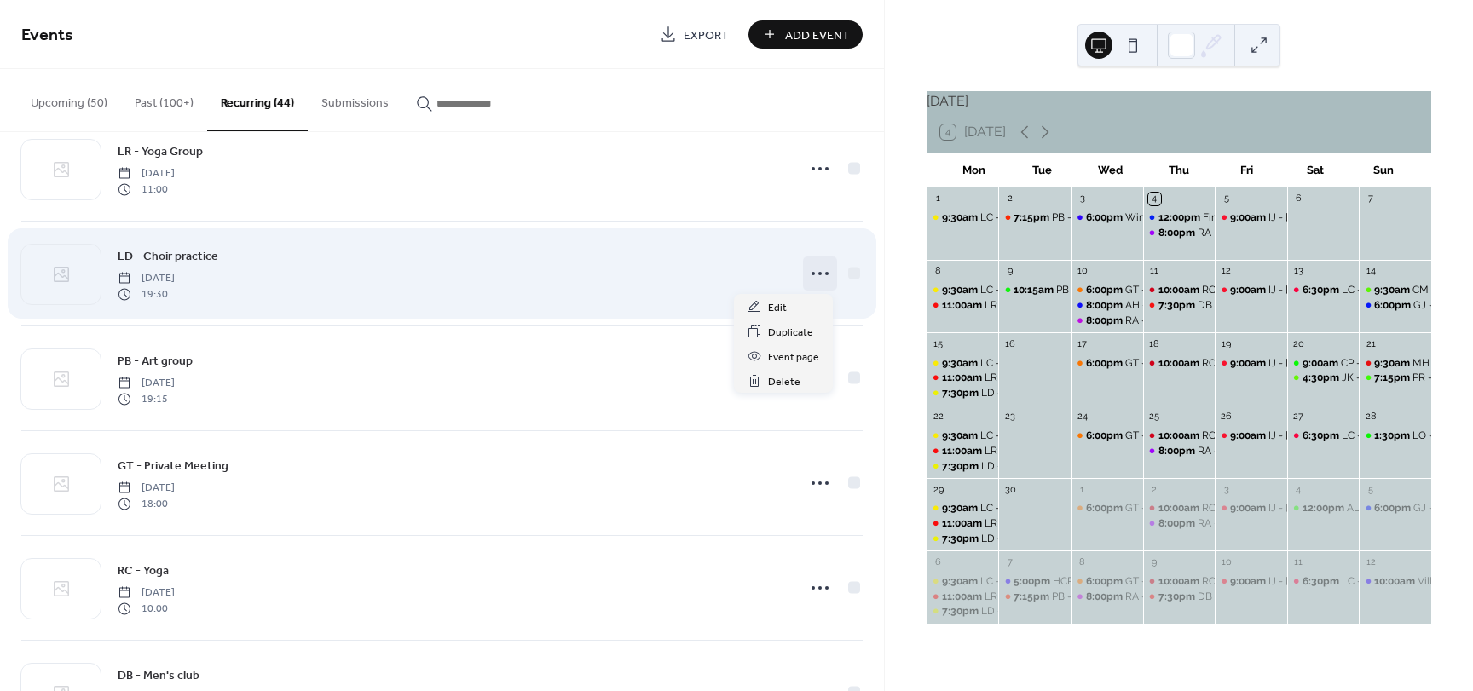
click at [812, 274] on icon at bounding box center [819, 273] width 27 height 27
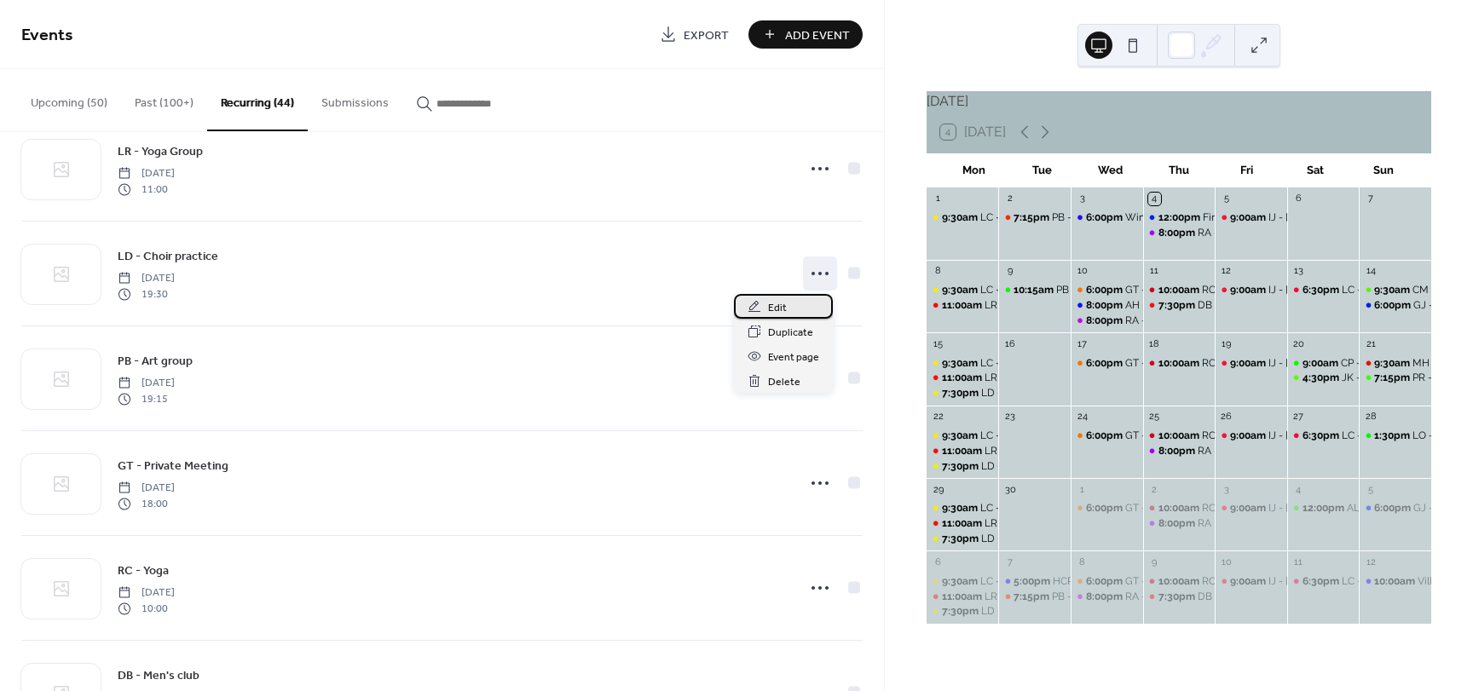
click at [770, 307] on span "Edit" at bounding box center [777, 308] width 19 height 18
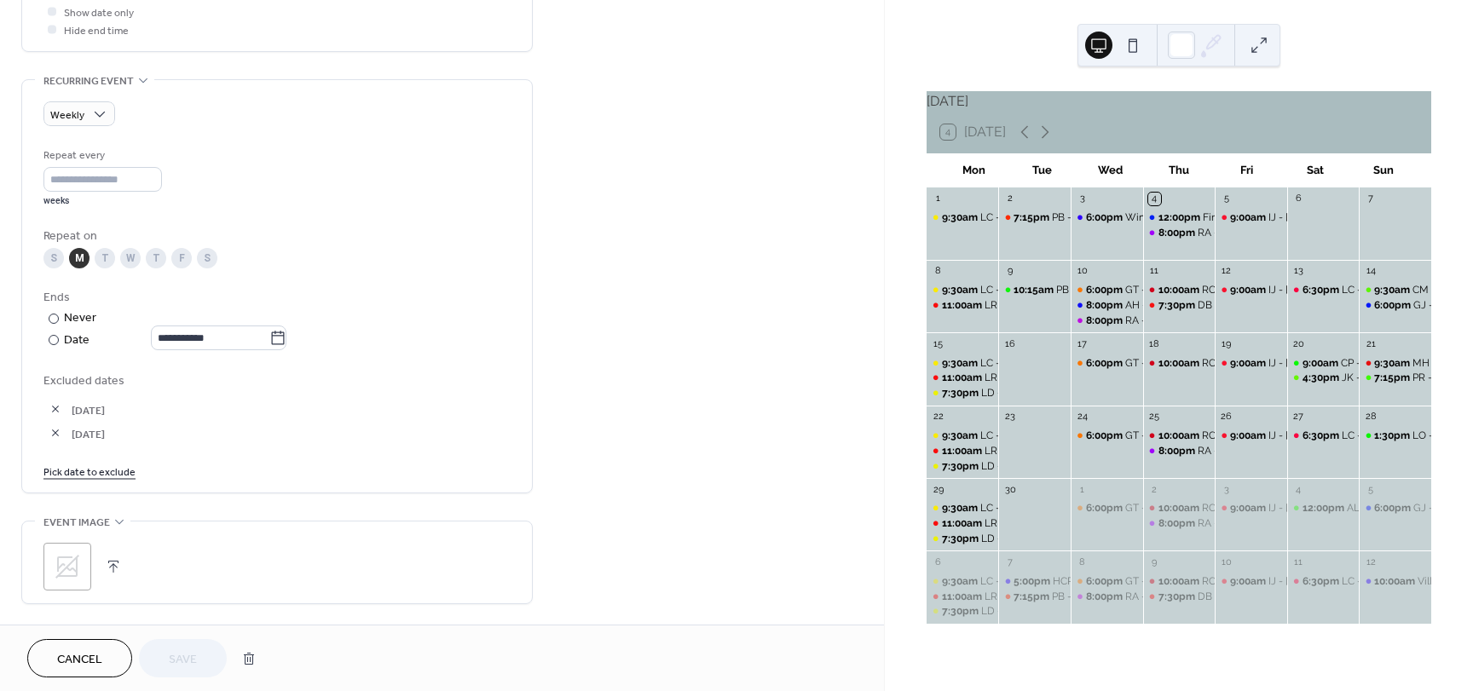
scroll to position [682, 0]
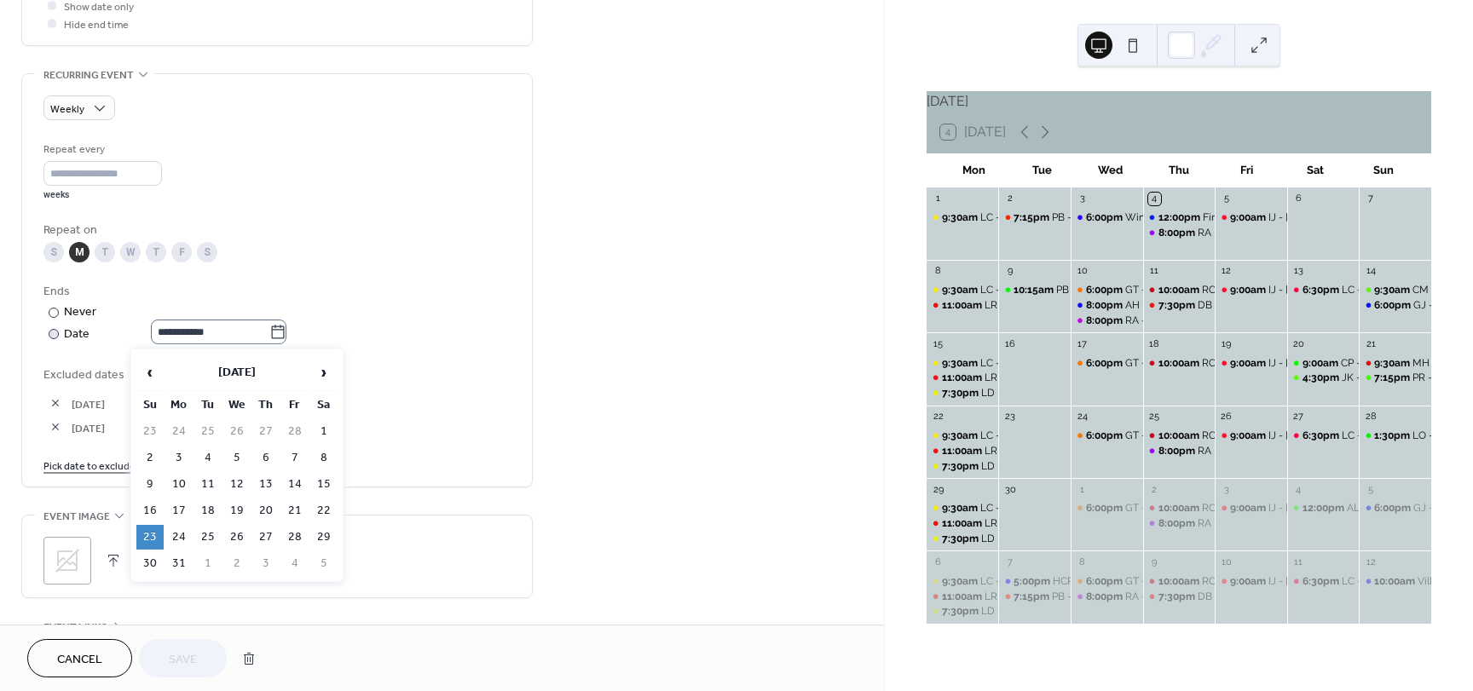
click at [286, 336] on icon at bounding box center [277, 332] width 17 height 17
click at [269, 336] on input "**********" at bounding box center [210, 332] width 118 height 25
click at [154, 505] on td "16" at bounding box center [149, 511] width 27 height 25
click at [280, 337] on icon at bounding box center [277, 332] width 17 height 17
click at [269, 337] on input "**********" at bounding box center [210, 332] width 118 height 25
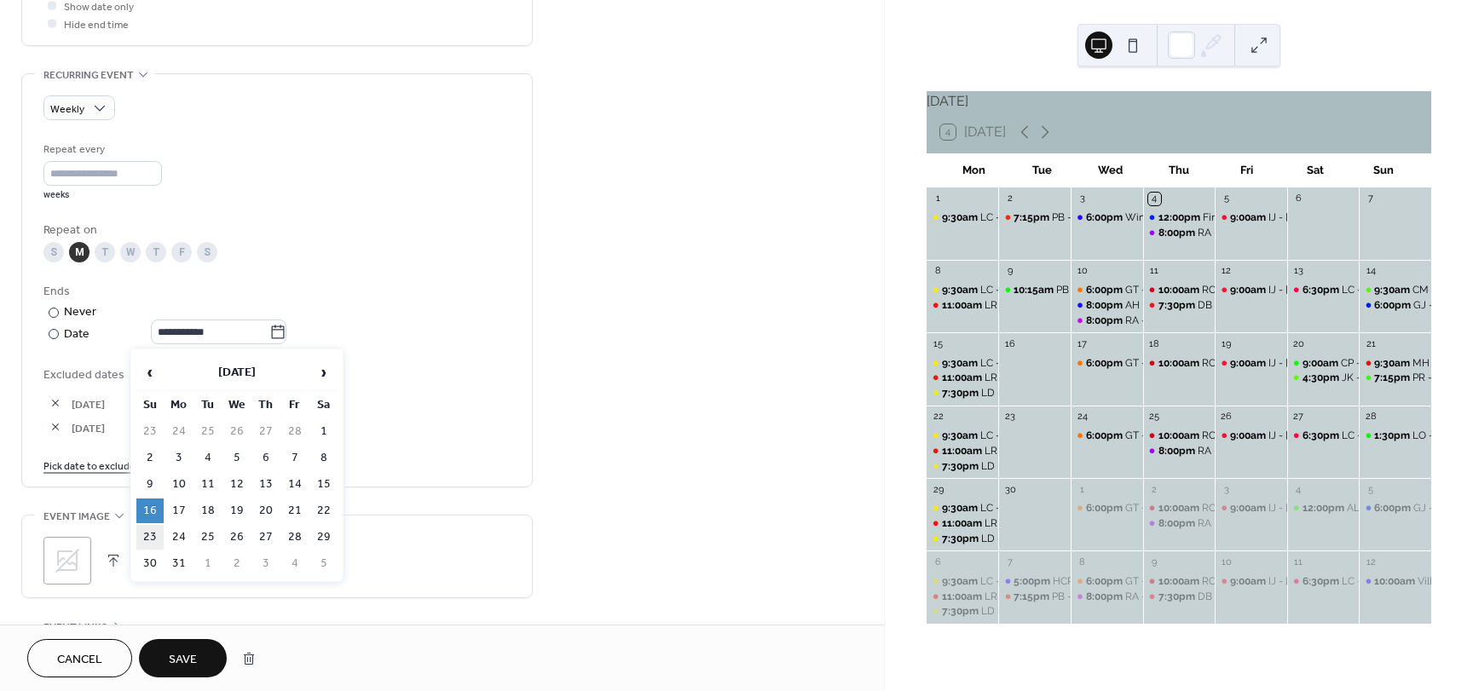
click at [151, 539] on td "23" at bounding box center [149, 537] width 27 height 25
type input "**********"
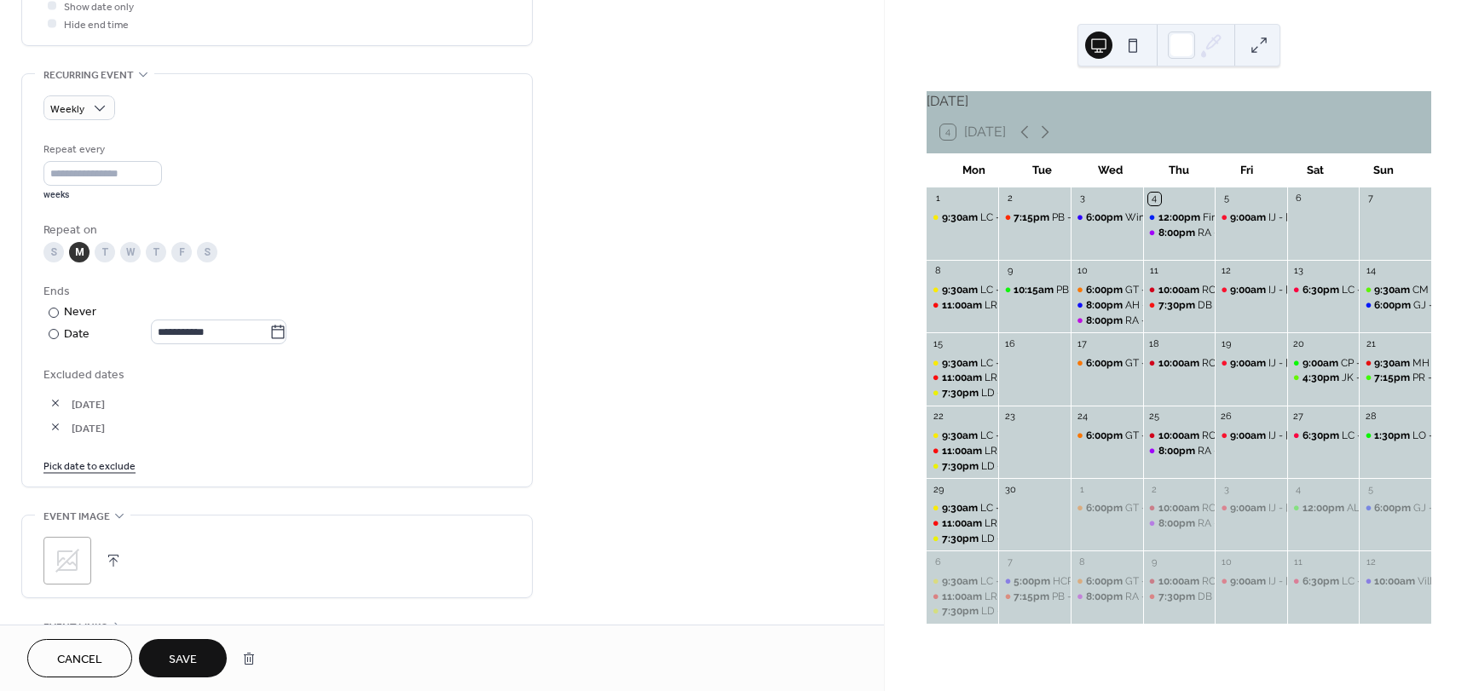
click at [165, 648] on button "Save" at bounding box center [183, 658] width 88 height 38
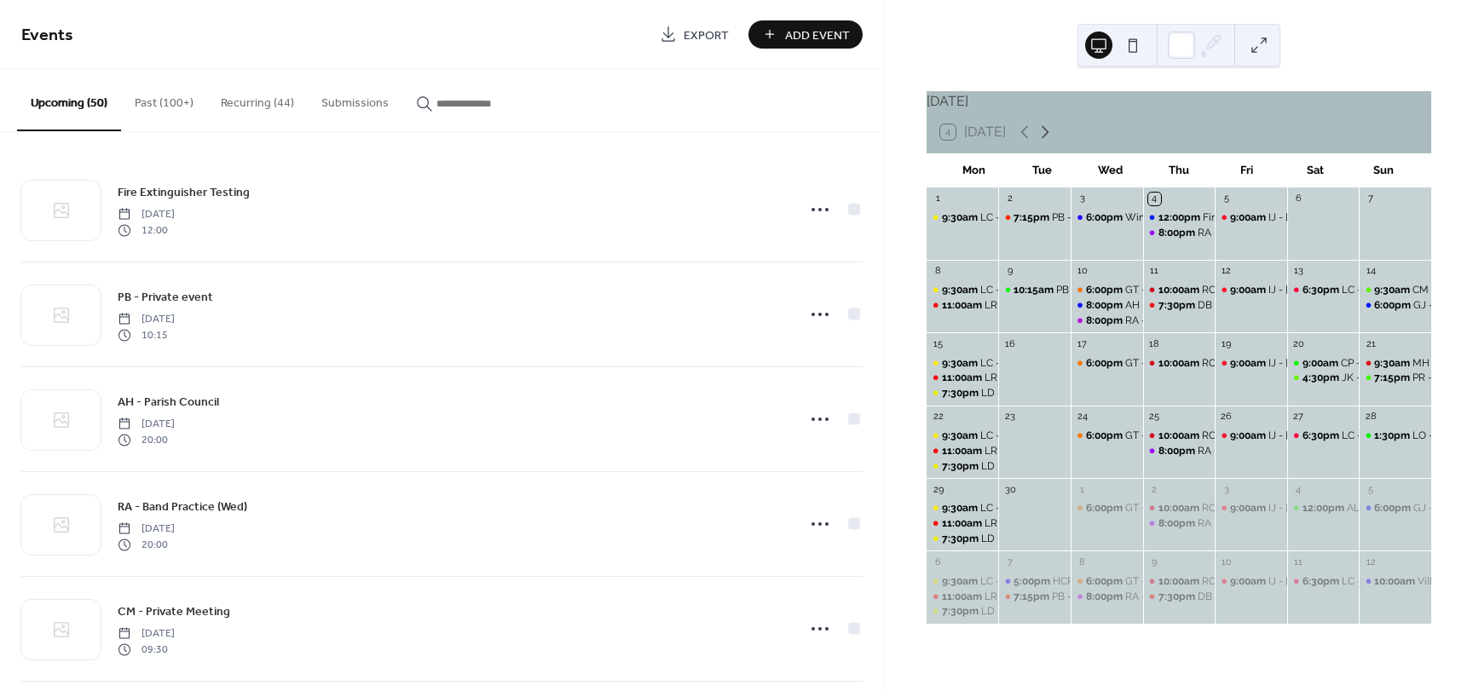
click at [1047, 142] on icon at bounding box center [1045, 132] width 20 height 20
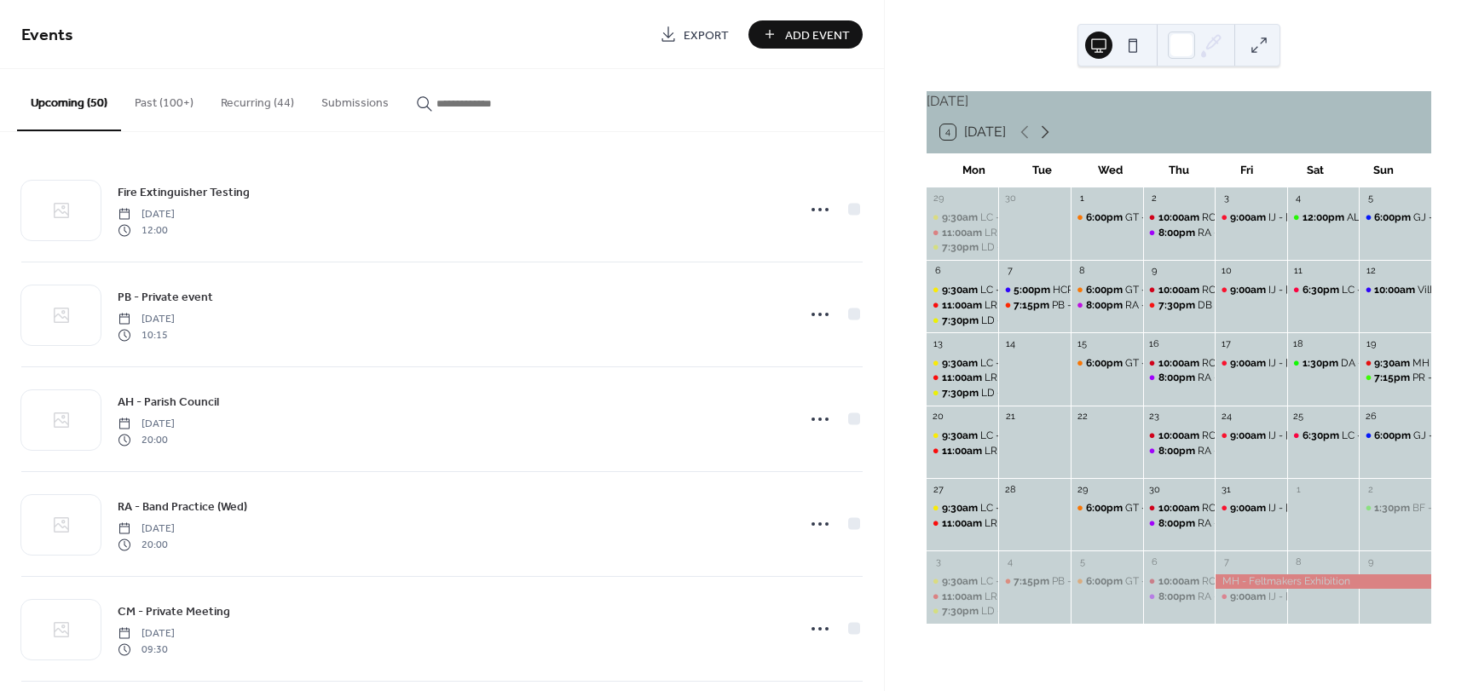
click at [1047, 142] on icon at bounding box center [1045, 132] width 20 height 20
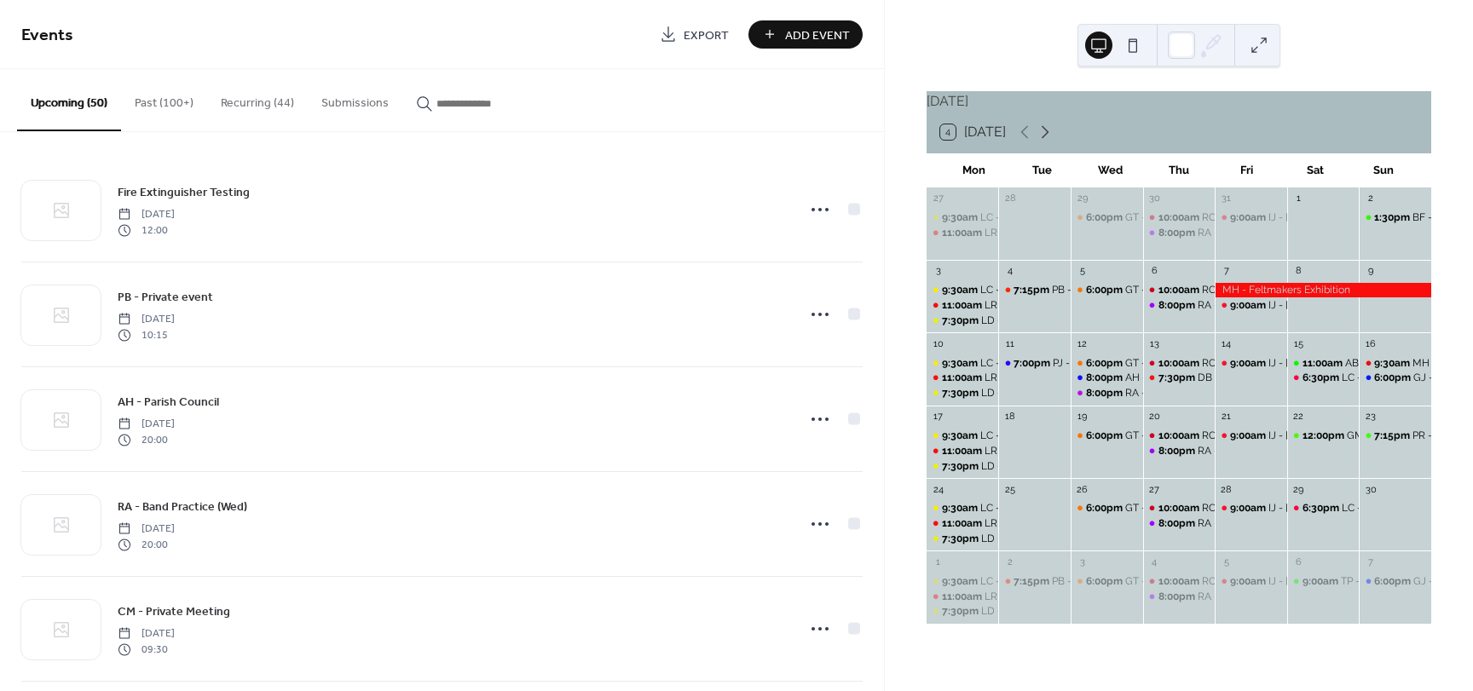
click at [1047, 142] on icon at bounding box center [1045, 132] width 20 height 20
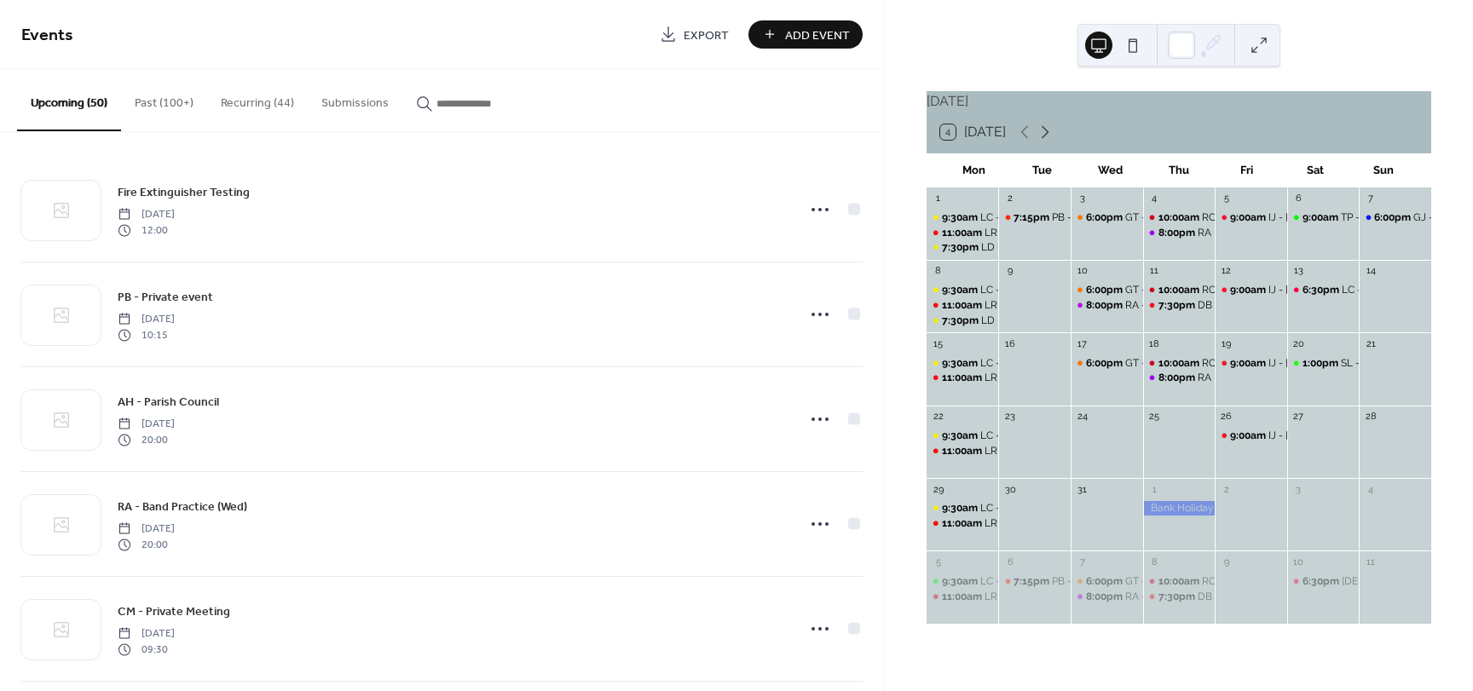
click at [1047, 142] on icon at bounding box center [1045, 132] width 20 height 20
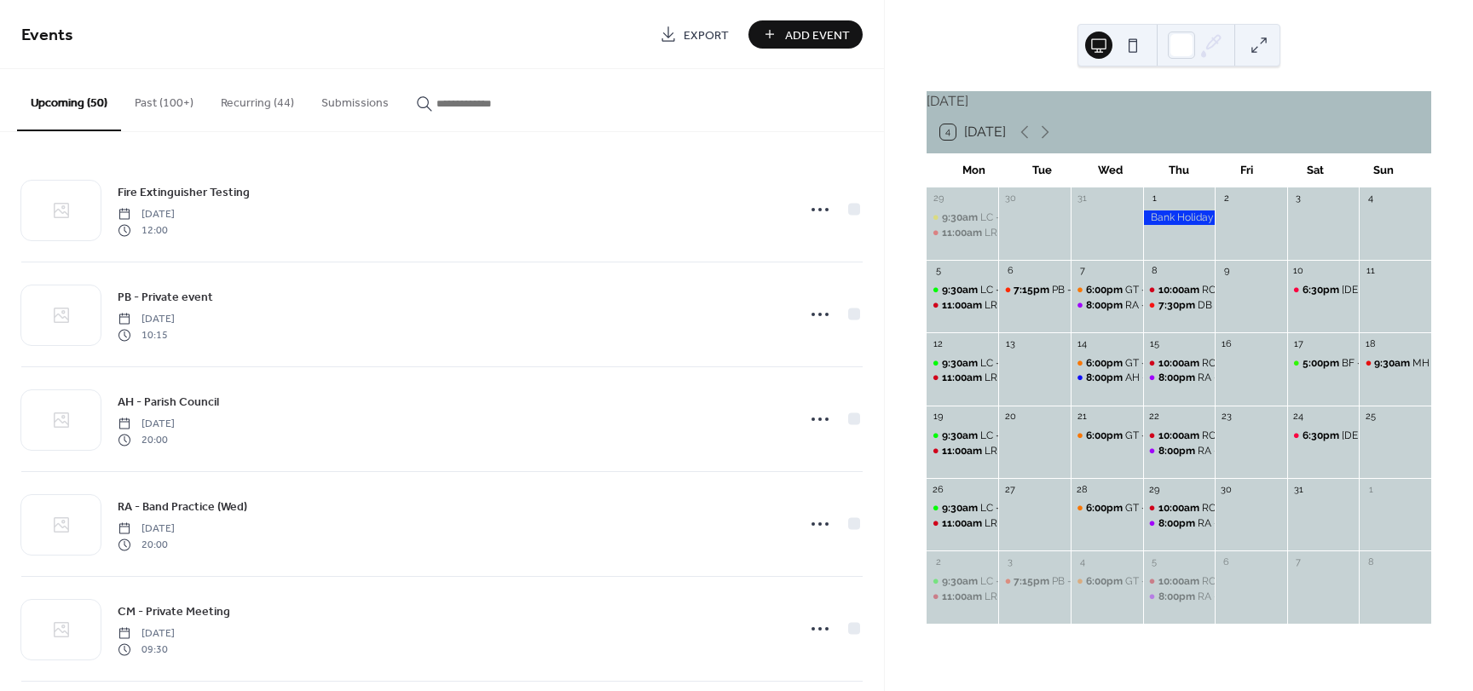
click at [257, 106] on button "Recurring (44)" at bounding box center [257, 99] width 101 height 61
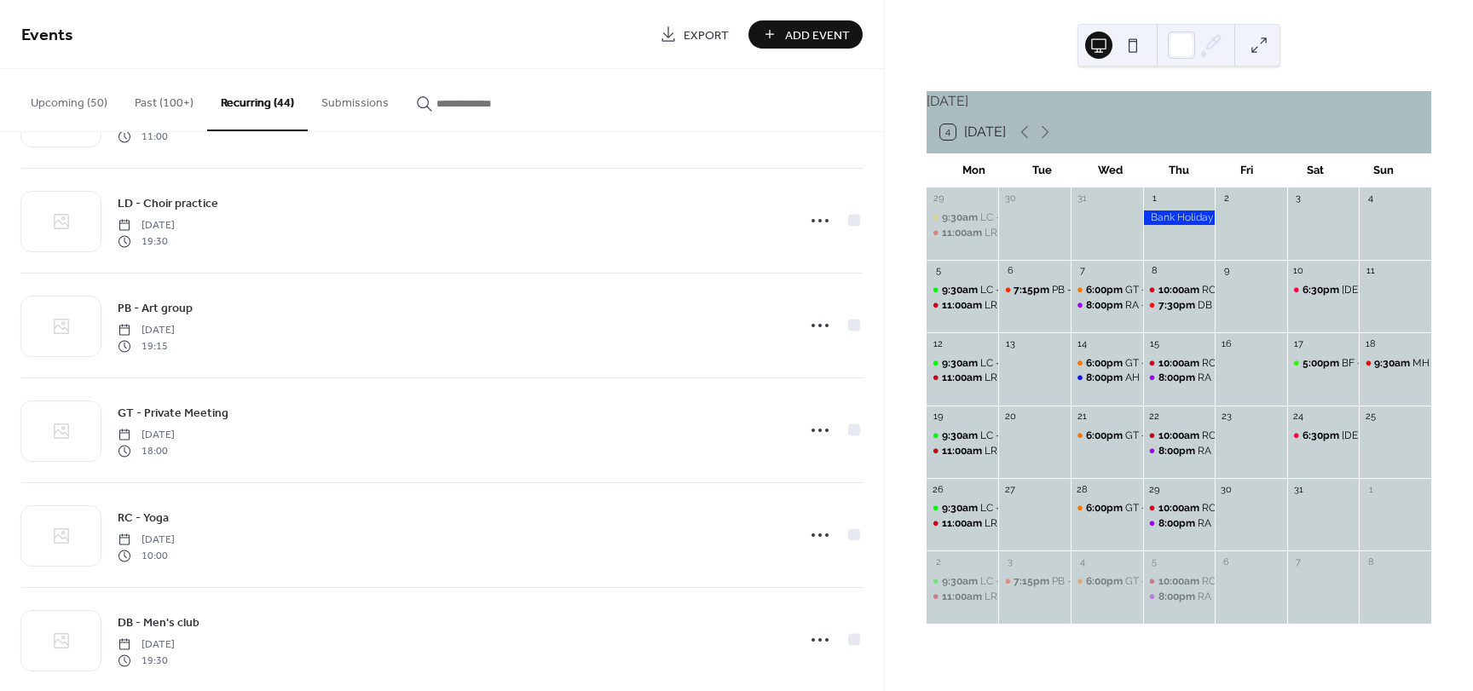
scroll to position [3088, 0]
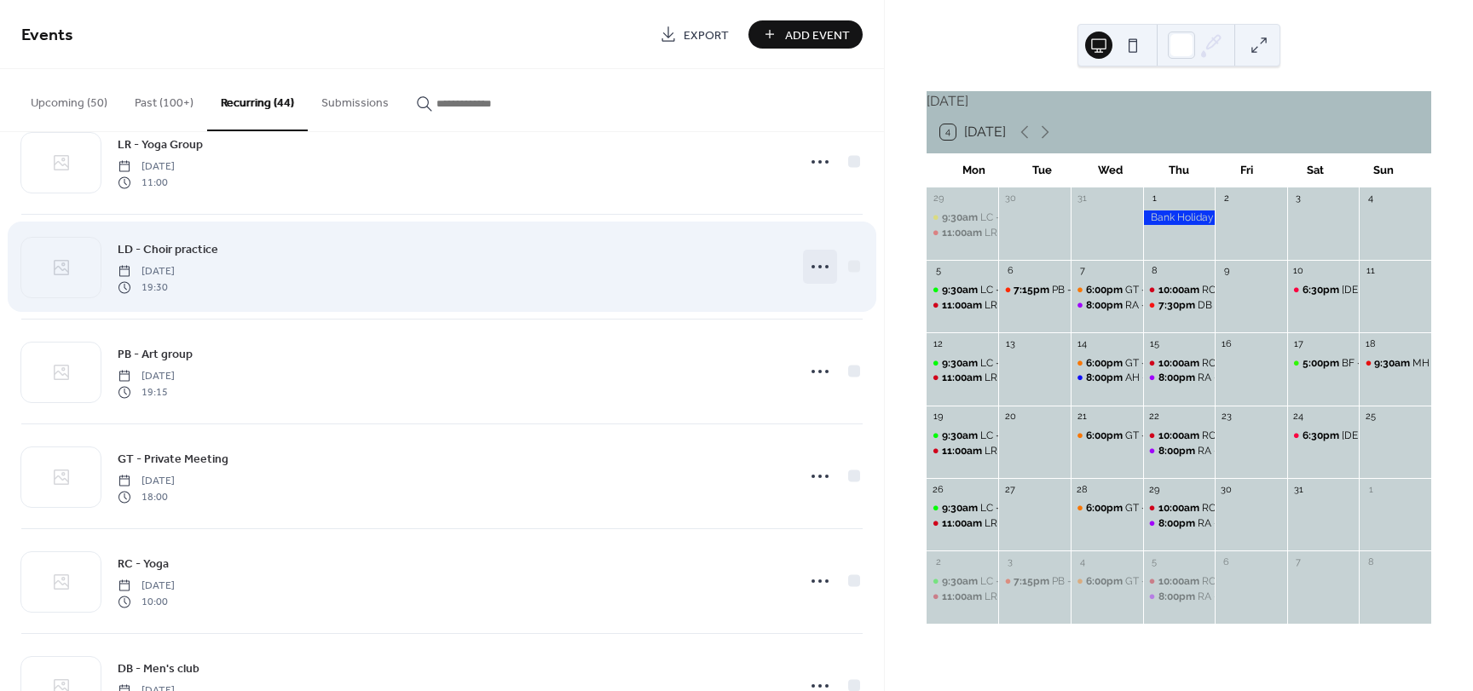
click at [817, 269] on icon at bounding box center [819, 266] width 27 height 27
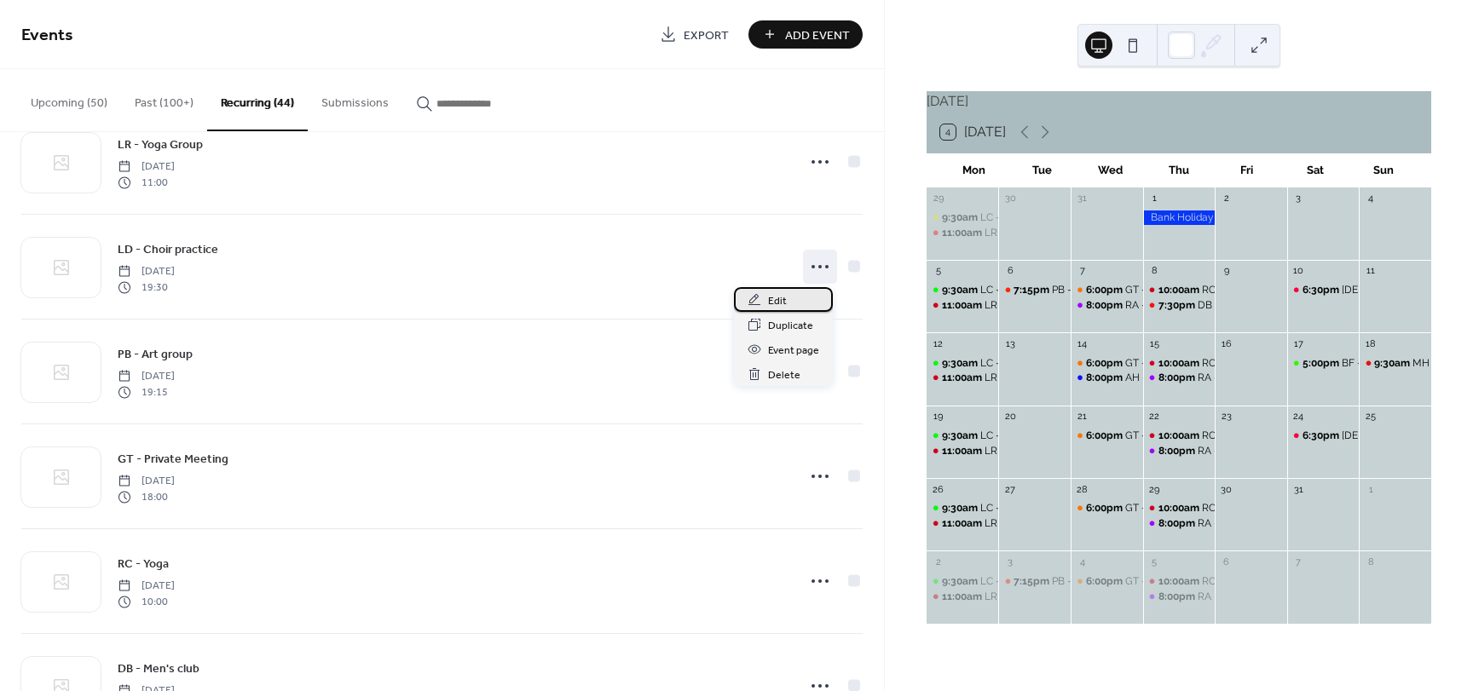
click at [783, 303] on span "Edit" at bounding box center [777, 301] width 19 height 18
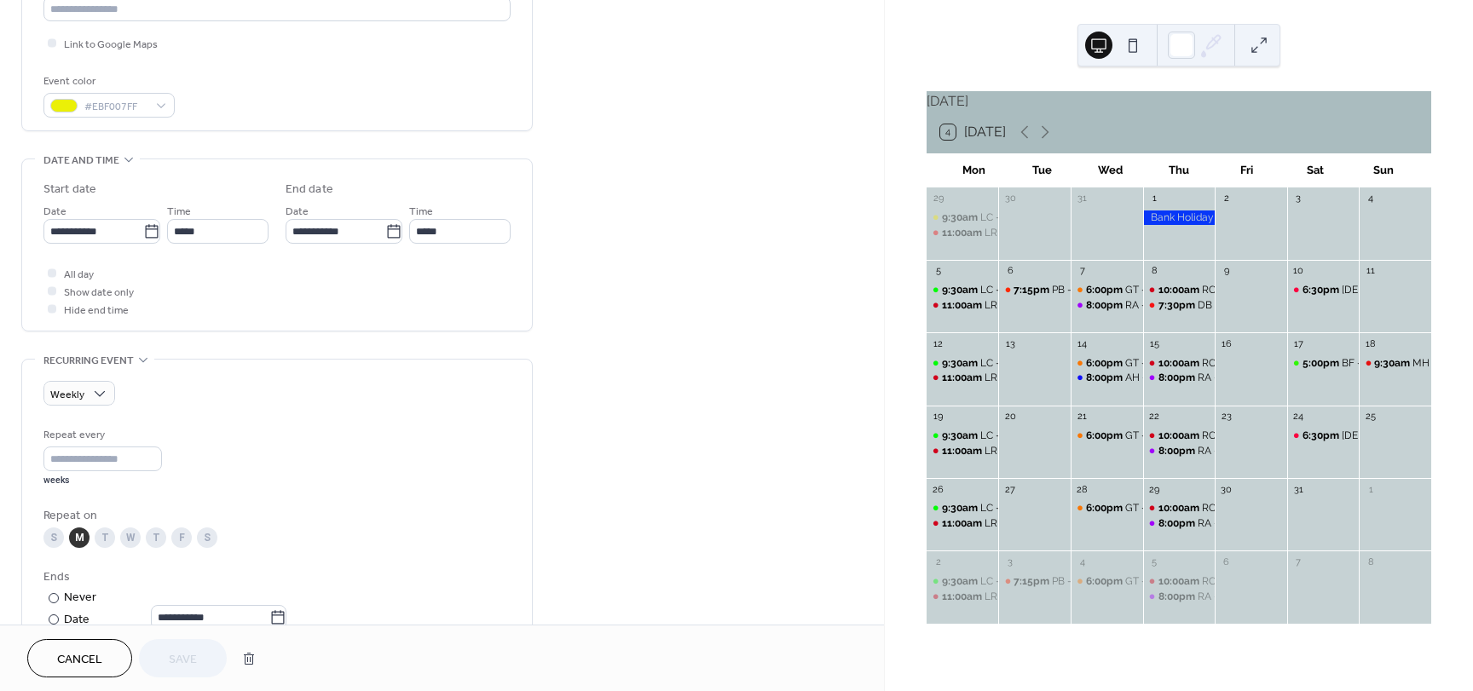
scroll to position [426, 0]
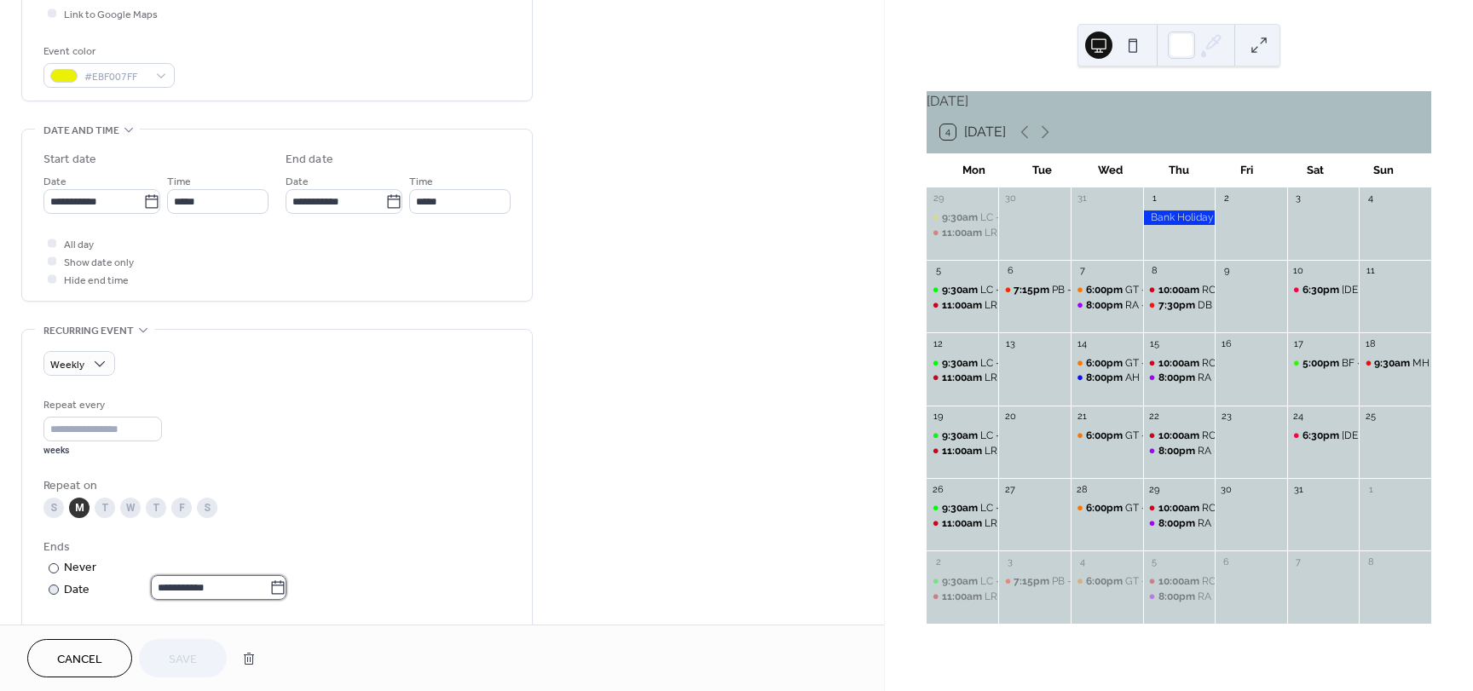
click at [230, 592] on input "**********" at bounding box center [210, 587] width 118 height 25
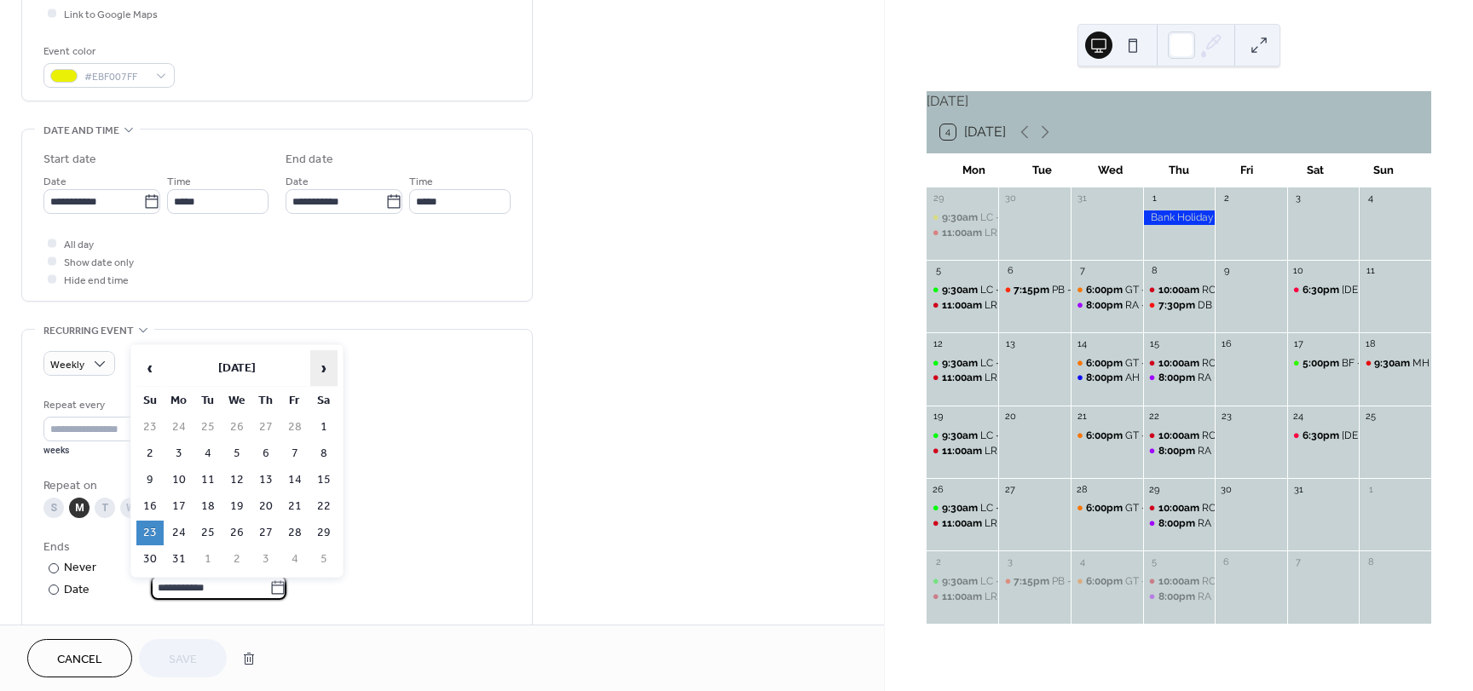
click at [326, 366] on span "›" at bounding box center [324, 368] width 26 height 34
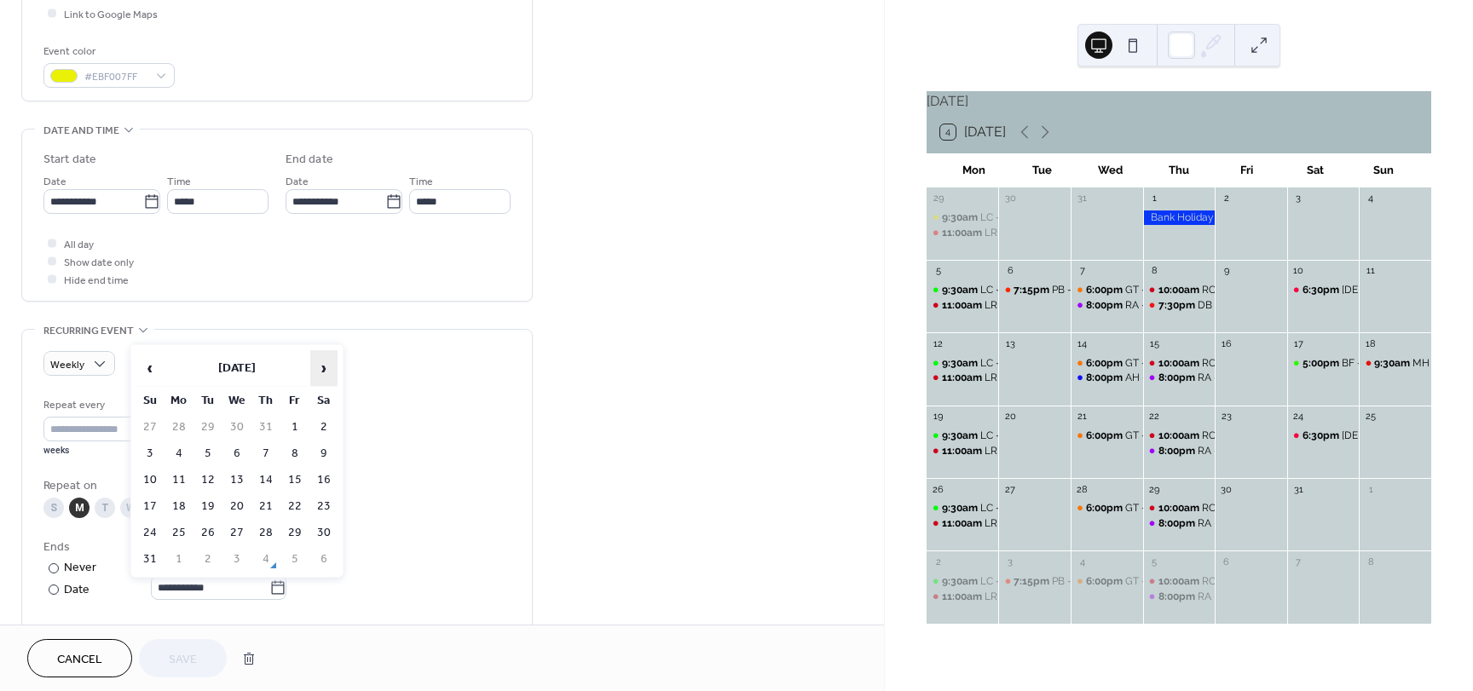
click at [326, 366] on span "›" at bounding box center [324, 368] width 26 height 34
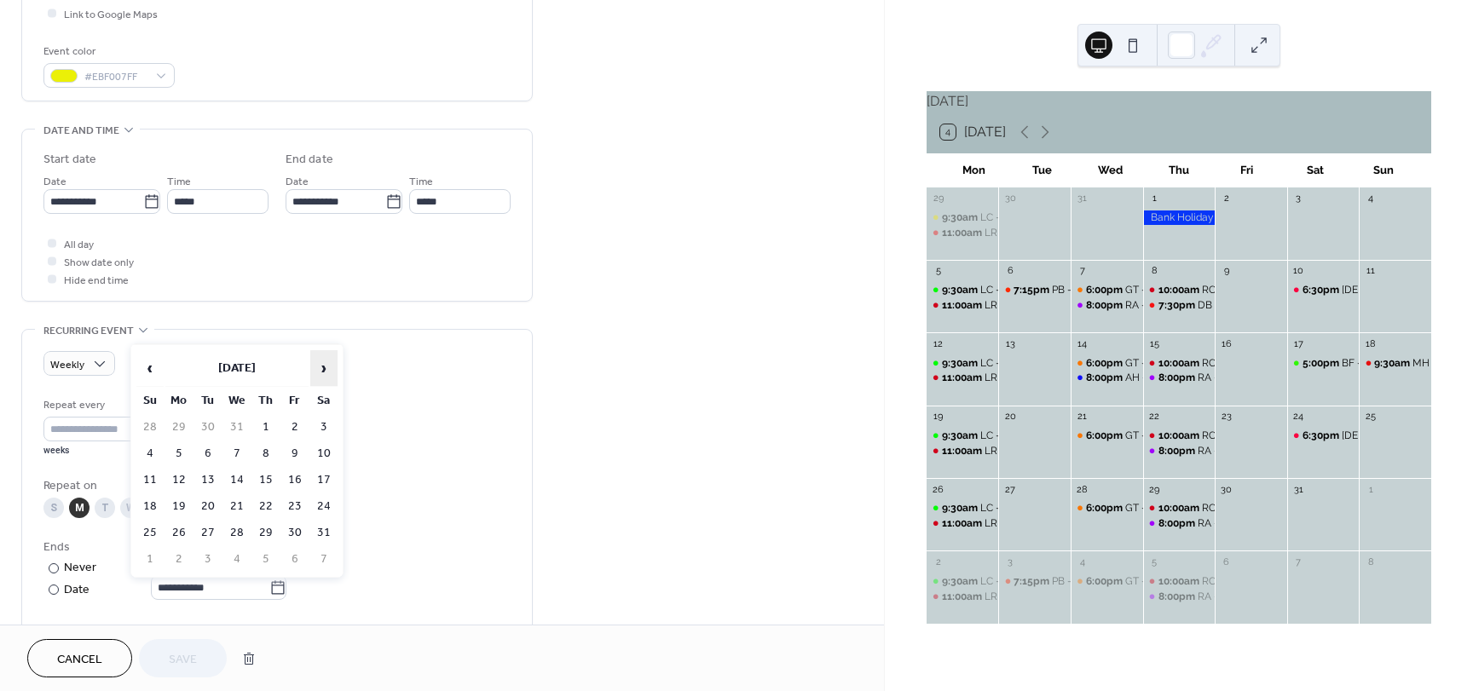
click at [326, 366] on span "›" at bounding box center [324, 368] width 26 height 34
click at [183, 533] on td "23" at bounding box center [178, 533] width 27 height 25
type input "**********"
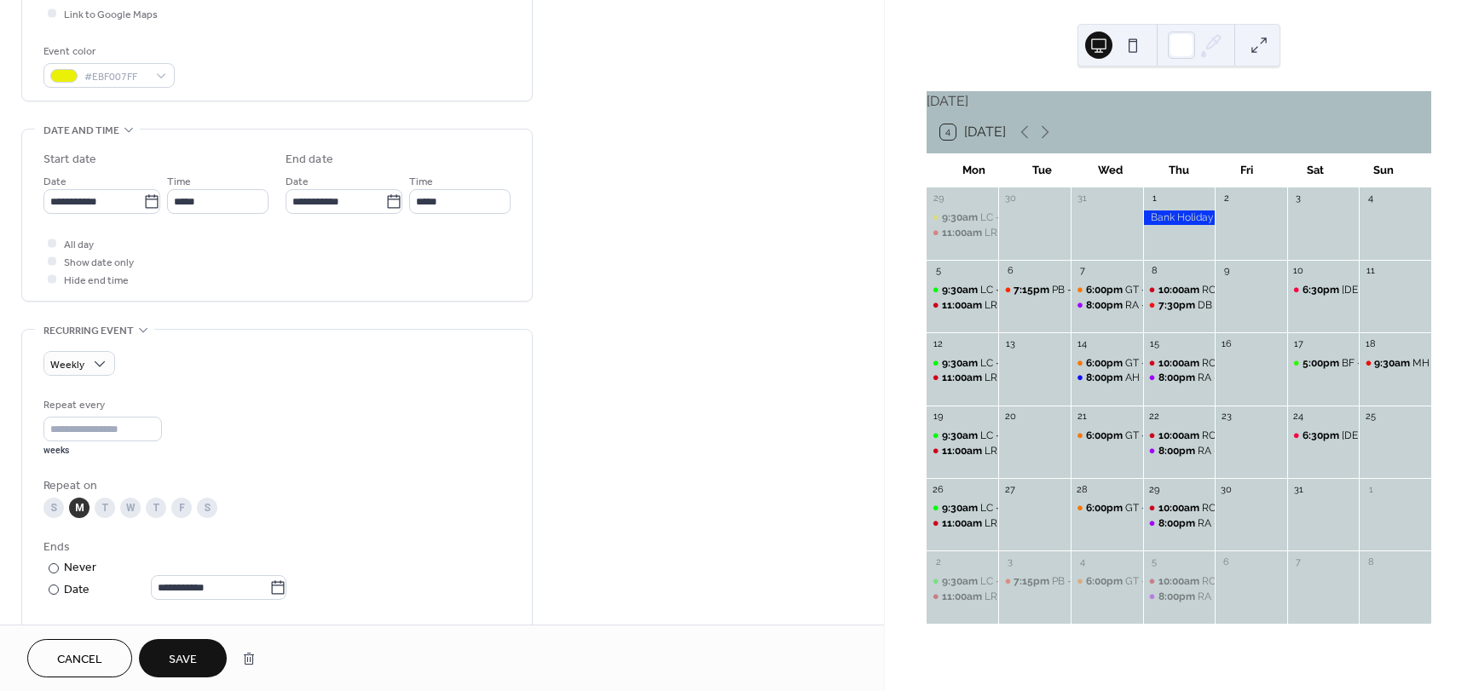
click at [187, 652] on span "Save" at bounding box center [183, 660] width 28 height 18
